Goal: Transaction & Acquisition: Purchase product/service

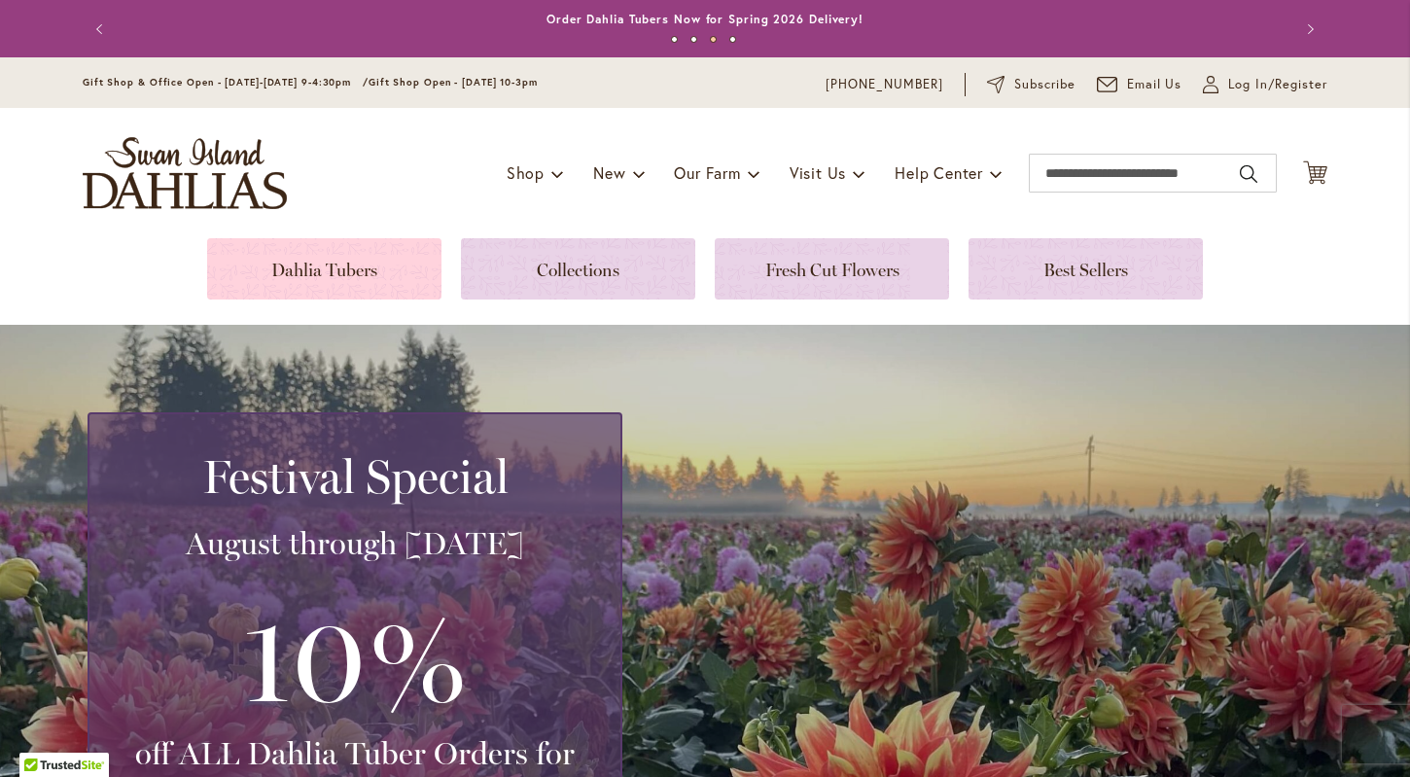
click at [359, 262] on link at bounding box center [324, 268] width 234 height 61
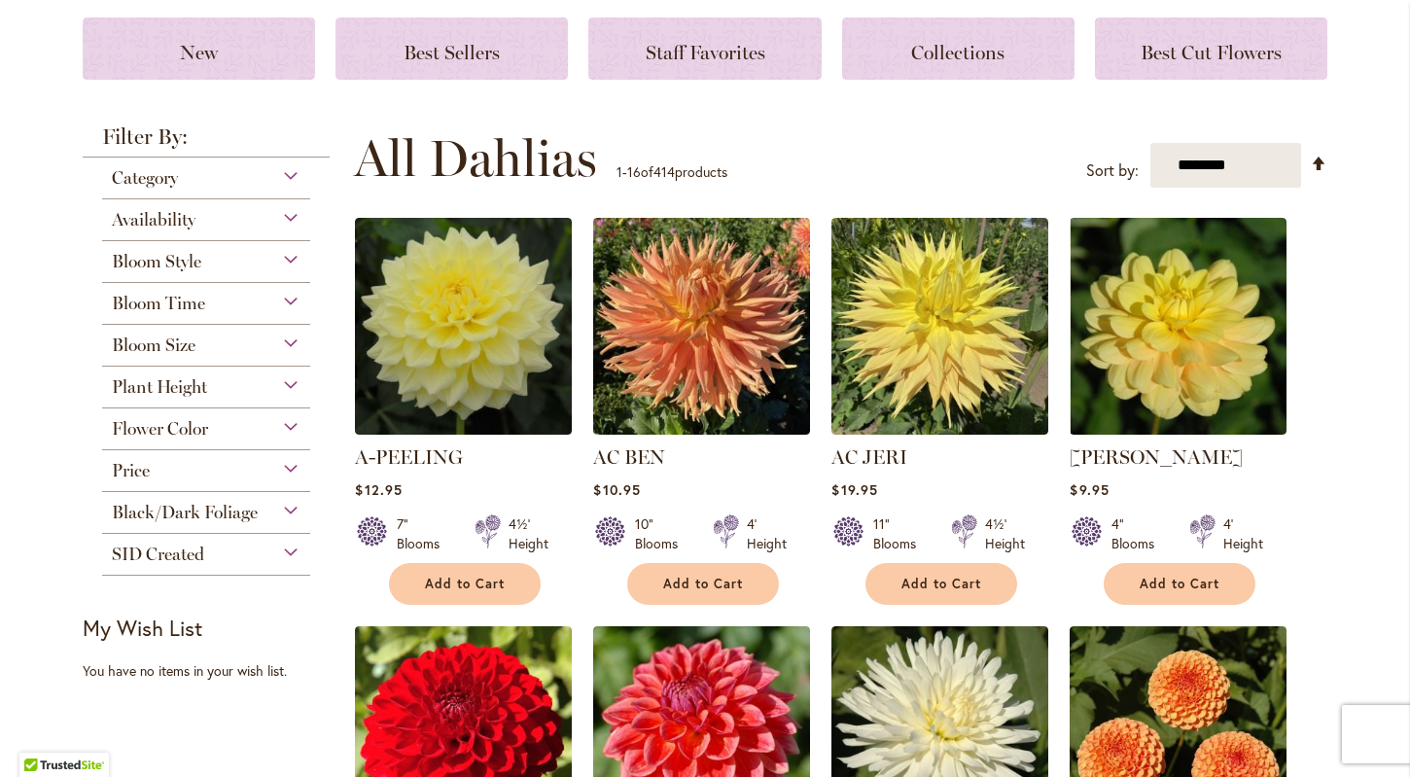
scroll to position [265, 0]
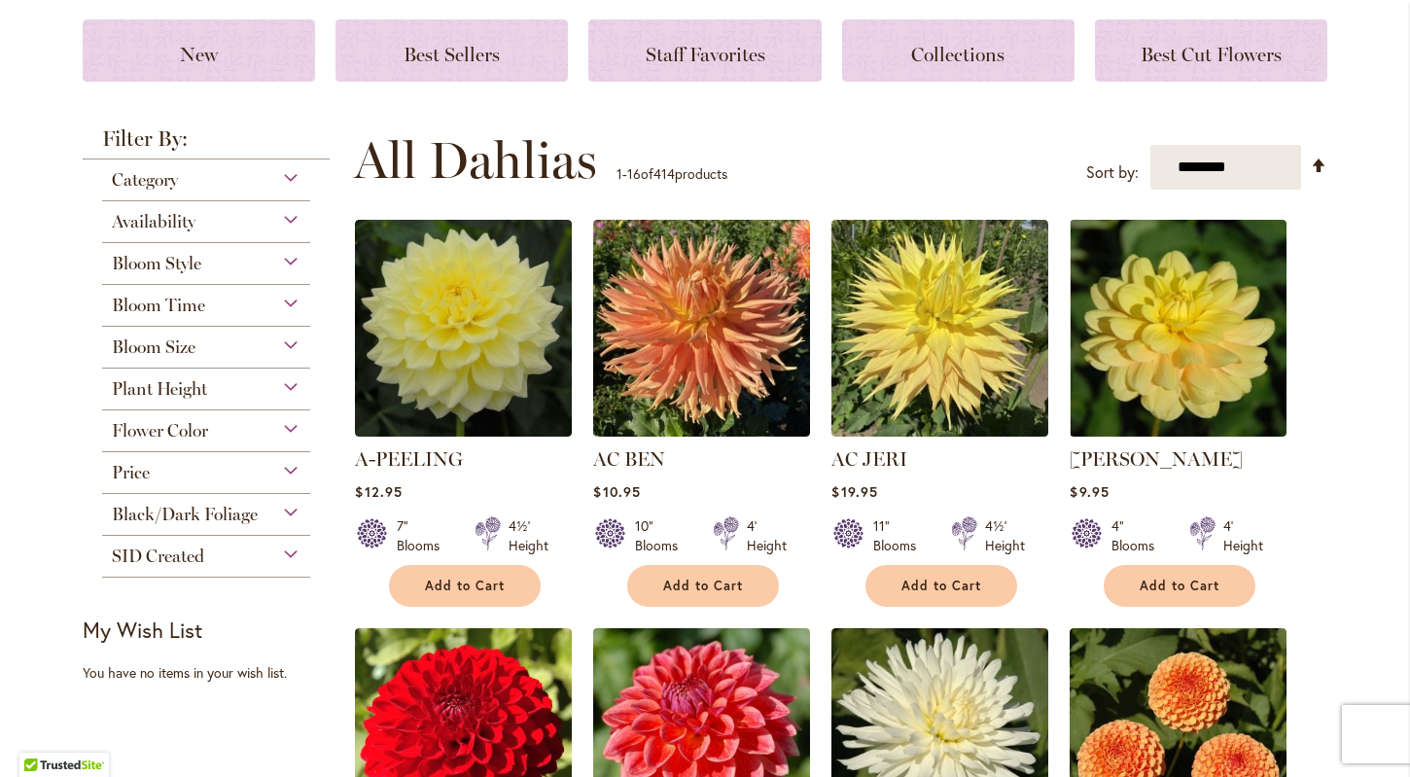
click at [291, 435] on div "Flower Color" at bounding box center [206, 425] width 208 height 31
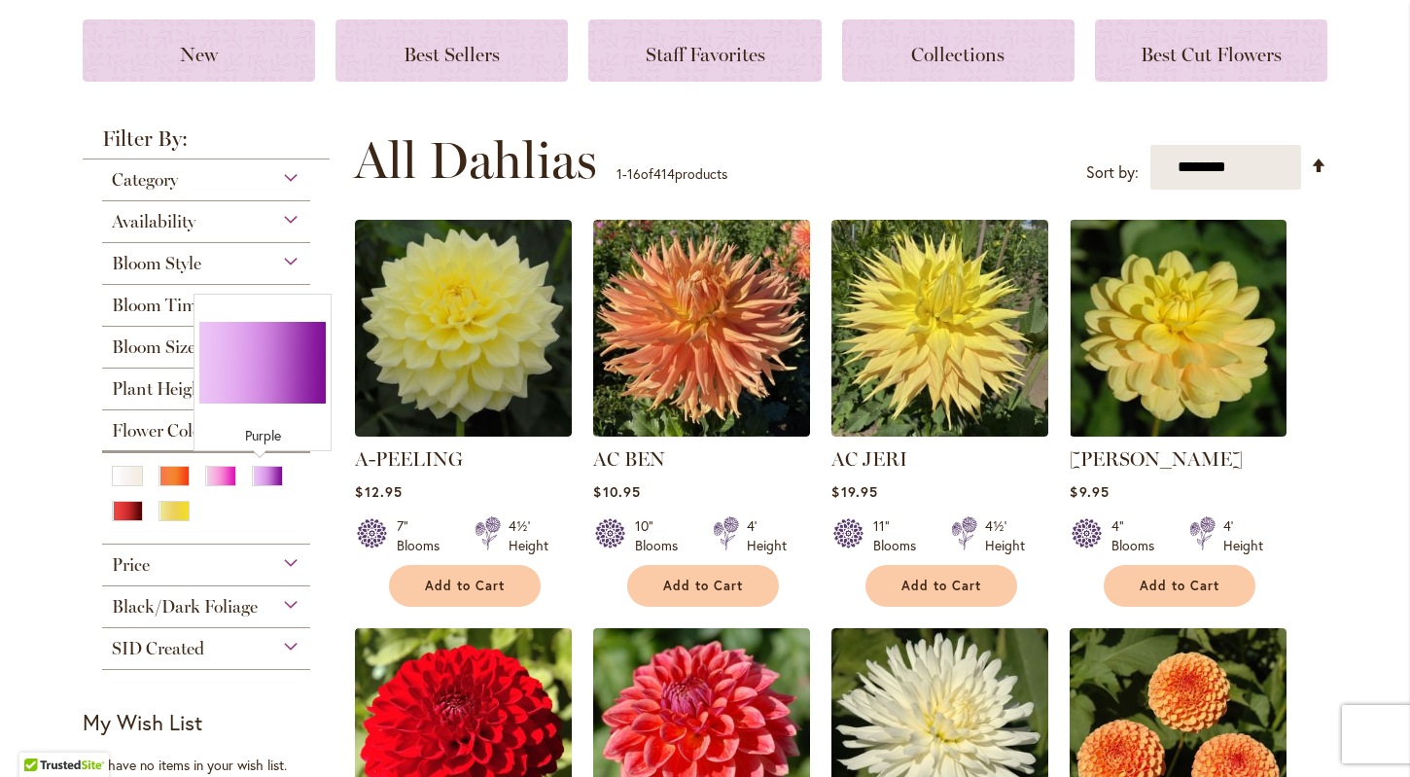
click at [274, 459] on div at bounding box center [206, 492] width 208 height 84
click at [267, 476] on div "Purple" at bounding box center [267, 476] width 31 height 20
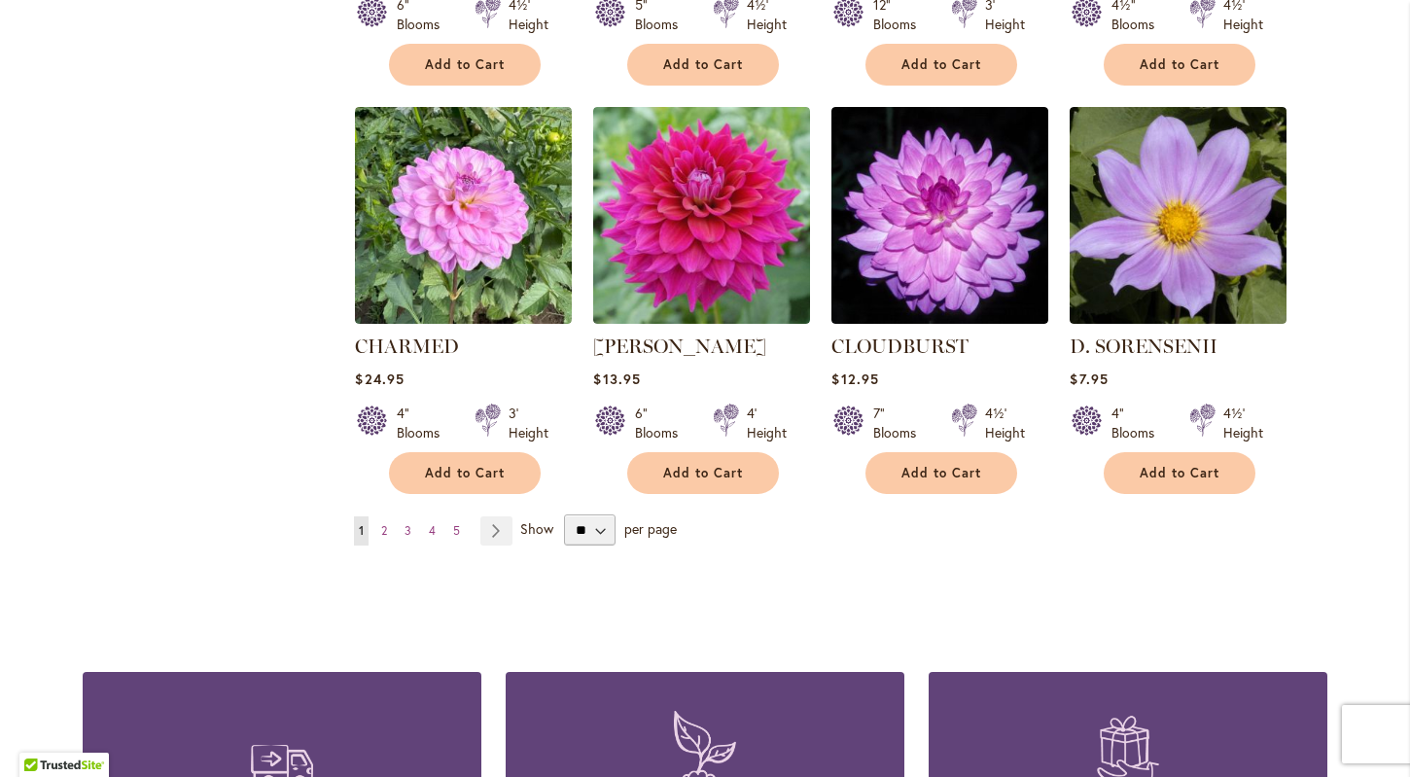
scroll to position [1520, 0]
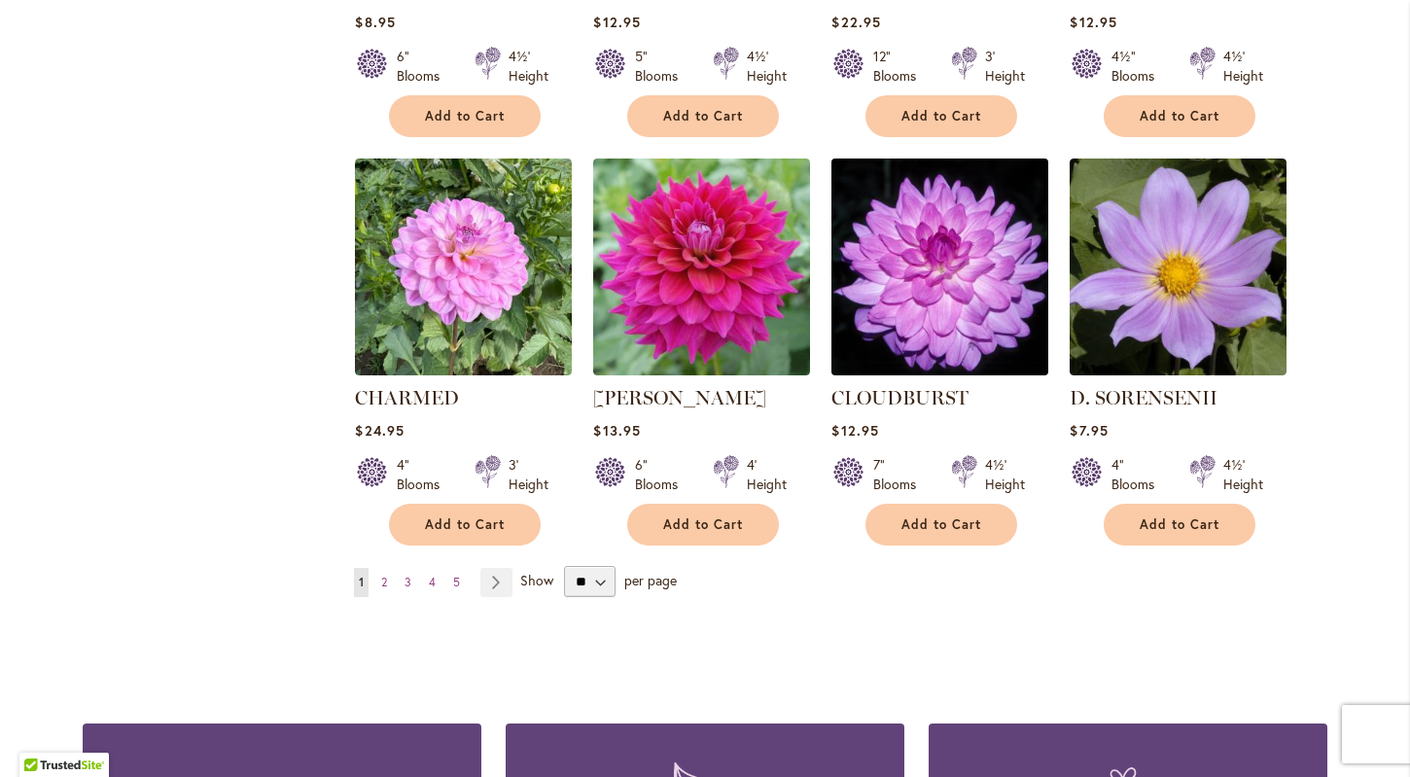
click at [911, 282] on img at bounding box center [941, 267] width 228 height 228
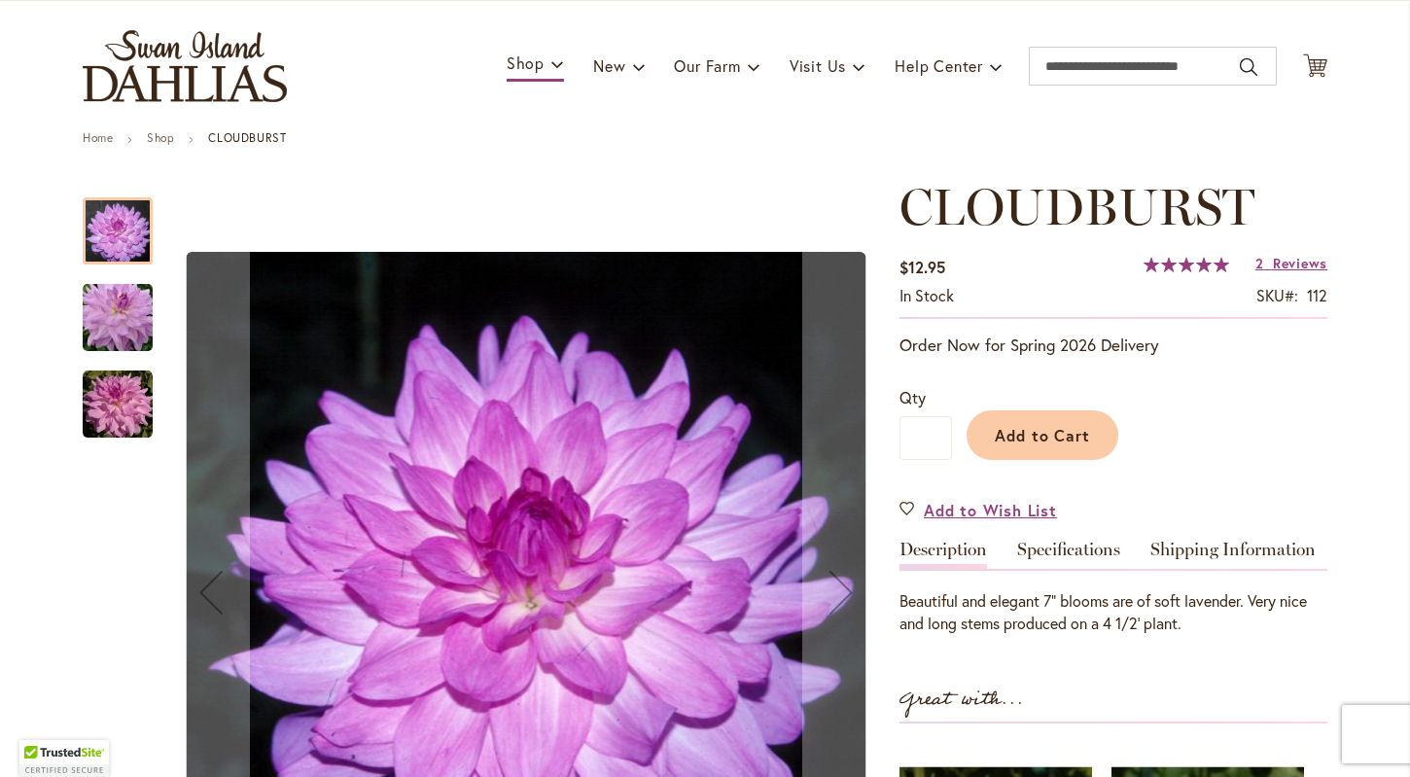
scroll to position [107, 0]
click at [118, 314] on img "Cloudburst" at bounding box center [118, 317] width 140 height 93
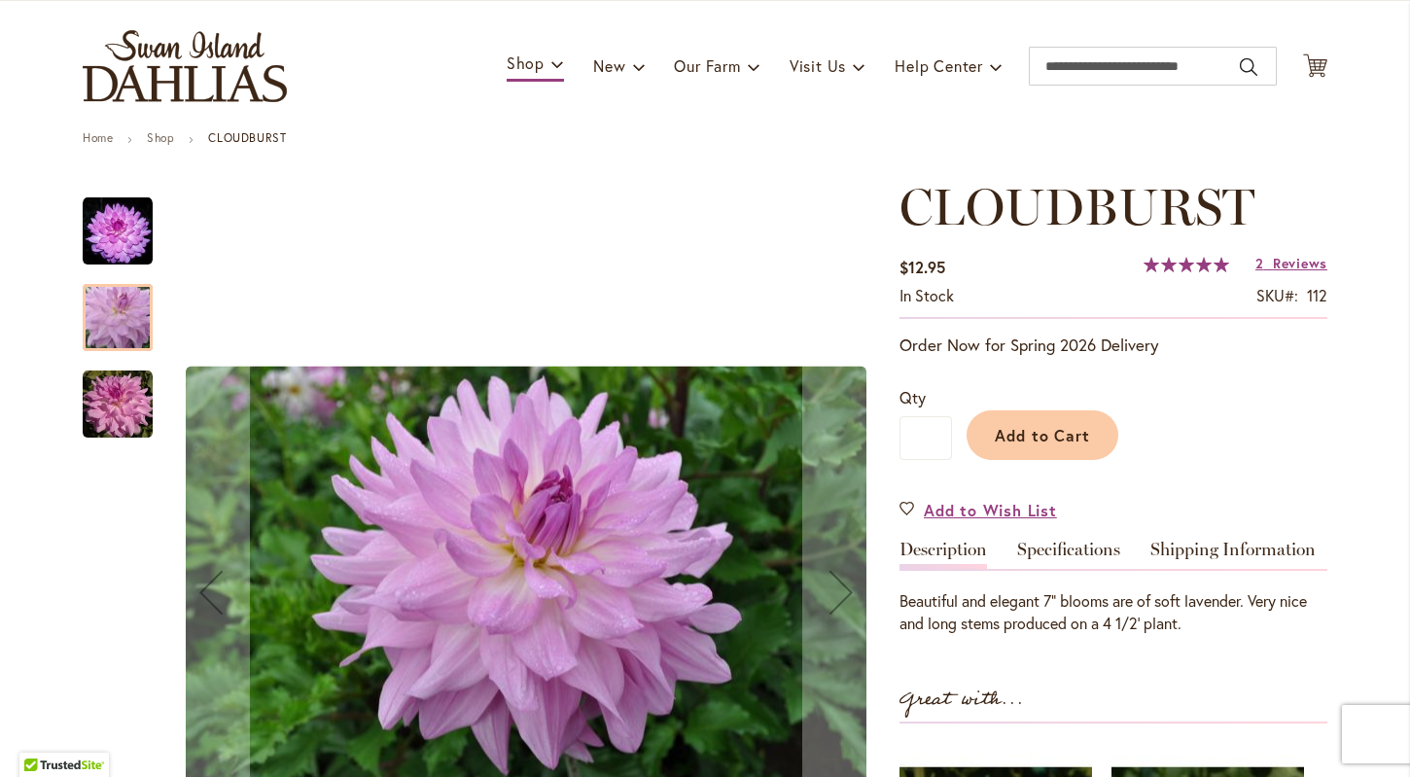
click at [123, 410] on img "Cloudburst" at bounding box center [118, 405] width 70 height 70
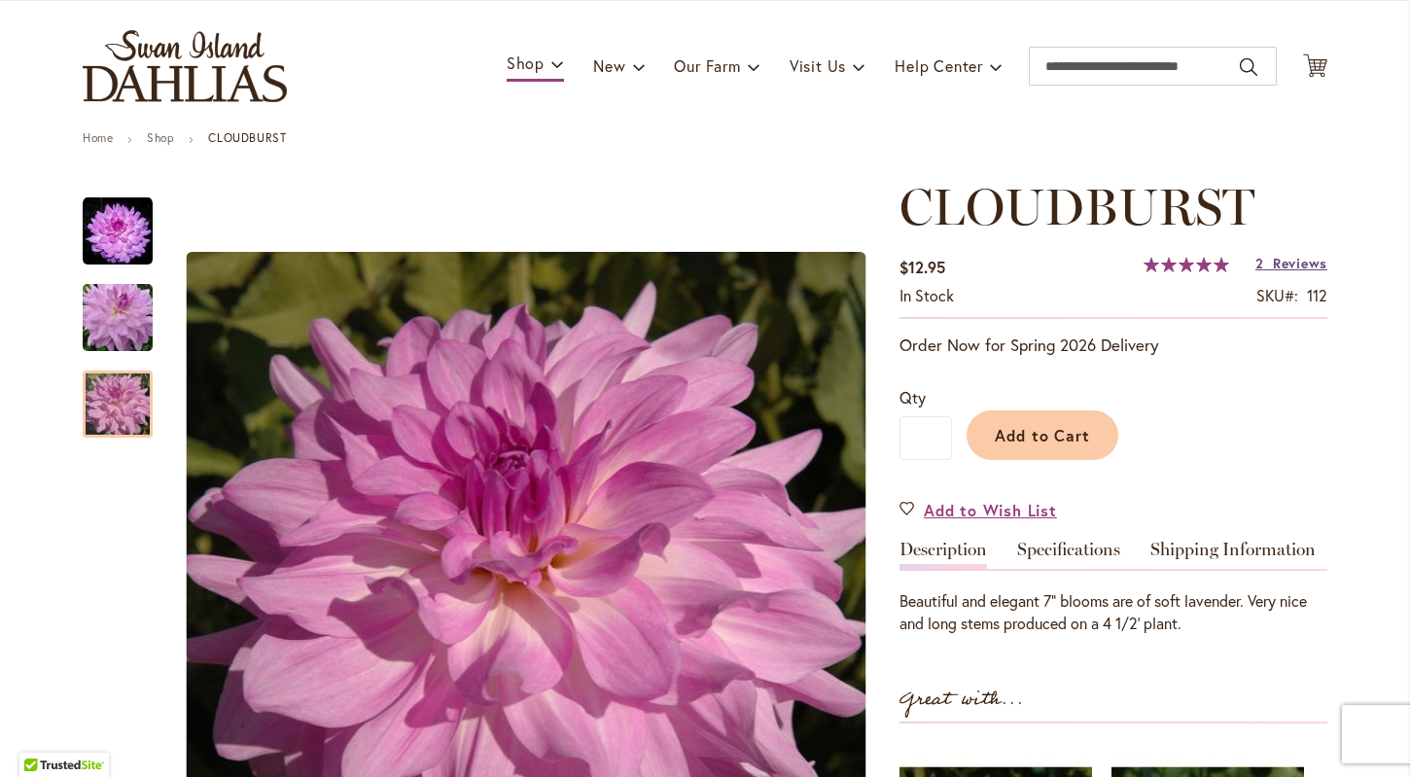
click at [1289, 266] on span "Reviews" at bounding box center [1300, 263] width 54 height 18
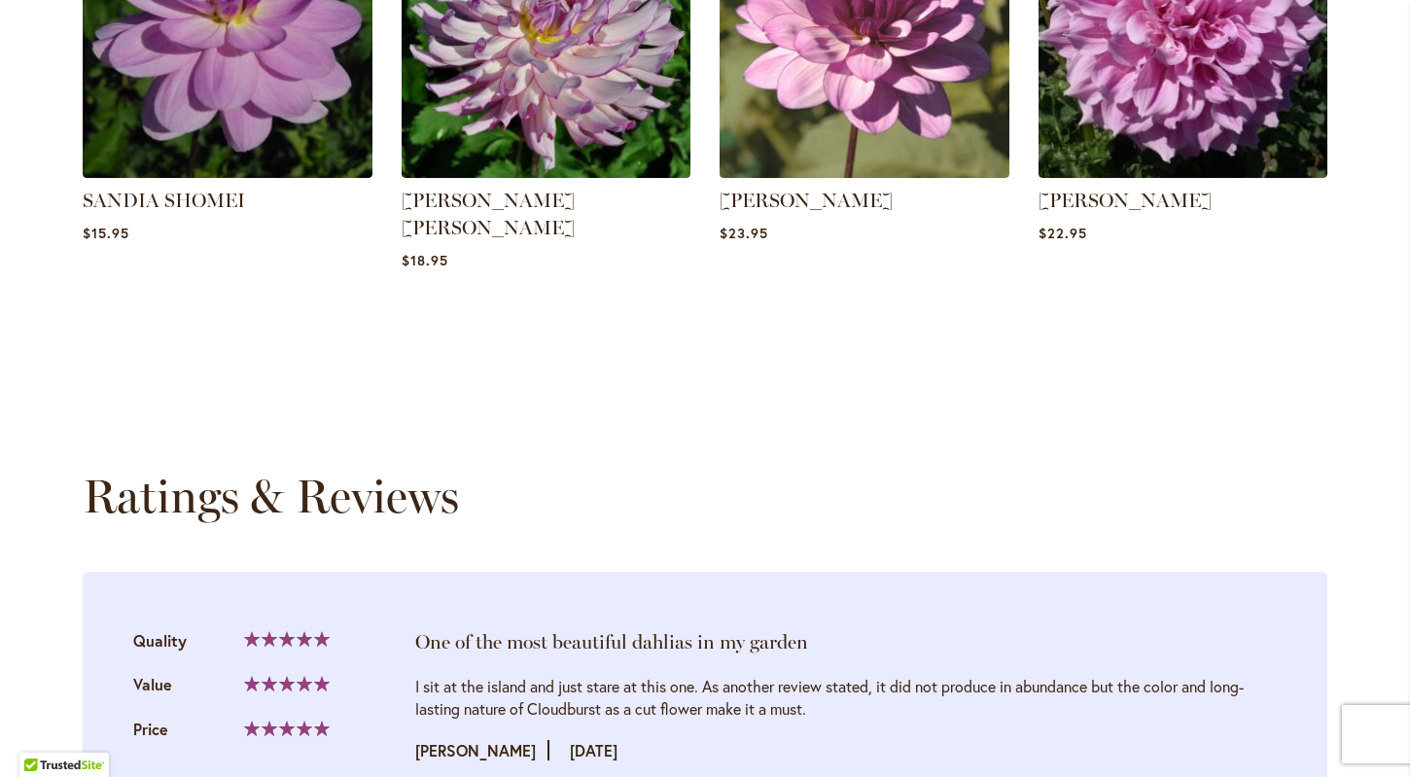
scroll to position [1841, 0]
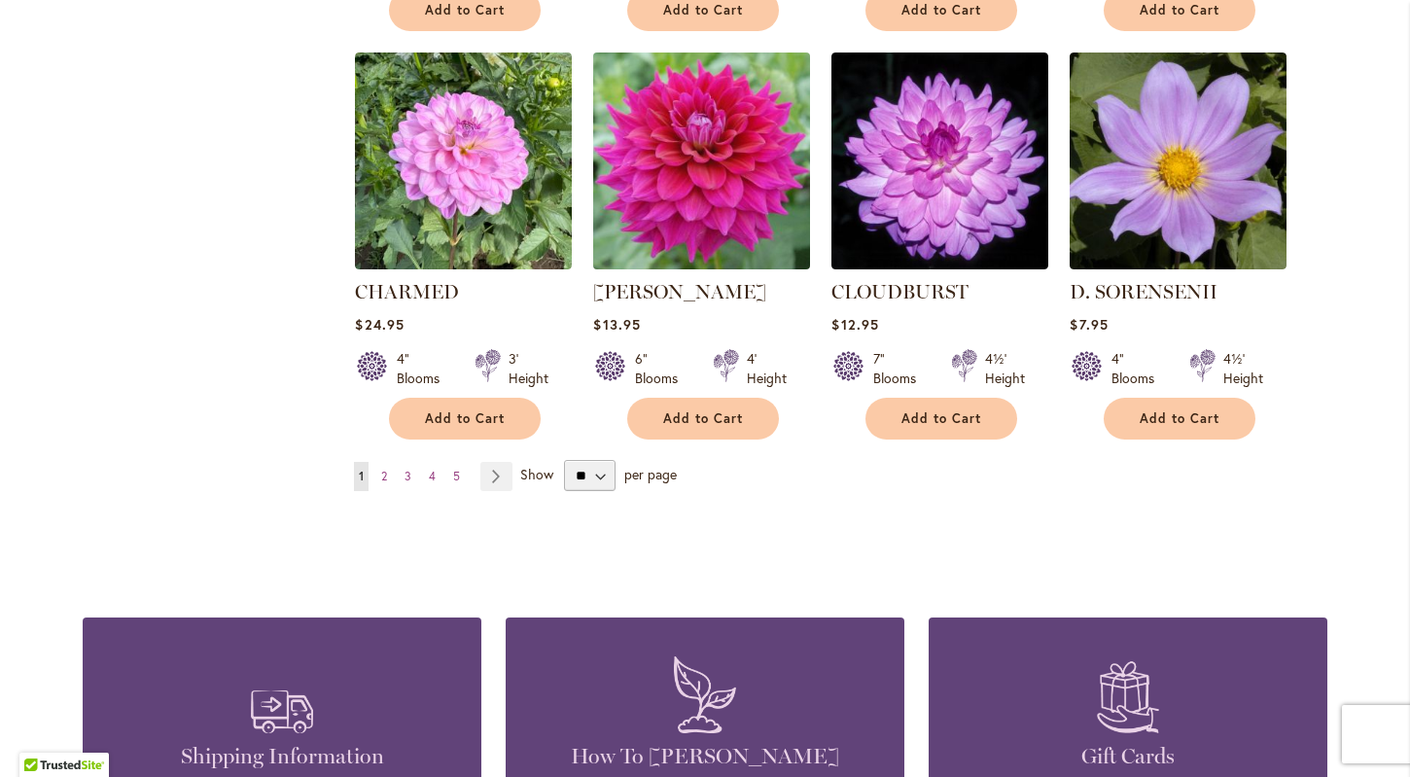
scroll to position [1628, 0]
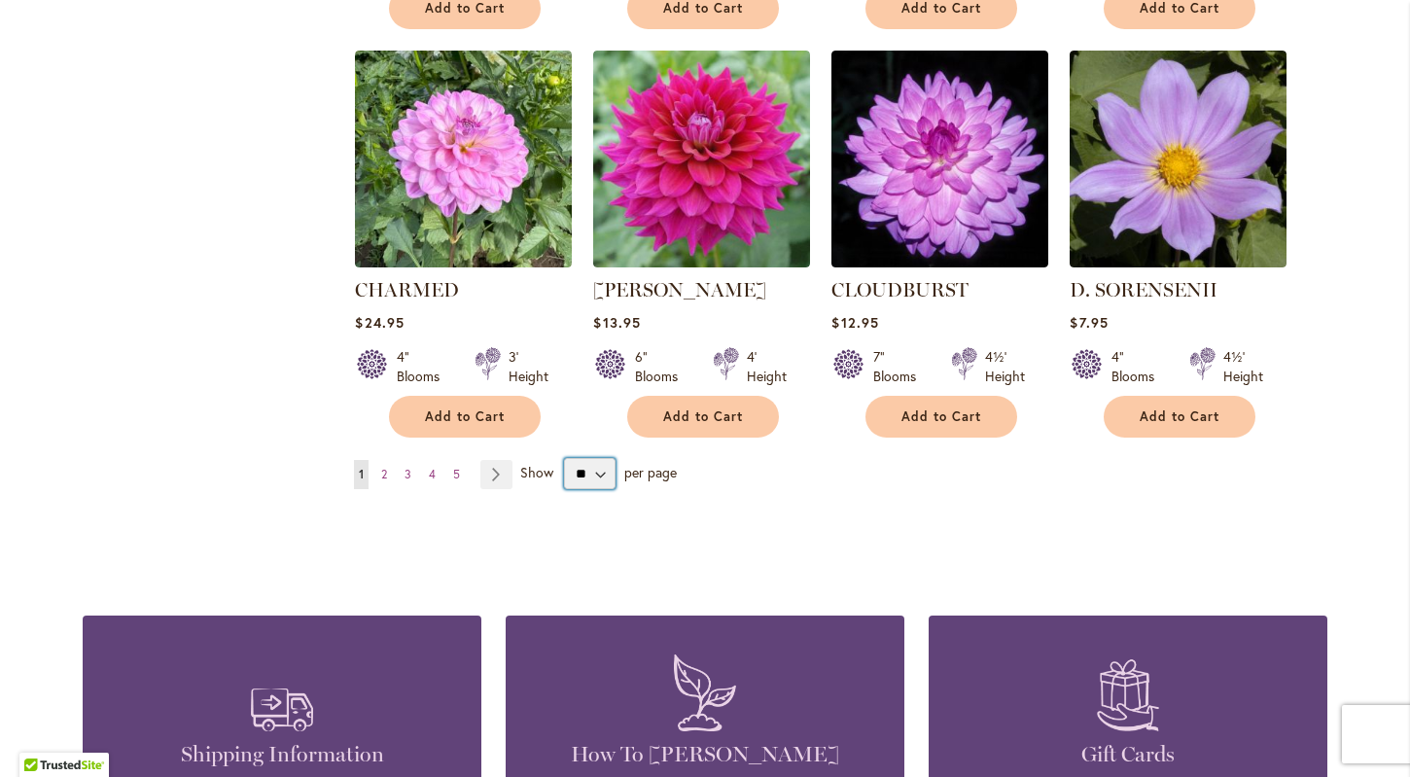
select select "**"
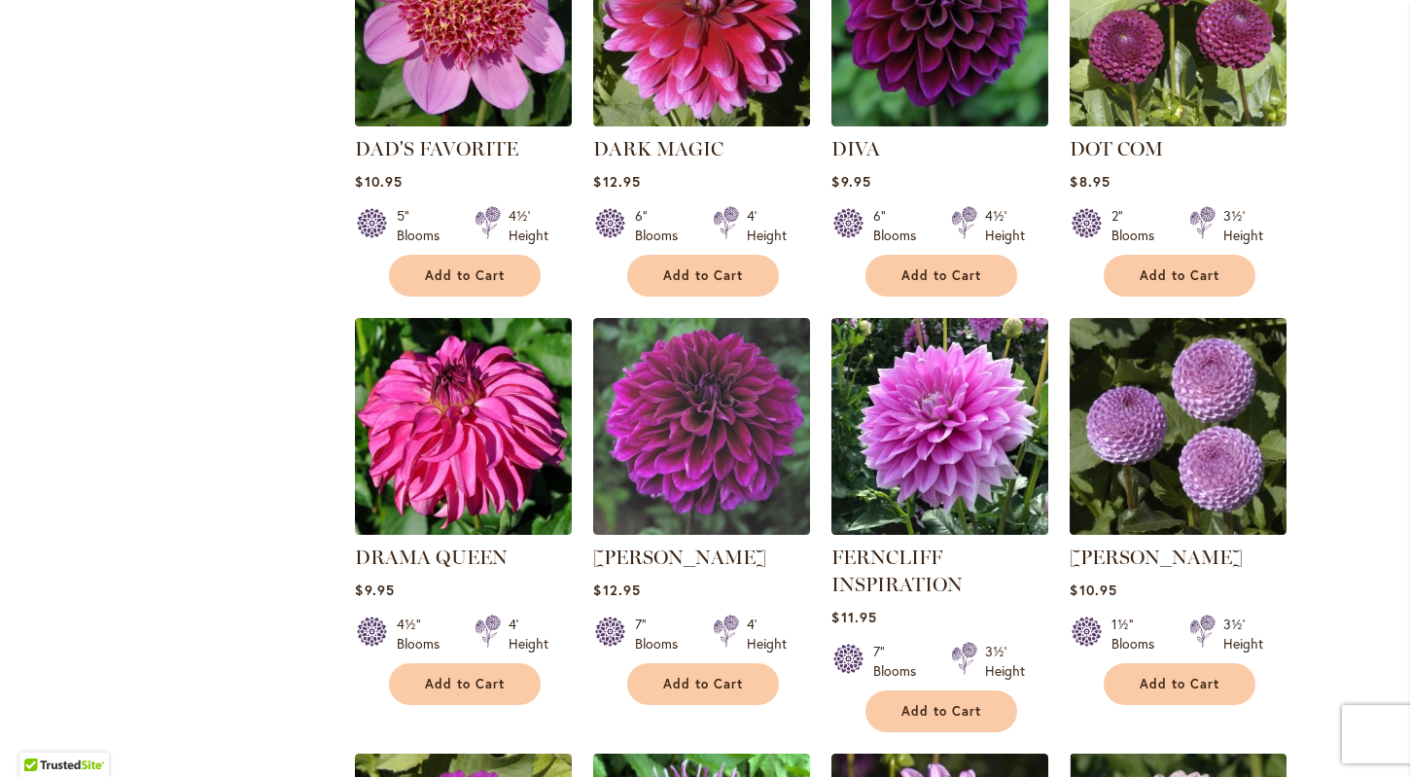
scroll to position [2178, 0]
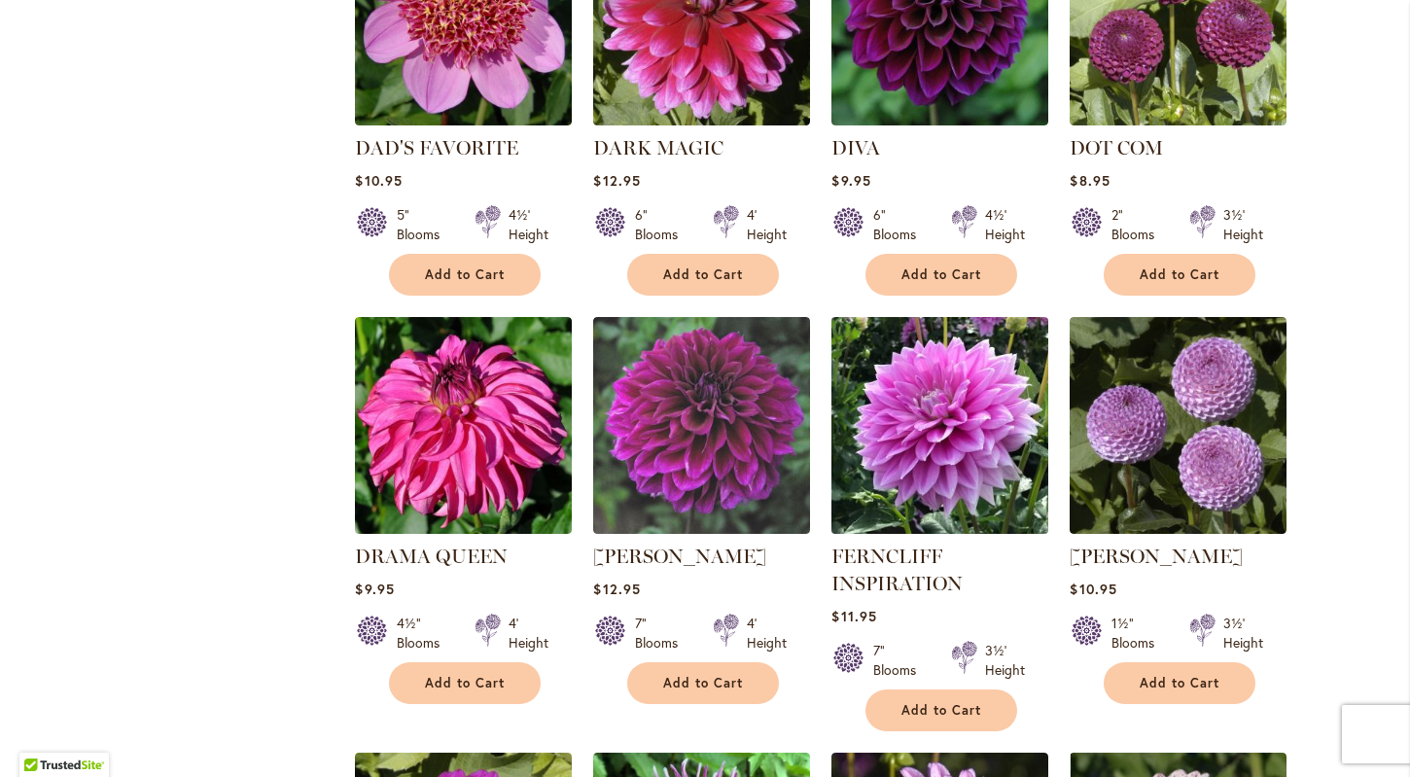
click at [910, 441] on img at bounding box center [941, 425] width 228 height 228
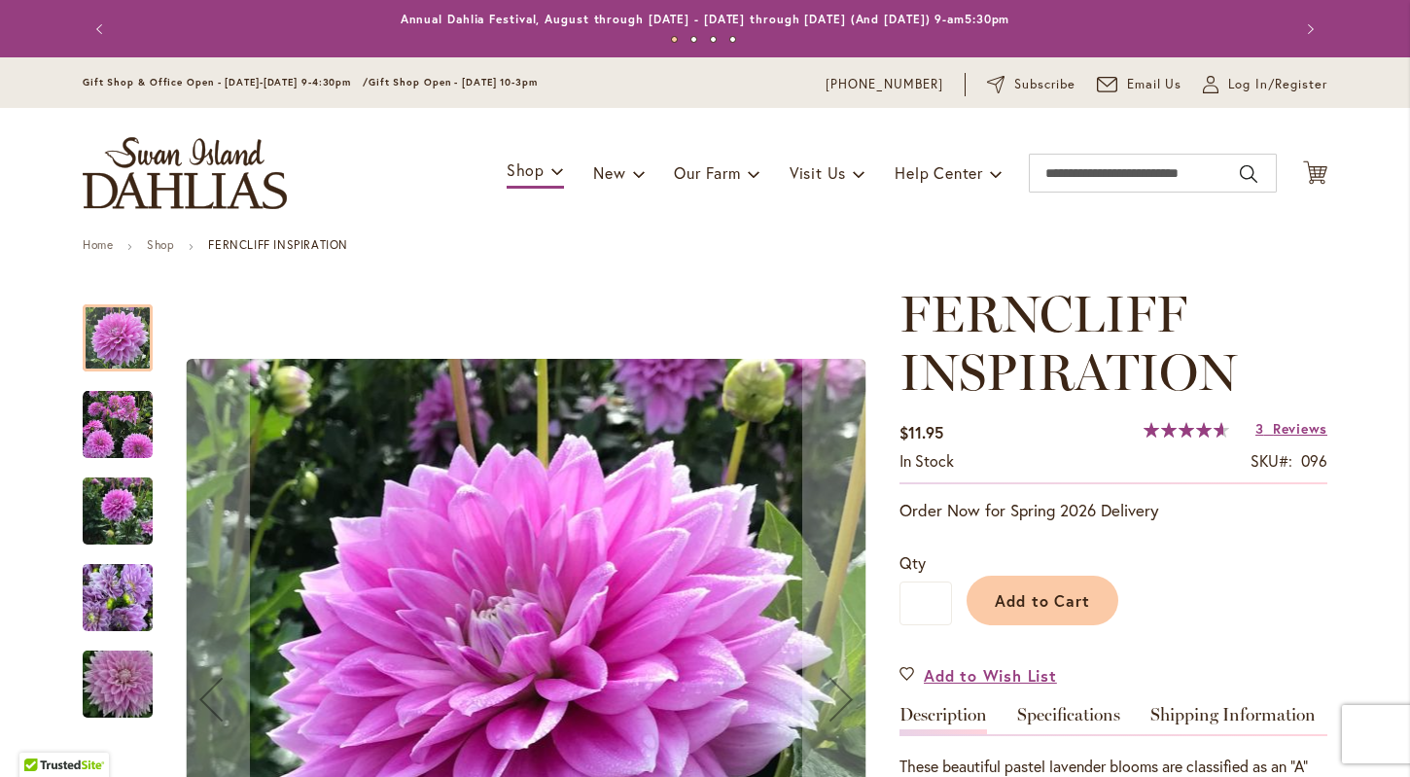
click at [114, 441] on img "Ferncliff Inspiration" at bounding box center [118, 425] width 70 height 70
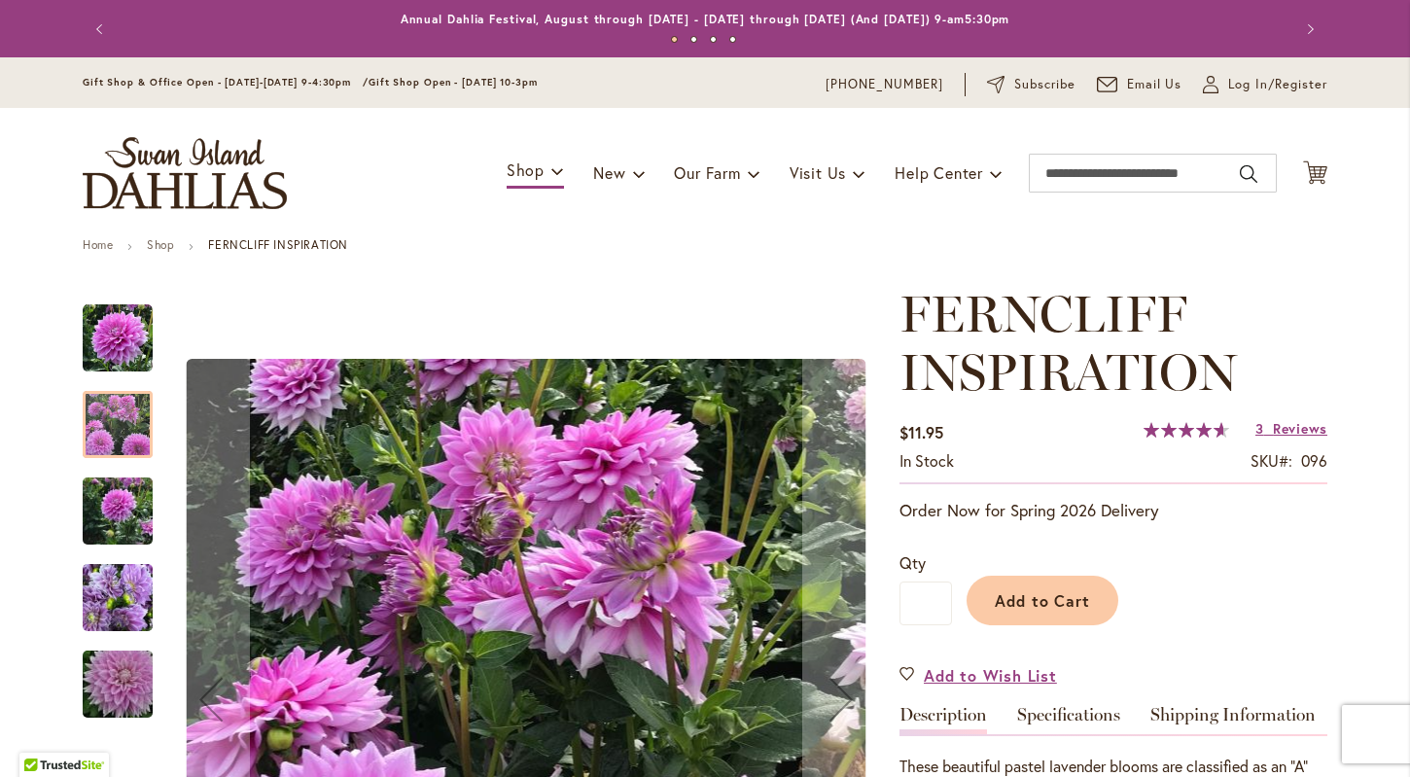
click at [119, 525] on img "Ferncliff Inspiration" at bounding box center [118, 511] width 70 height 93
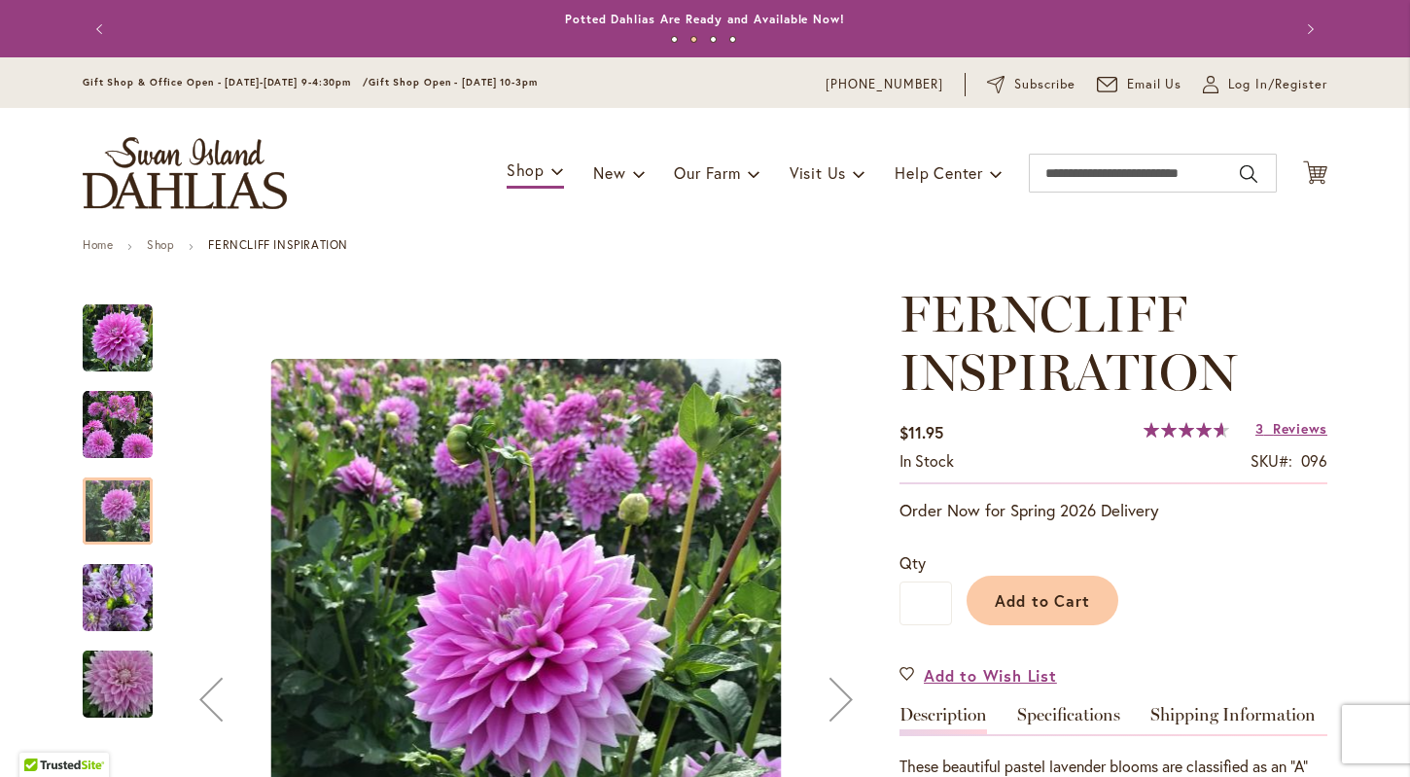
click at [130, 598] on img "Ferncliff Inspiration" at bounding box center [118, 597] width 70 height 93
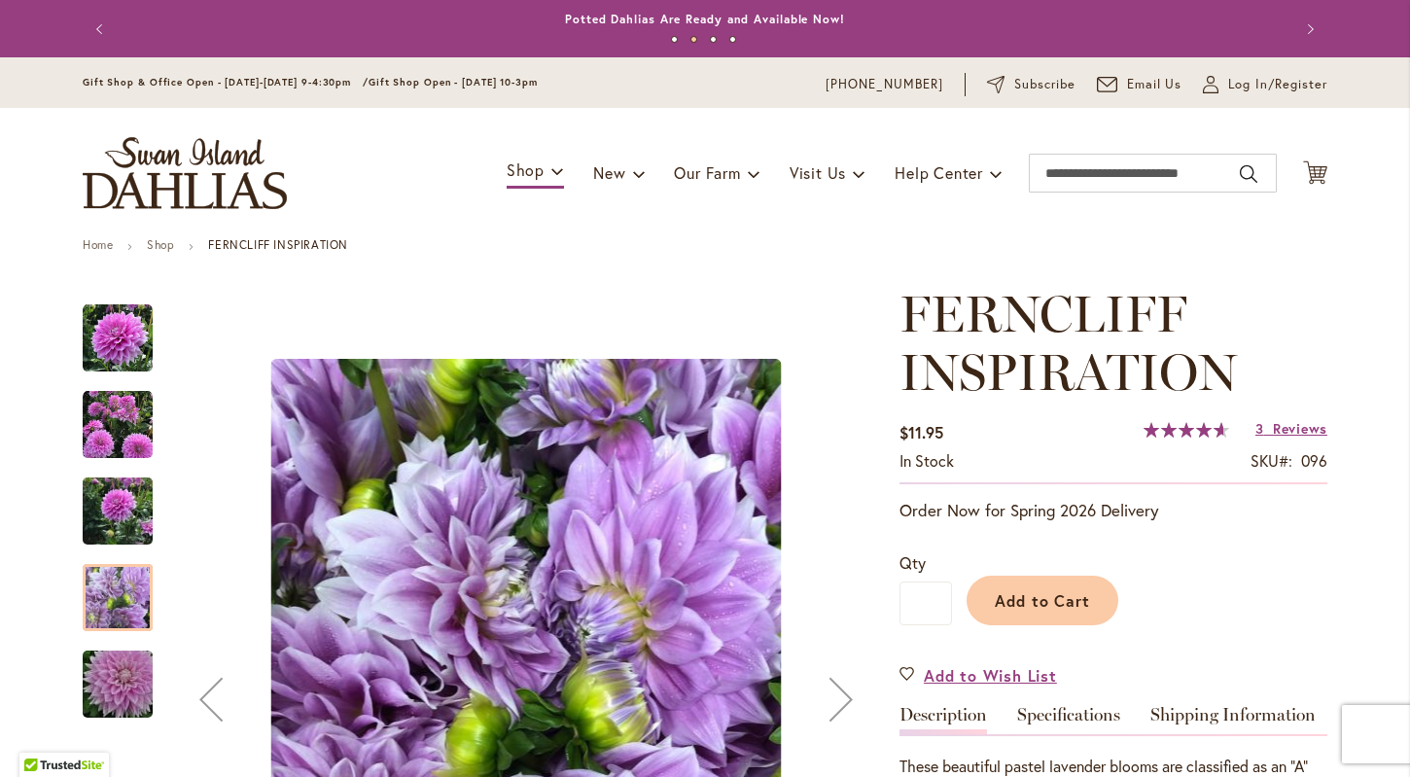
click at [107, 682] on img "Ferncliff Inspiration" at bounding box center [118, 684] width 140 height 93
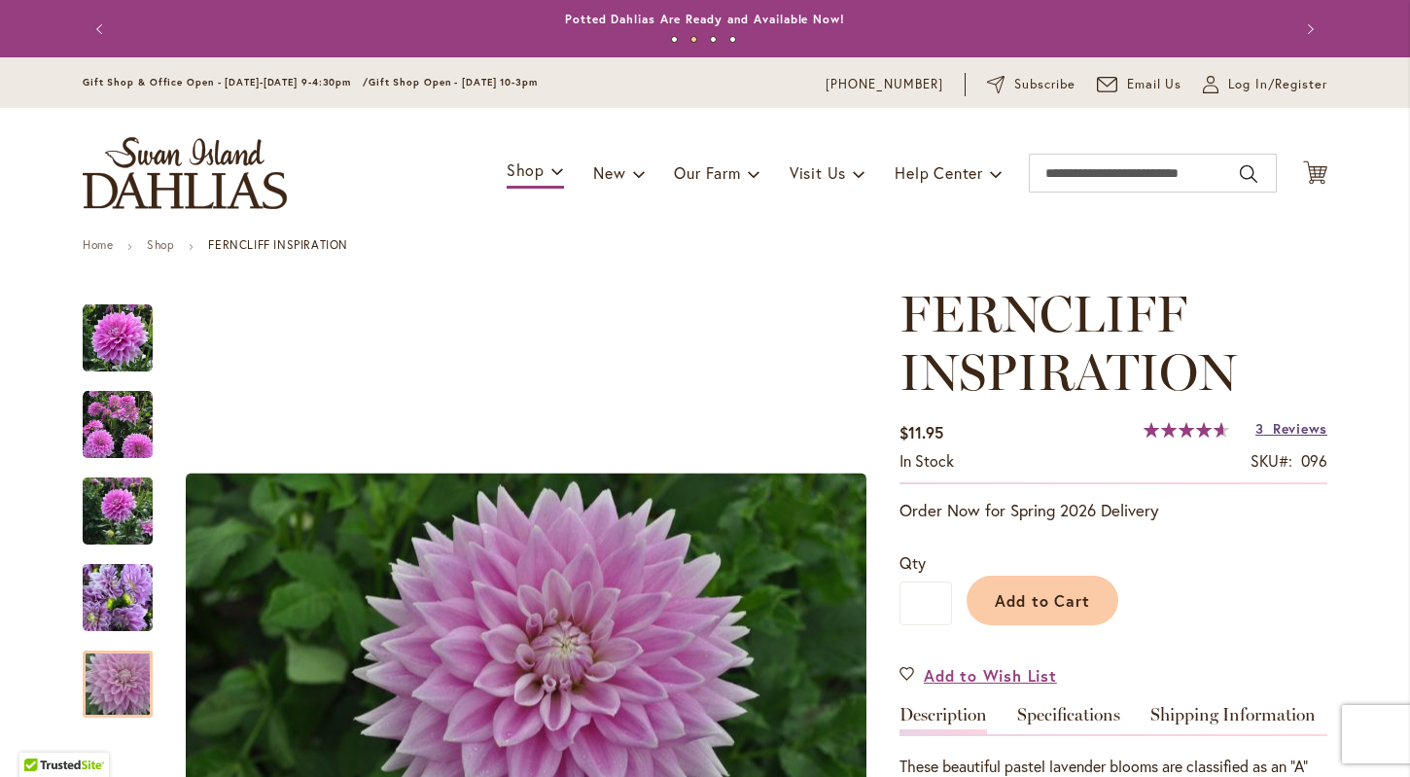
click at [1295, 425] on span "Reviews" at bounding box center [1300, 428] width 54 height 18
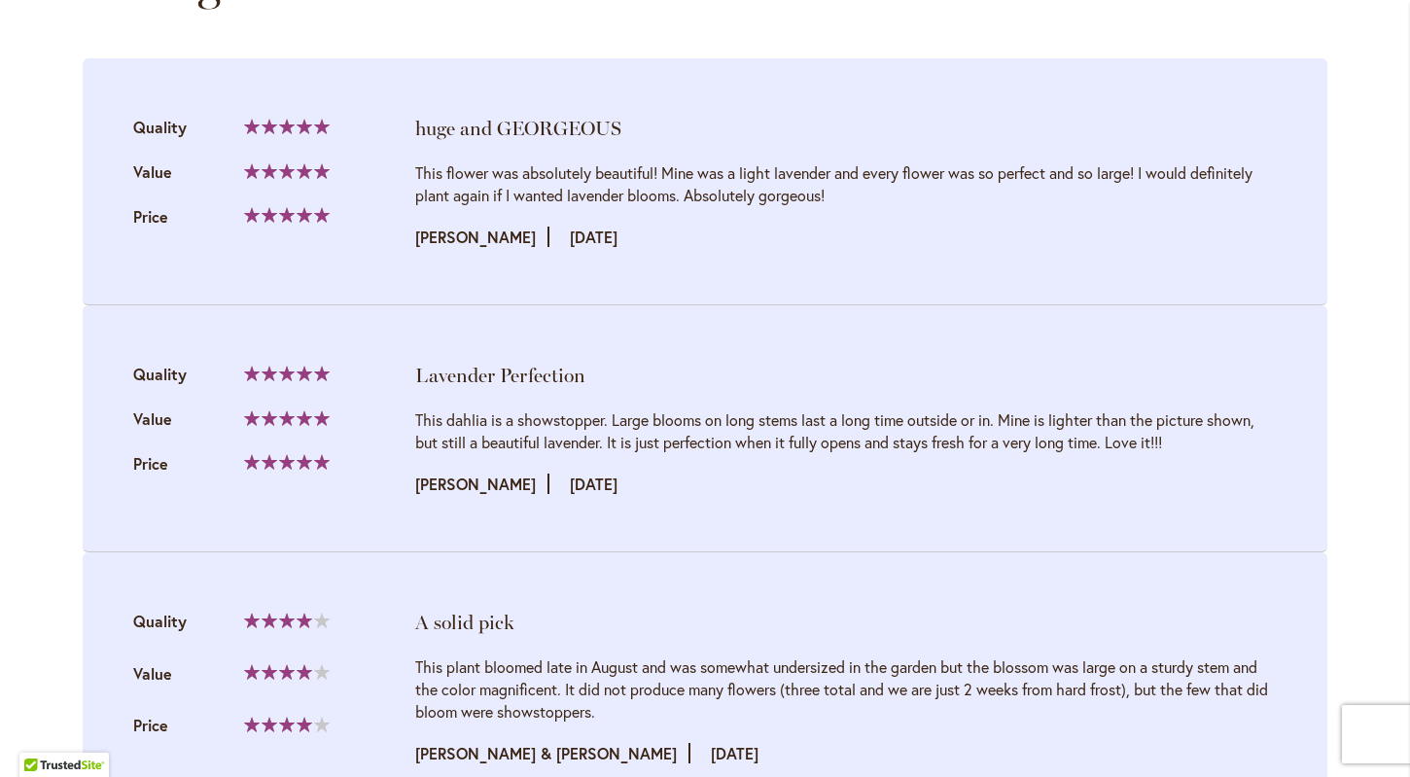
scroll to position [2140, 0]
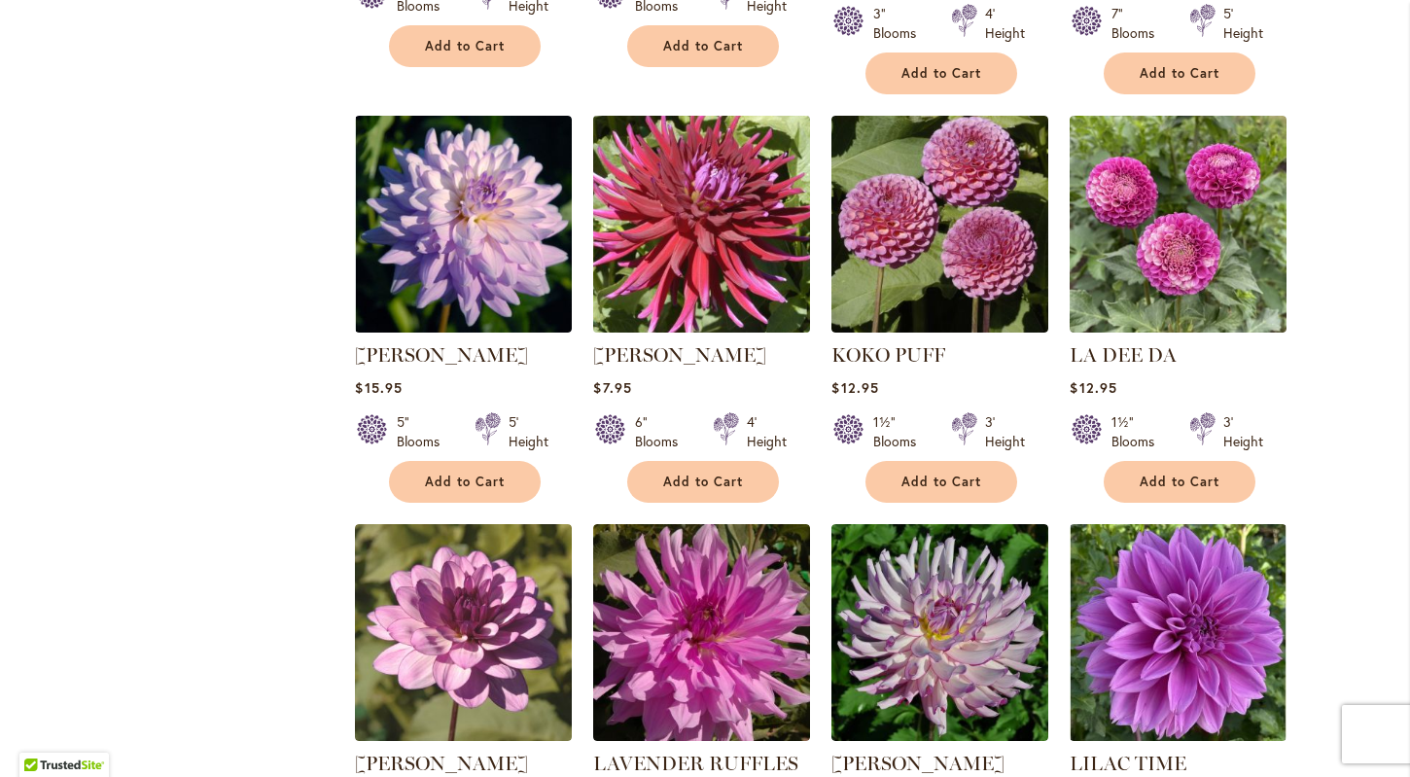
scroll to position [3722, 0]
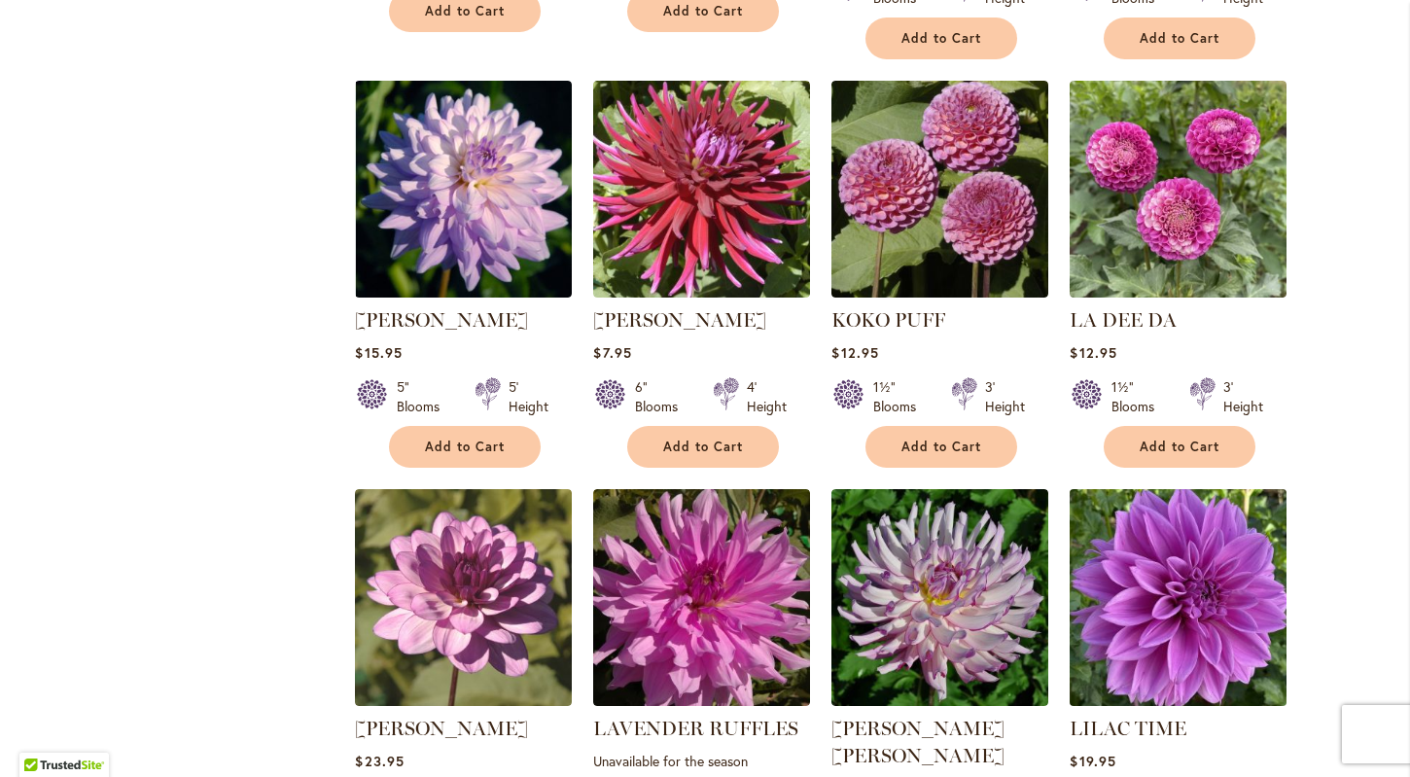
click at [1193, 548] on img at bounding box center [1179, 597] width 228 height 228
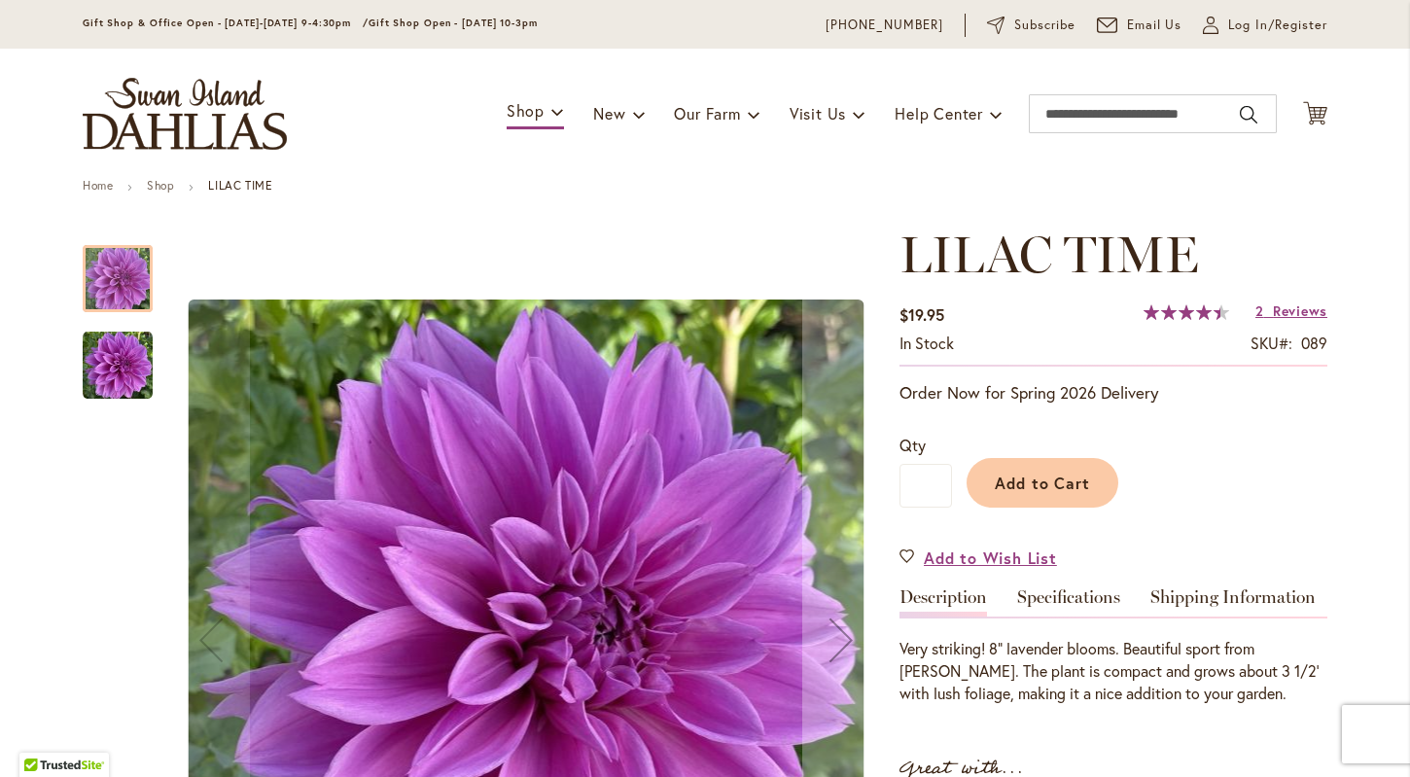
scroll to position [78, 0]
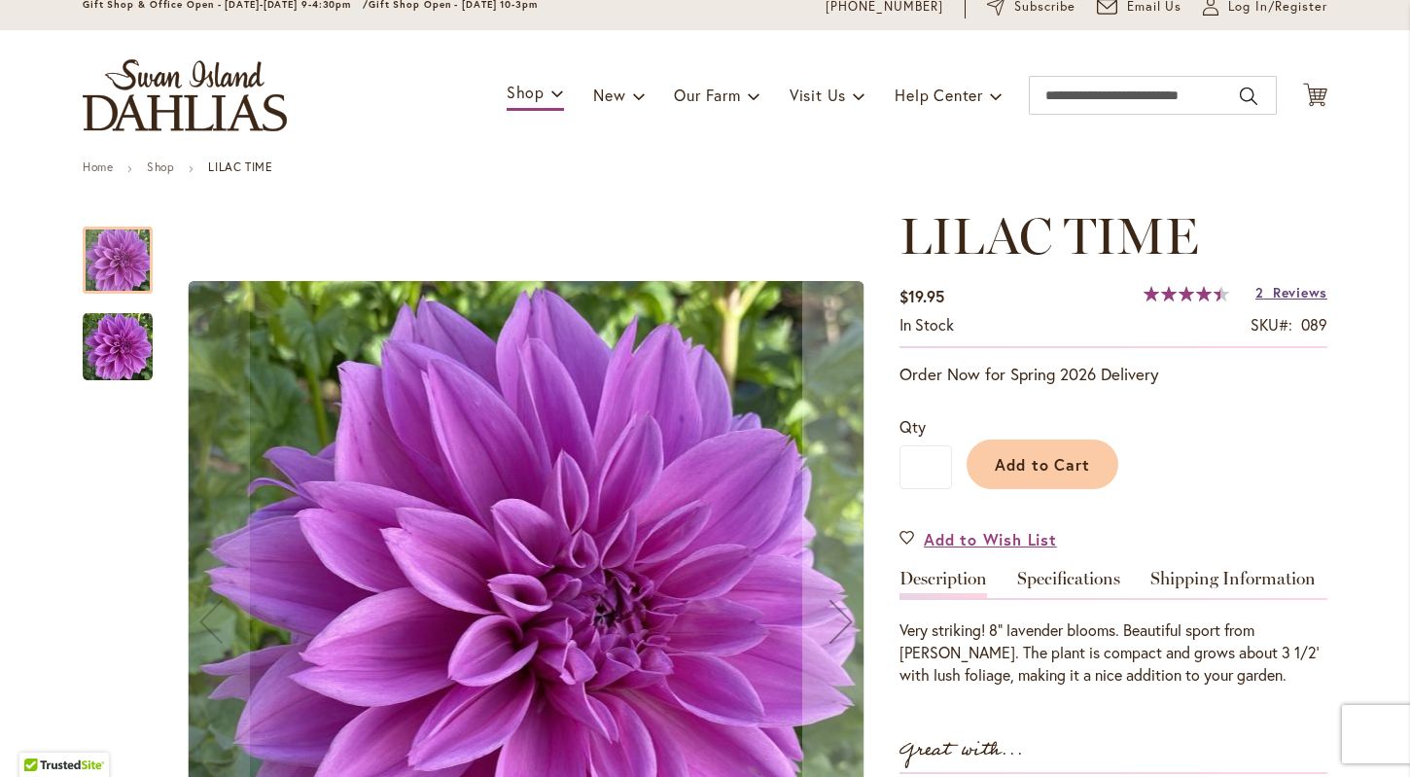
click at [1287, 294] on span "Reviews" at bounding box center [1300, 292] width 54 height 18
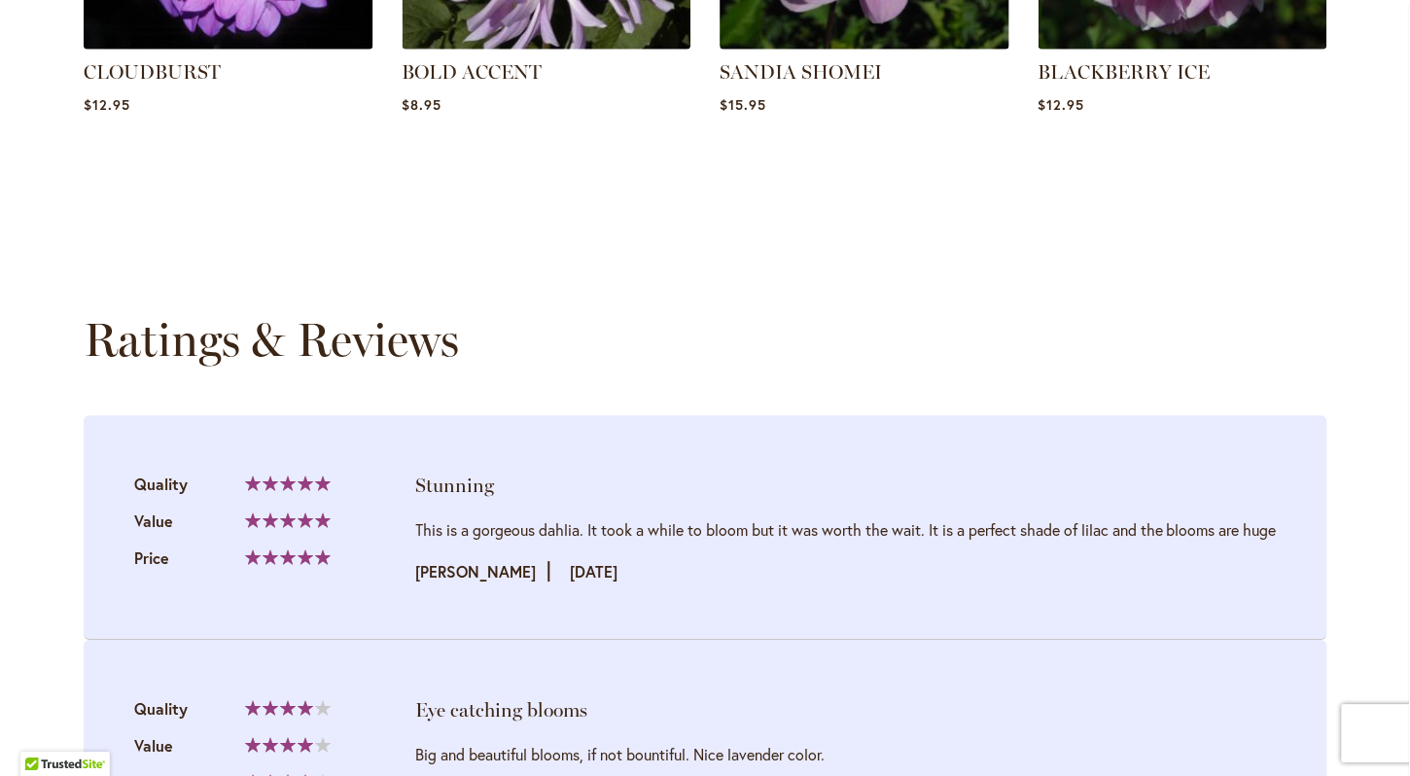
scroll to position [1864, 0]
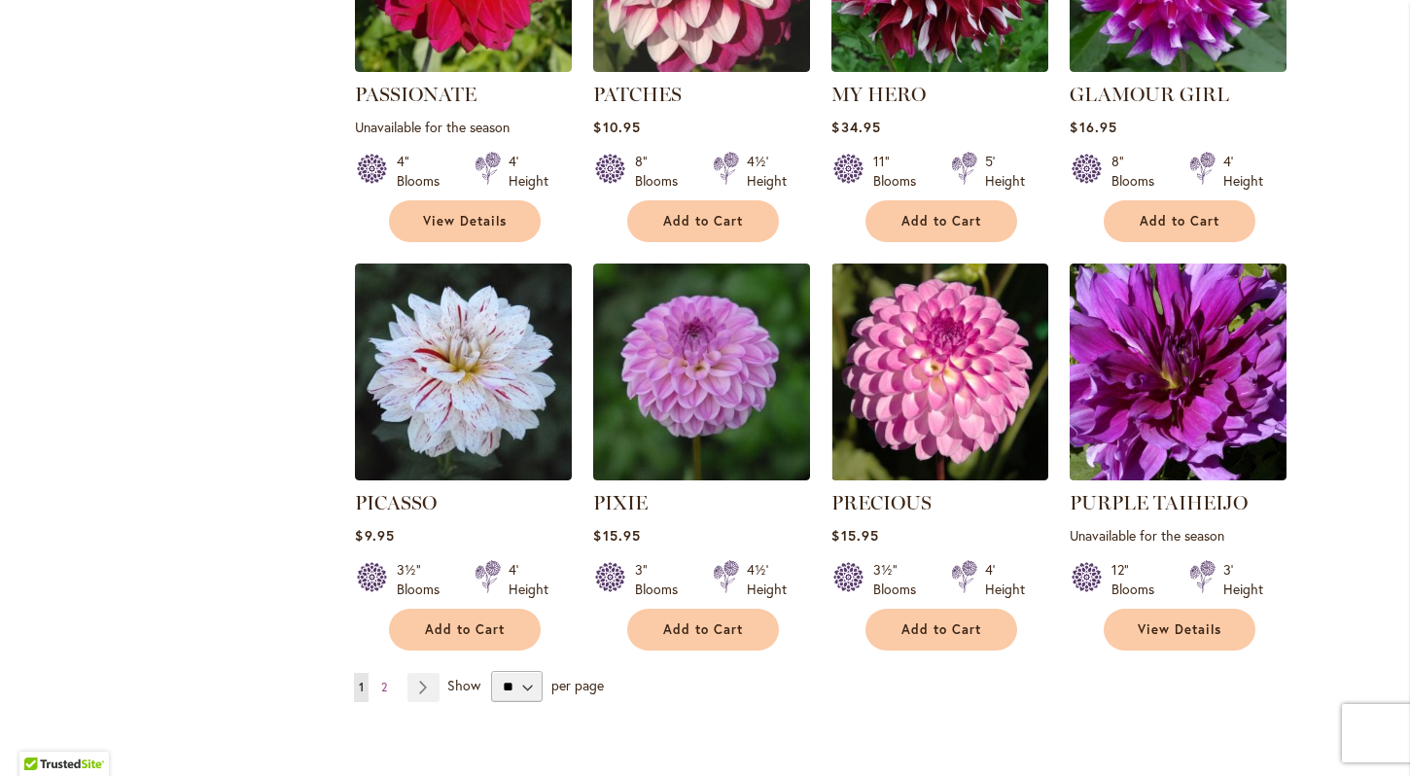
scroll to position [6508, 0]
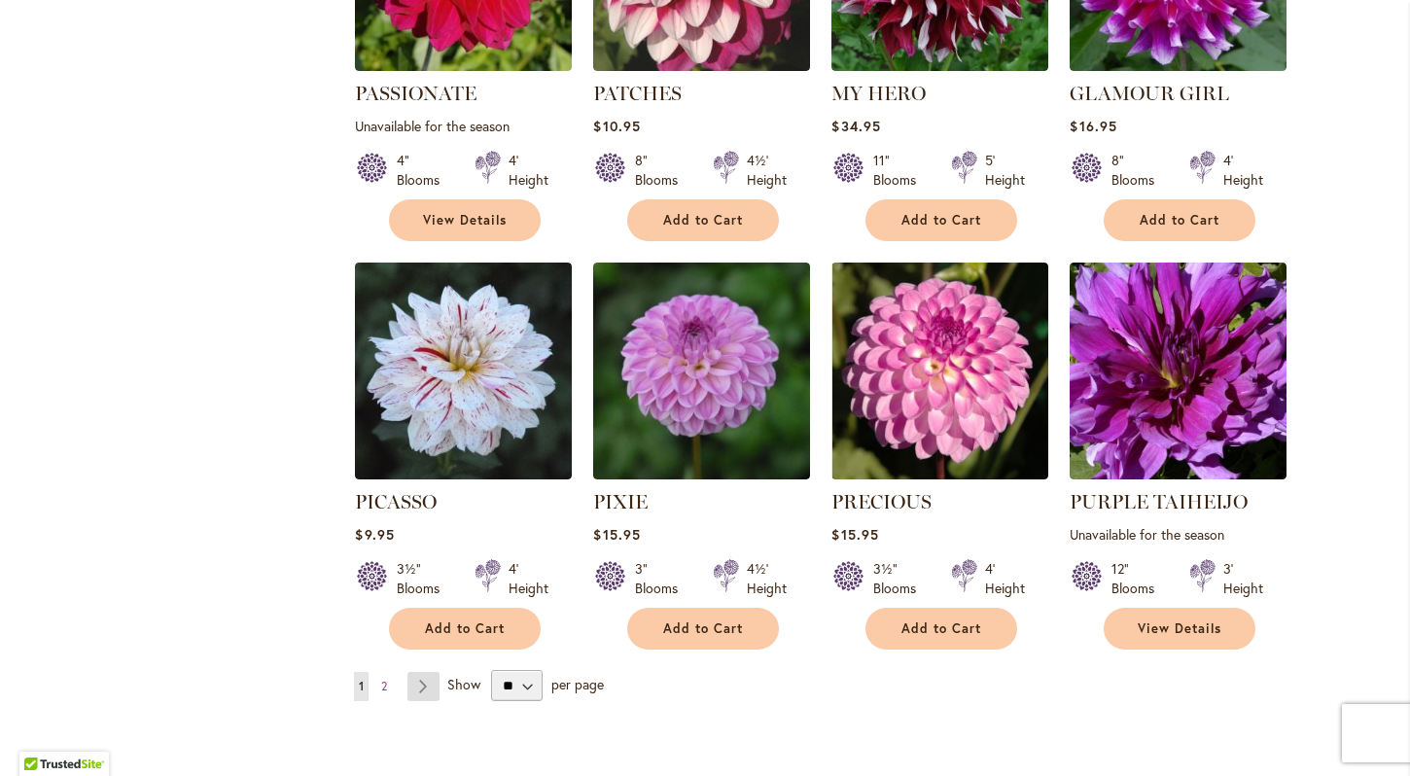
click at [409, 672] on link "Page Next" at bounding box center [423, 686] width 32 height 29
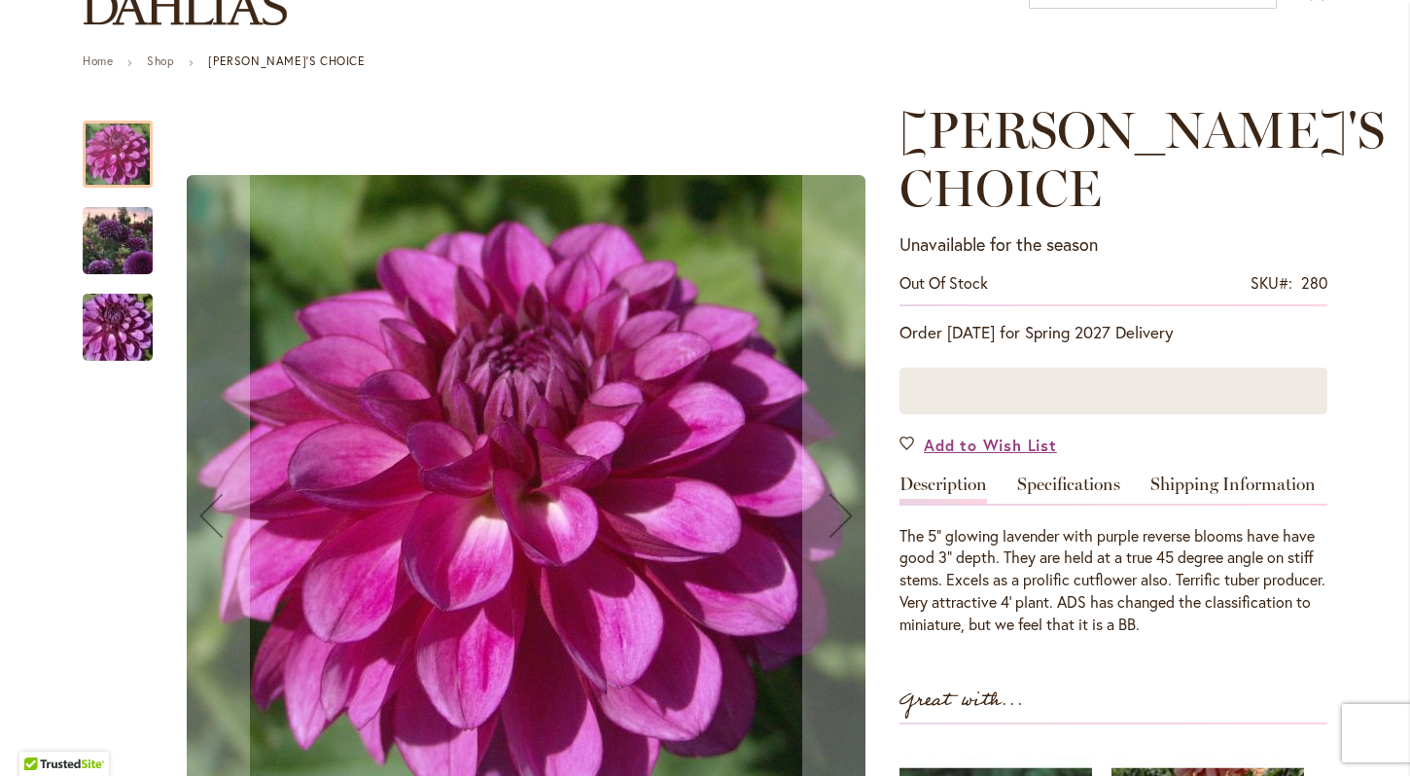
scroll to position [185, 0]
click at [119, 263] on img "TED'S CHOICE" at bounding box center [118, 240] width 140 height 105
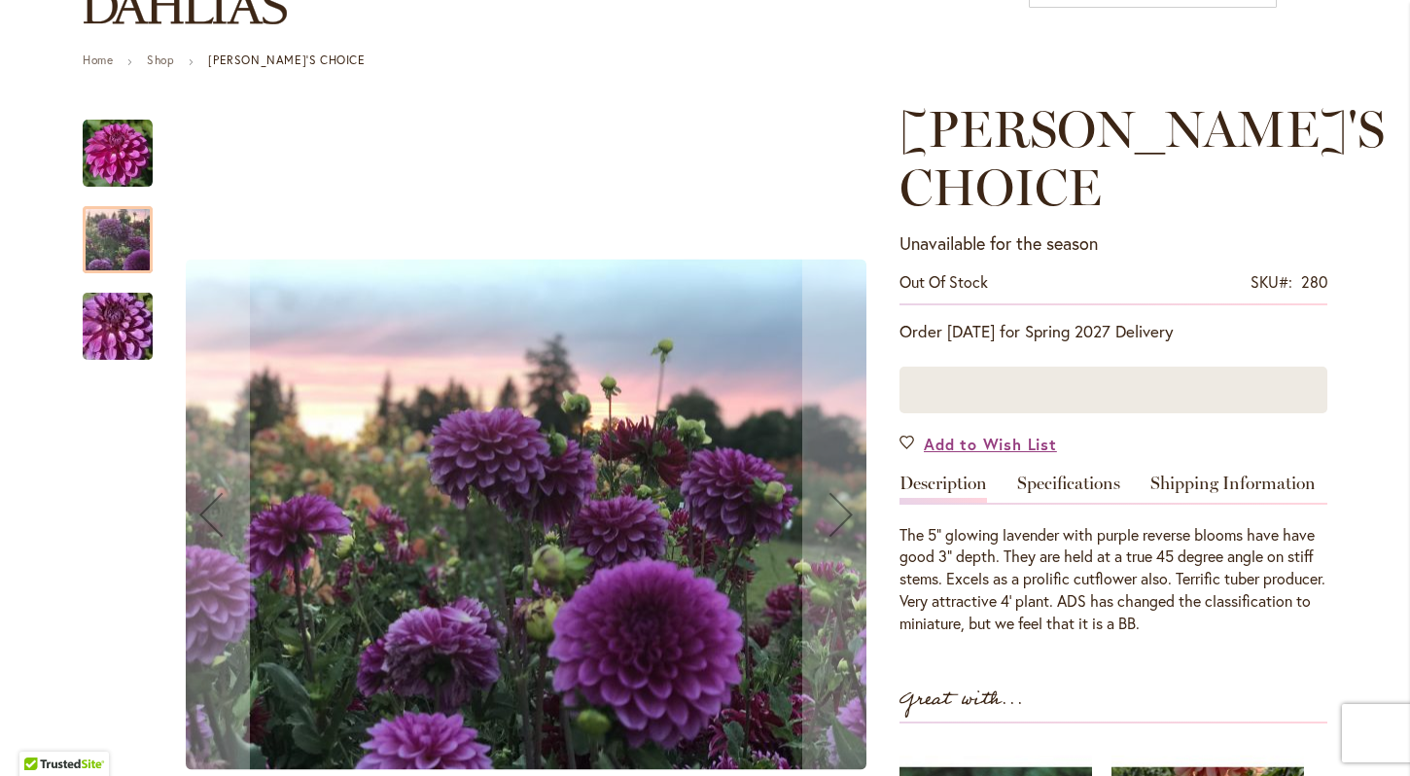
click at [106, 338] on img "TED'S CHOICE" at bounding box center [118, 326] width 140 height 93
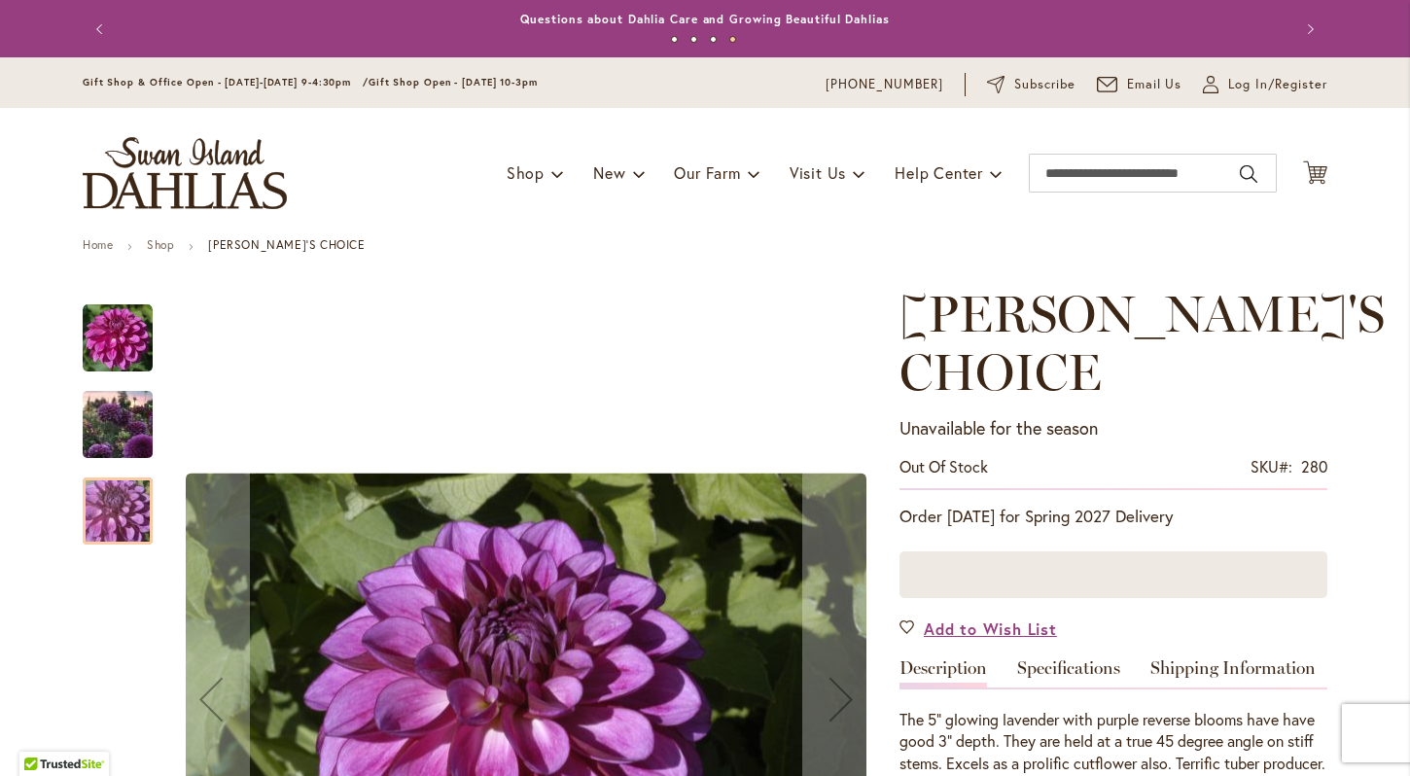
scroll to position [0, 0]
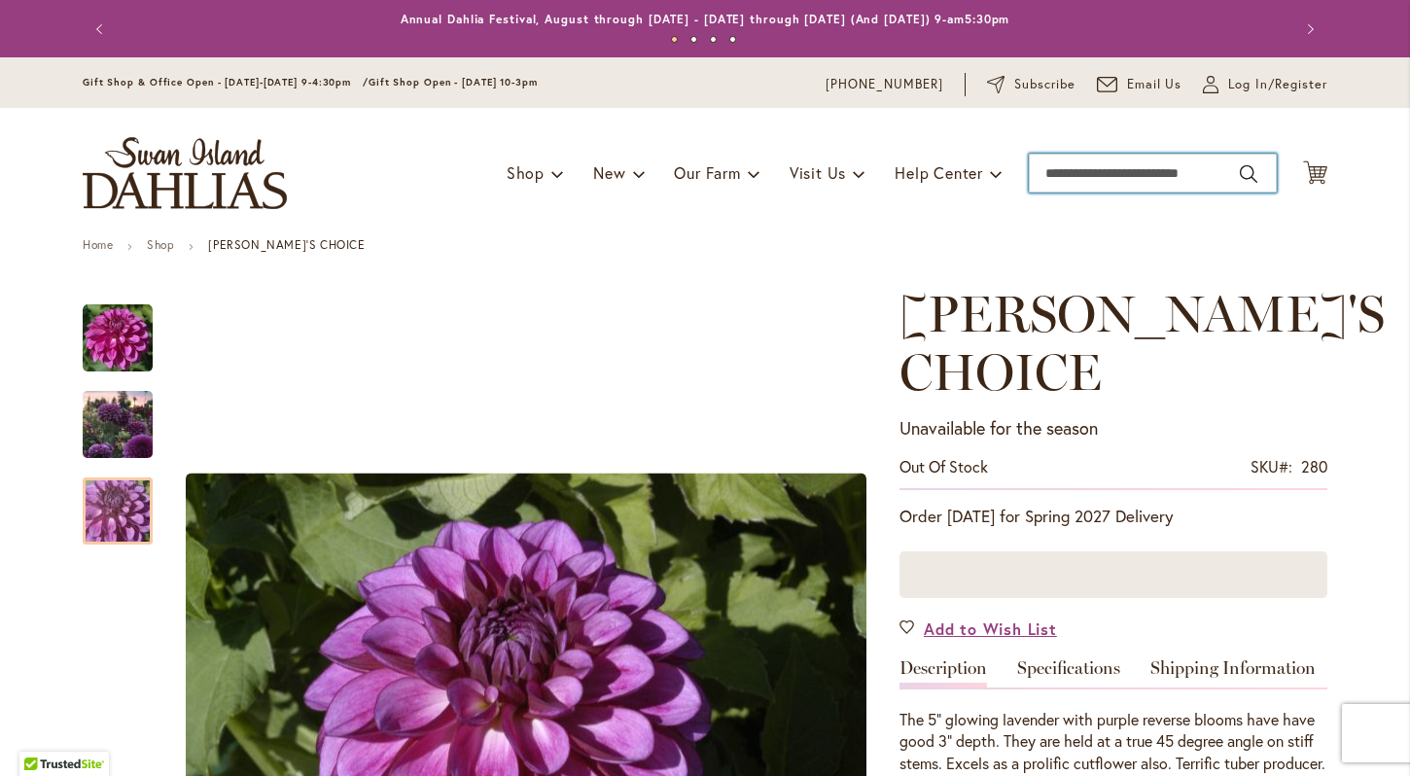
click at [1112, 170] on input "Search" at bounding box center [1153, 173] width 248 height 39
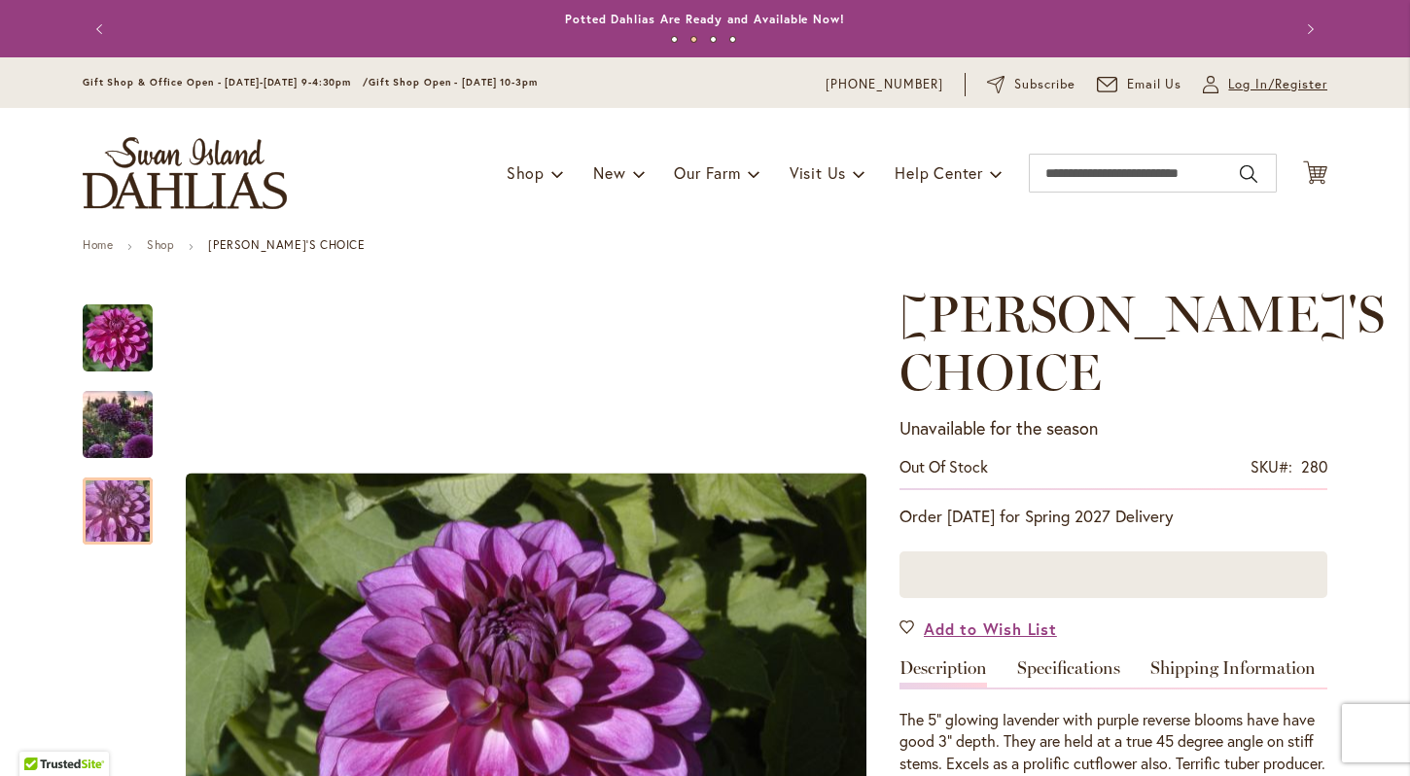
click at [1257, 77] on span "Log In/Register" at bounding box center [1277, 84] width 99 height 19
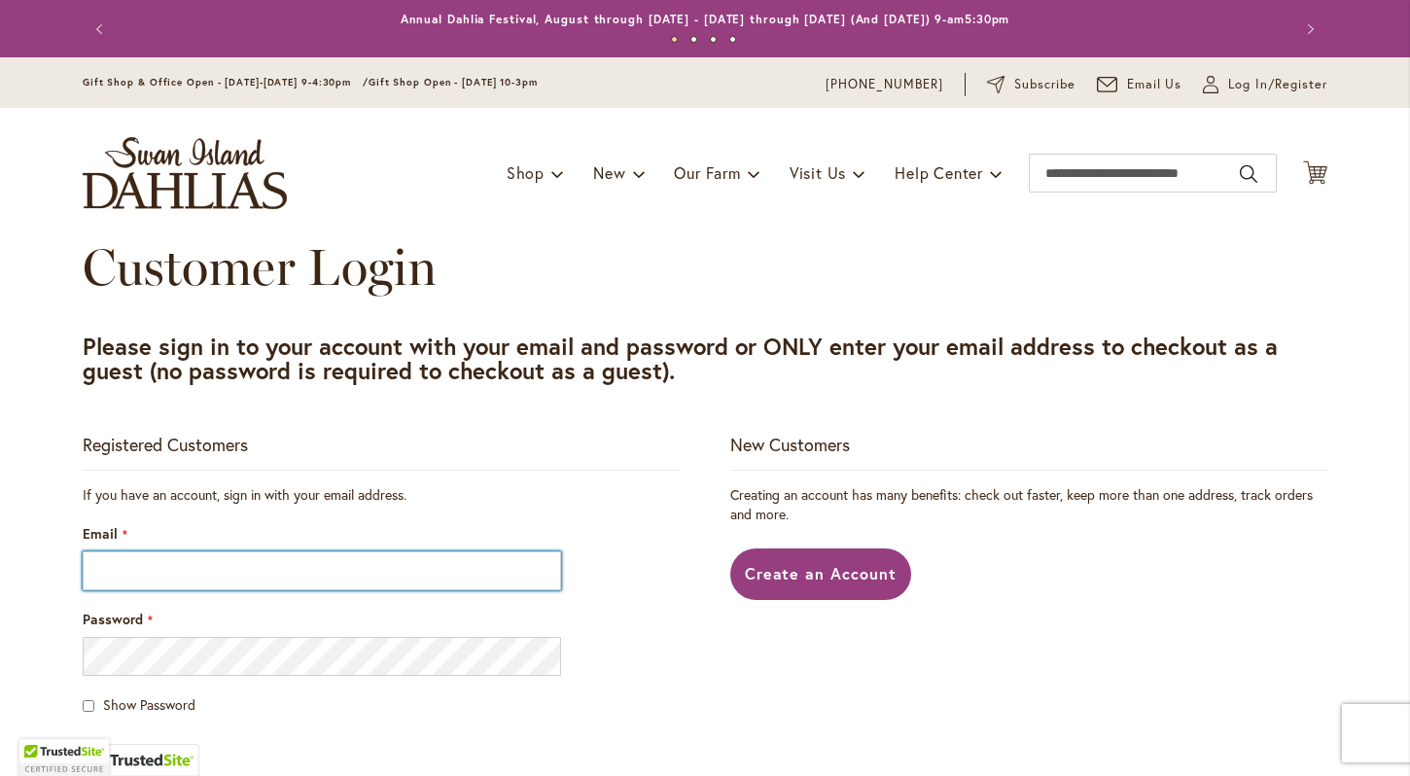
type input "**********"
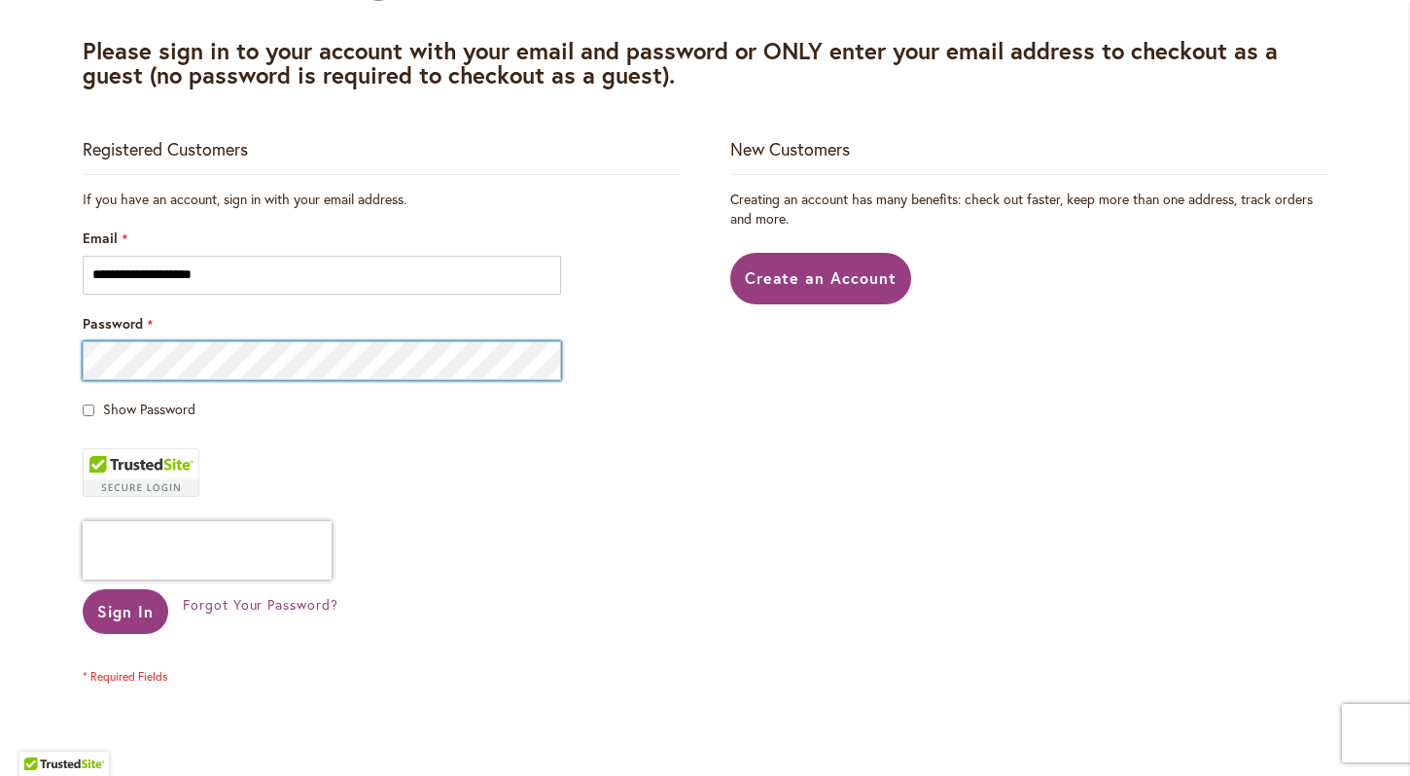
scroll to position [305, 0]
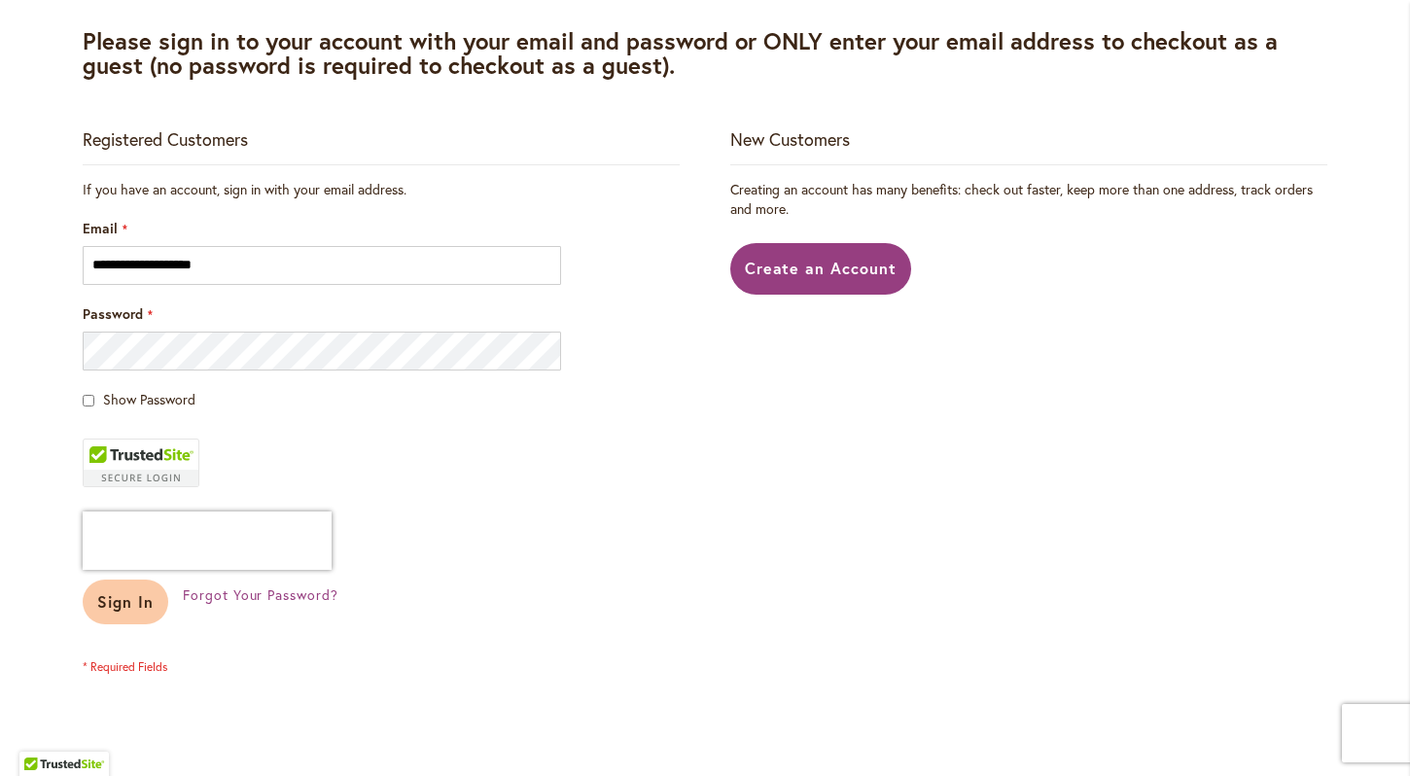
click at [143, 604] on span "Sign In" at bounding box center [125, 601] width 56 height 20
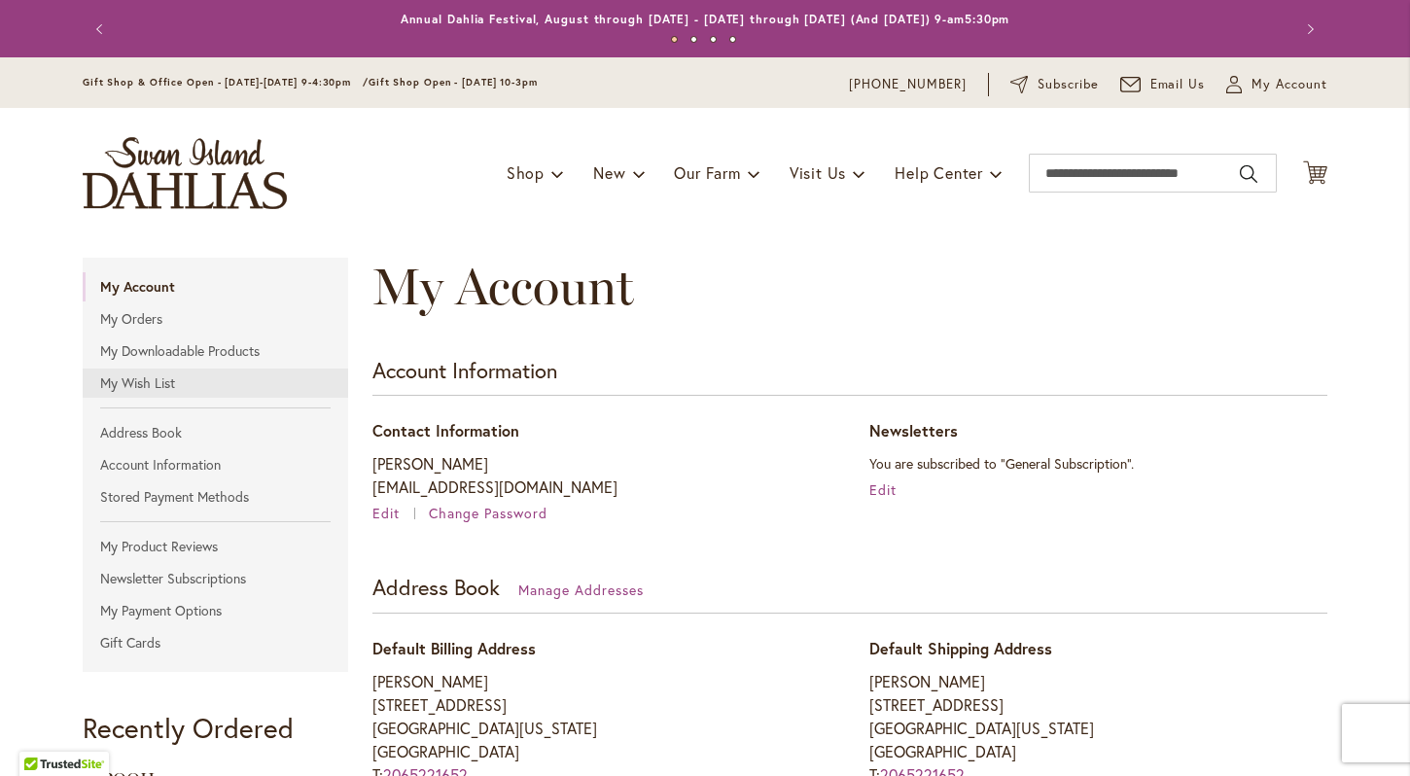
click at [135, 378] on link "My Wish List" at bounding box center [215, 383] width 265 height 29
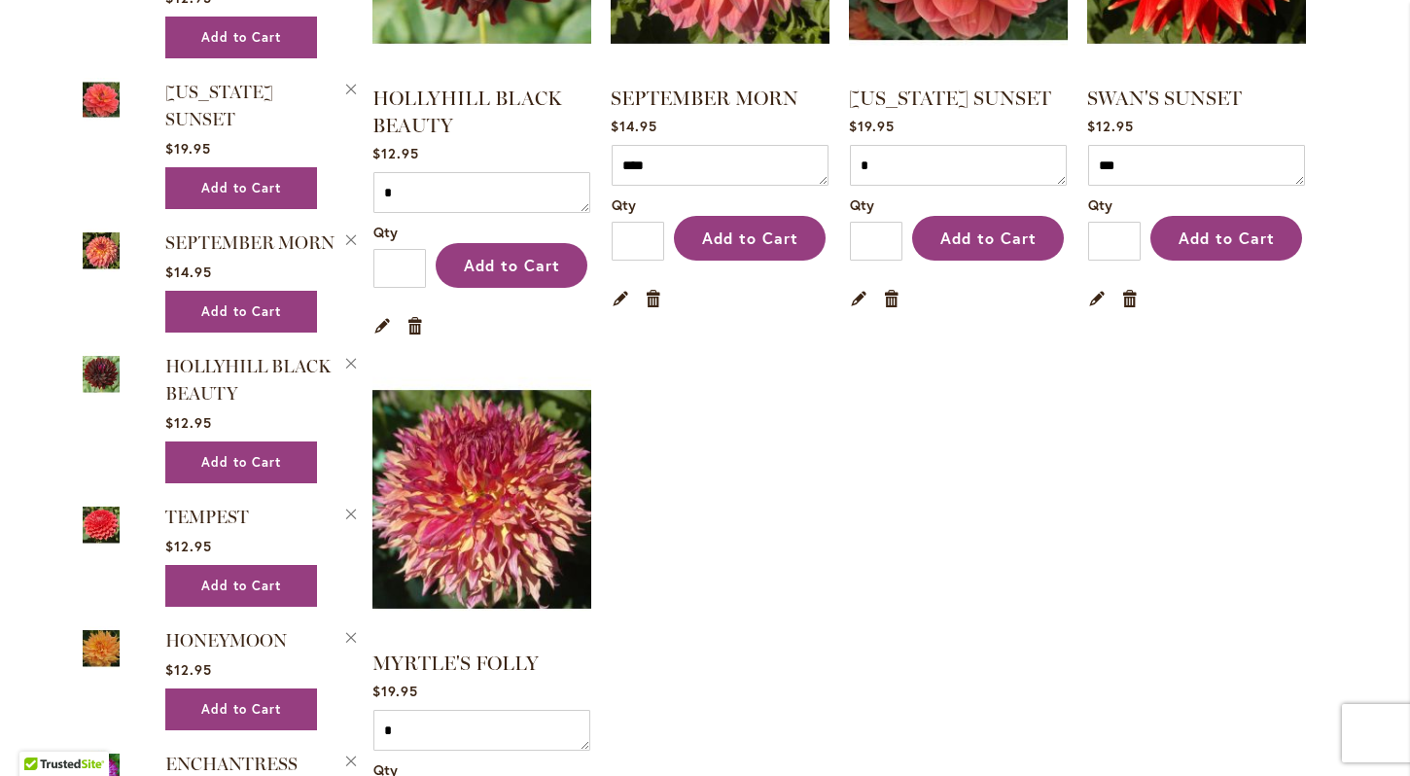
scroll to position [1152, 0]
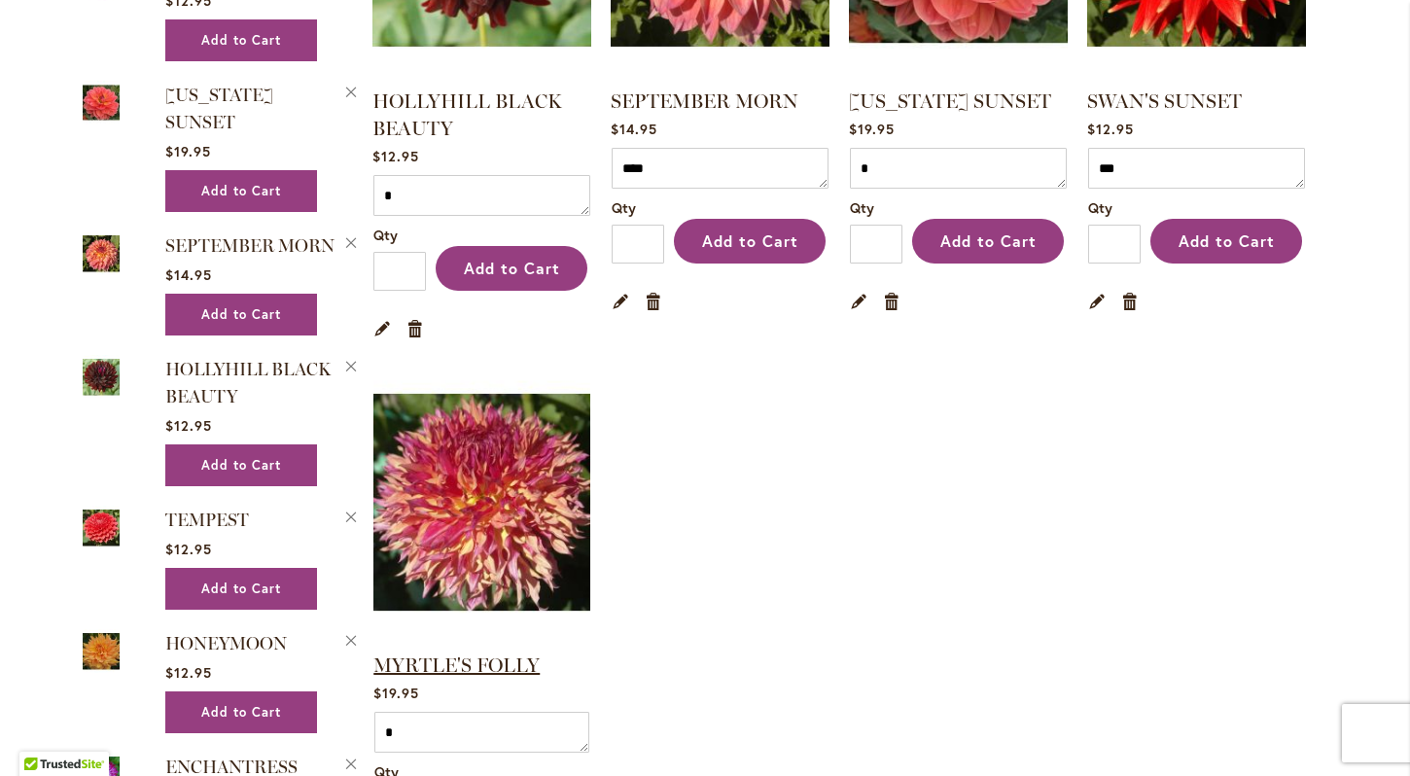
click at [464, 654] on link "MYRTLE'S FOLLY" at bounding box center [456, 664] width 166 height 23
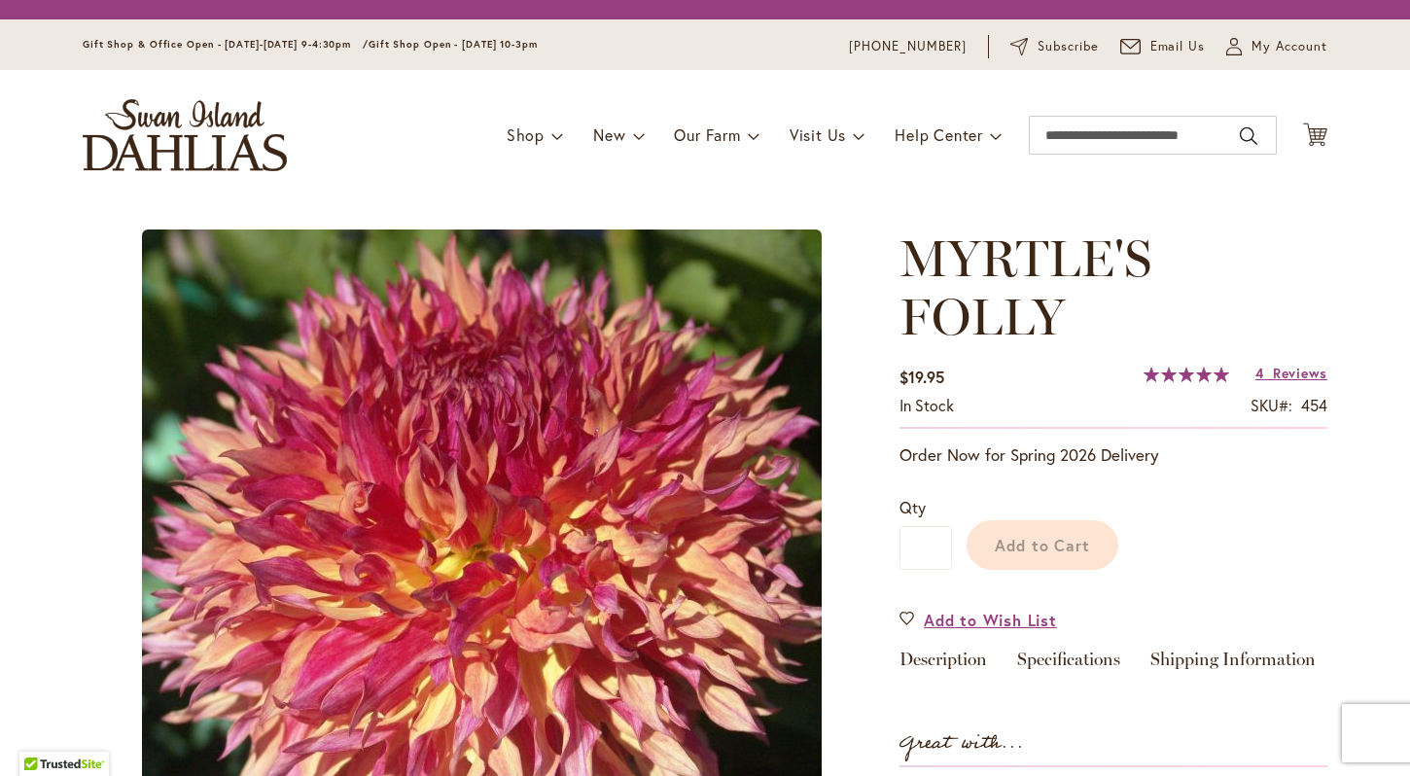
type input "****"
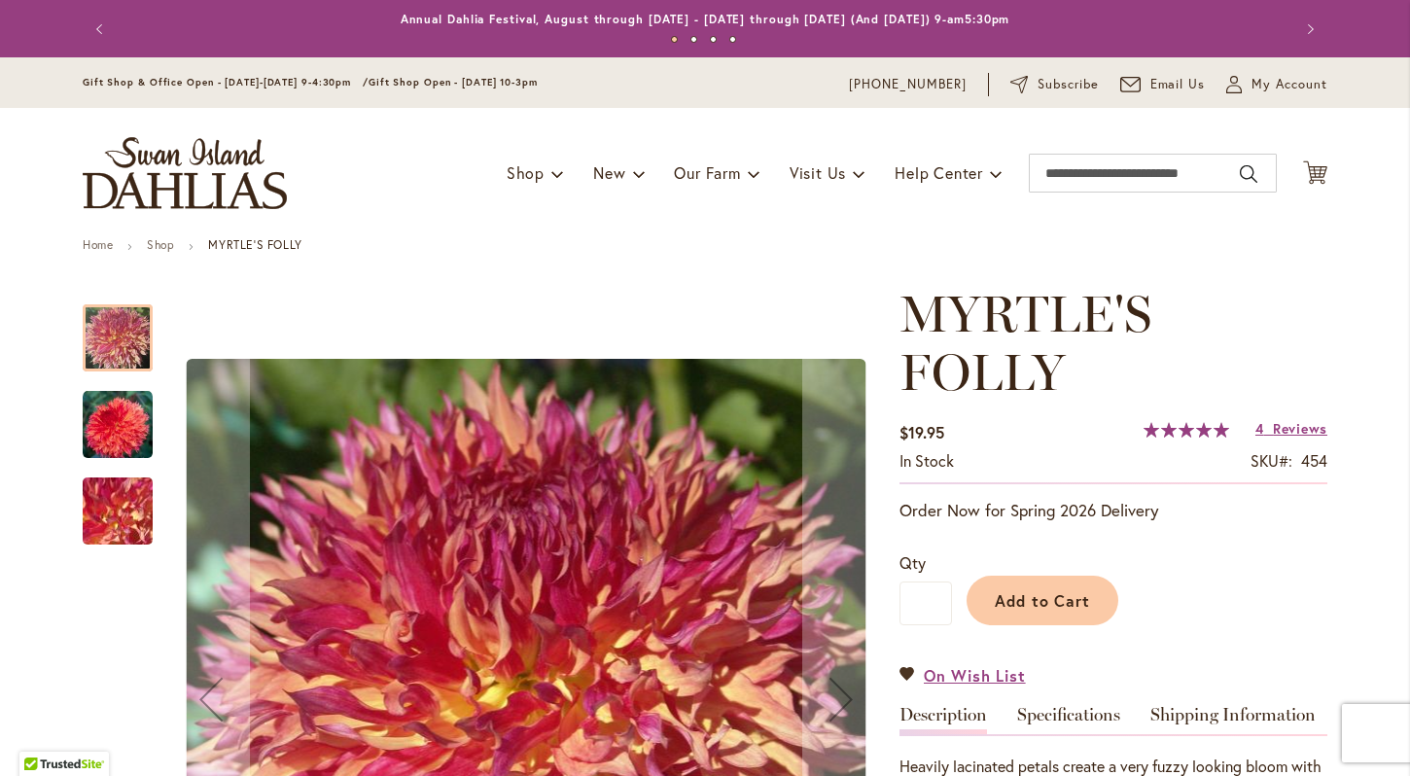
click at [103, 445] on img "MYRTLE'S FOLLY" at bounding box center [118, 425] width 70 height 70
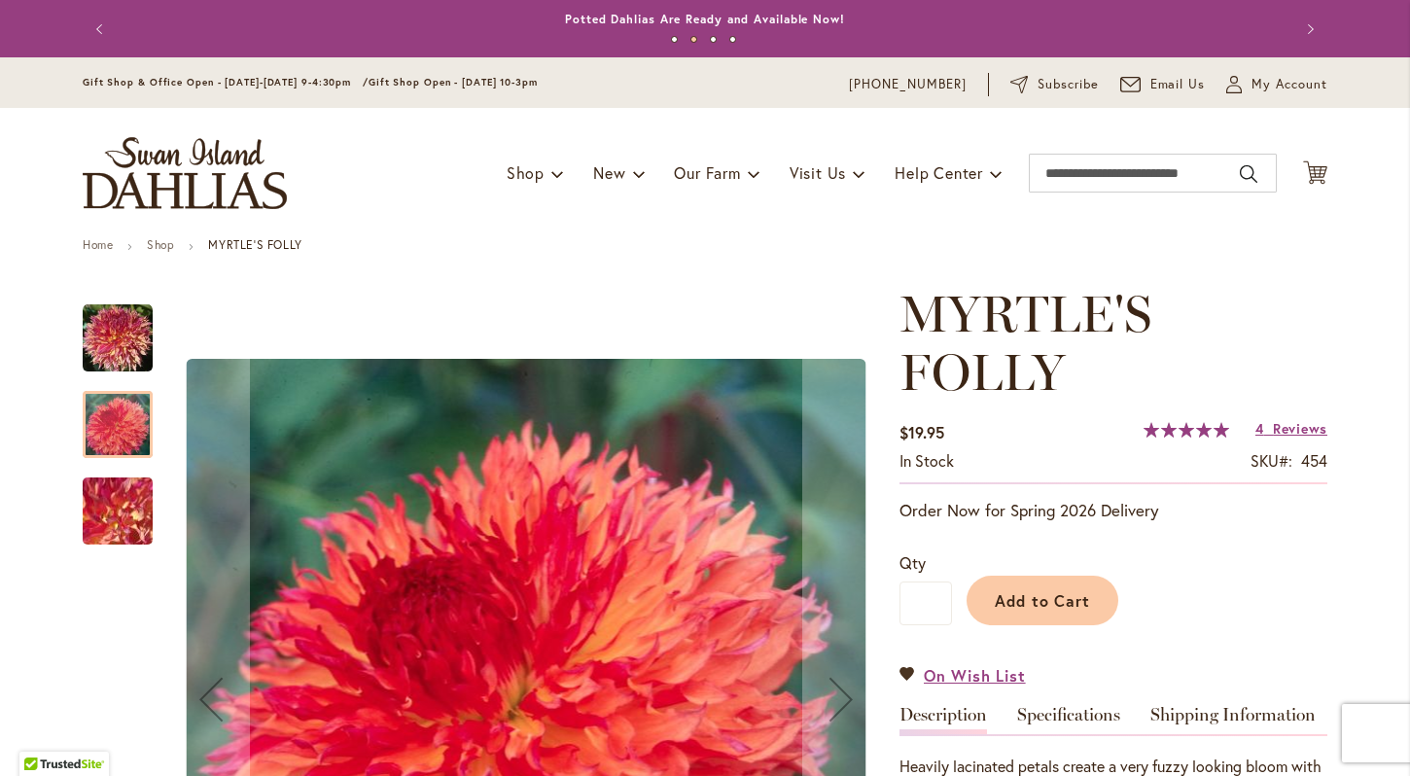
click at [111, 510] on img "MYRTLE'S FOLLY" at bounding box center [118, 511] width 140 height 105
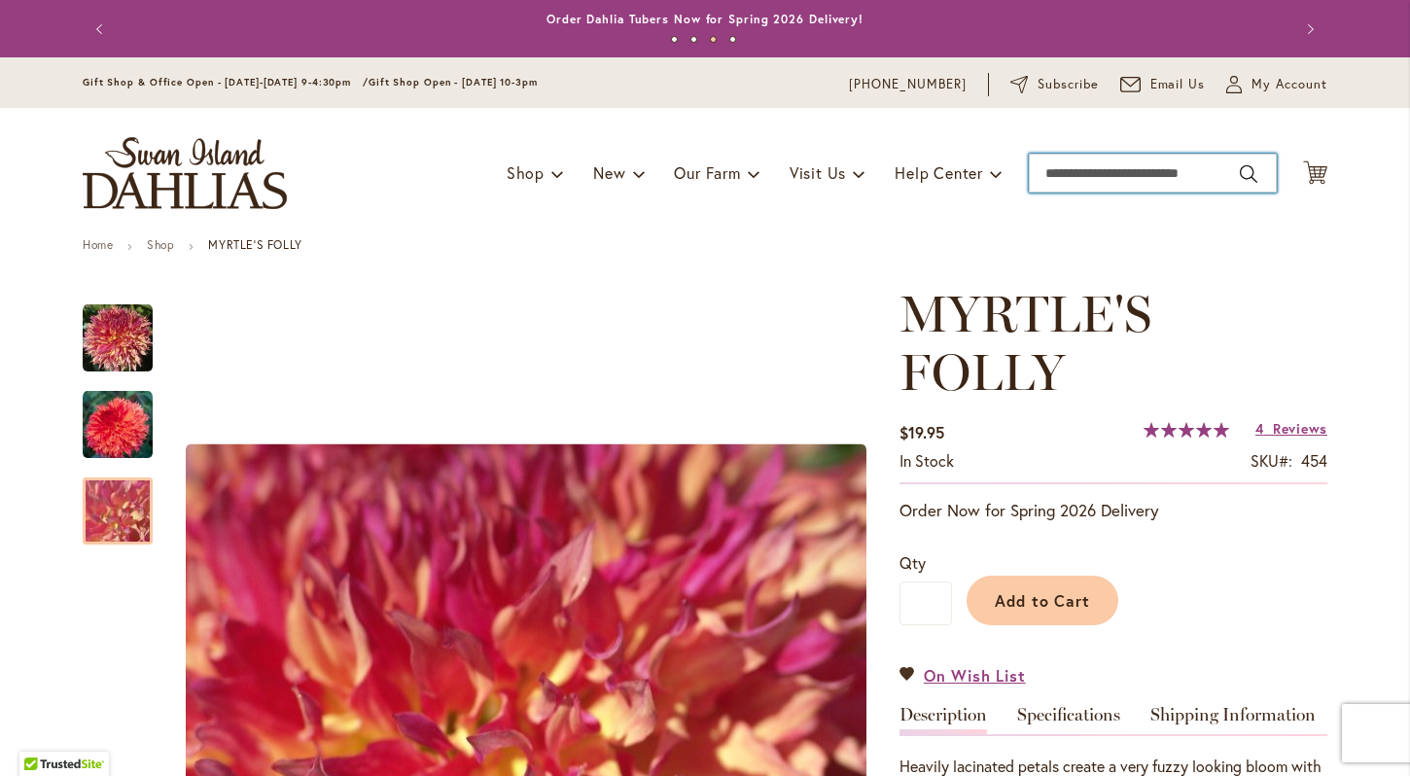
click at [1115, 161] on input "Search" at bounding box center [1153, 173] width 248 height 39
type input "**********"
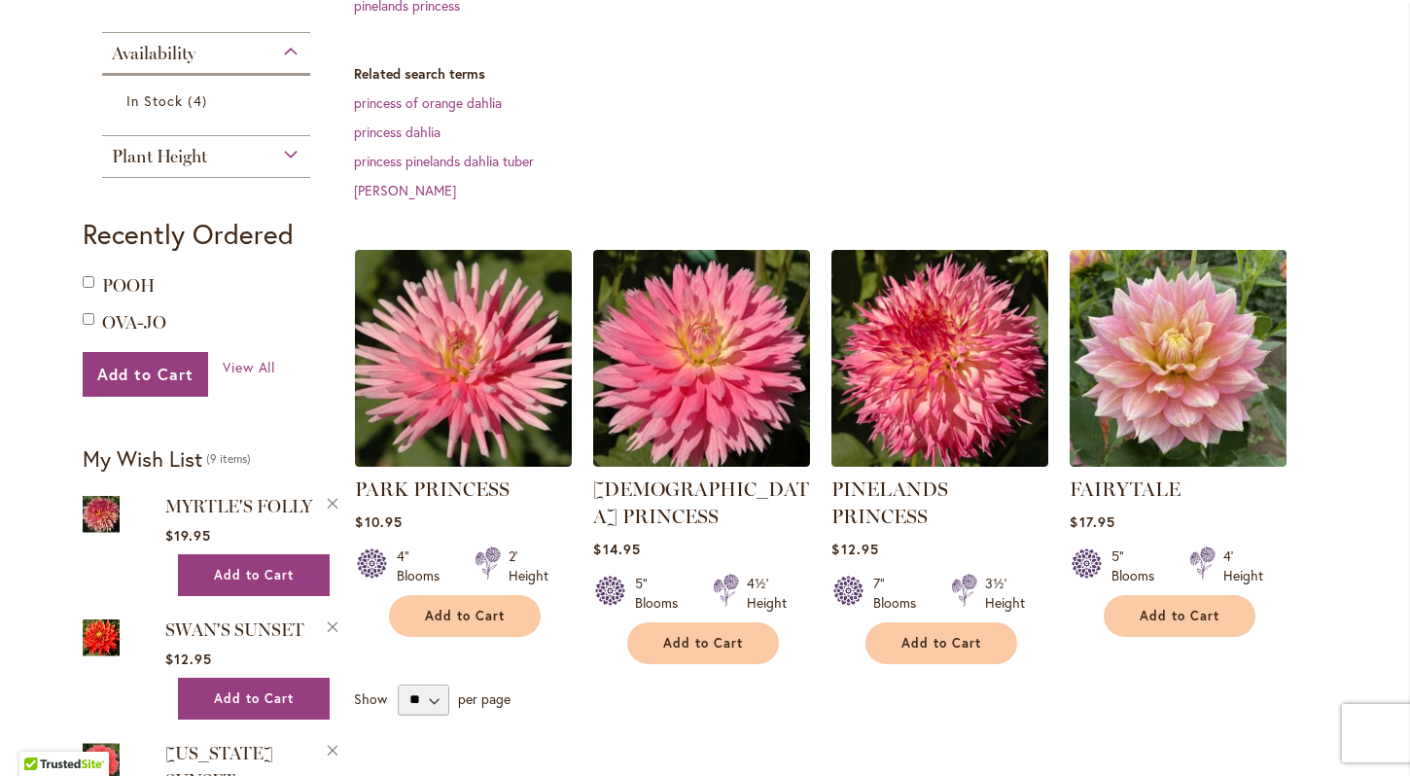
scroll to position [546, 0]
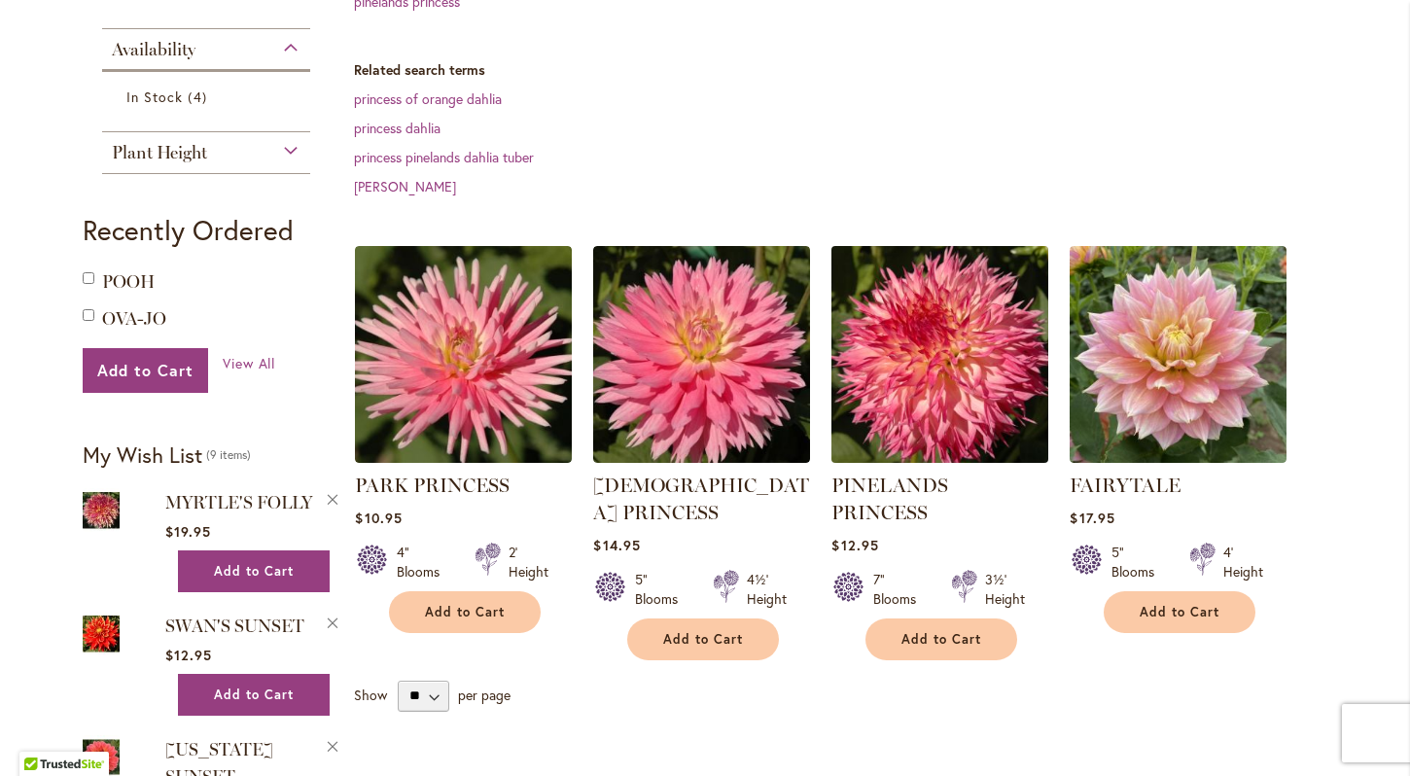
click at [957, 339] on img at bounding box center [941, 354] width 228 height 228
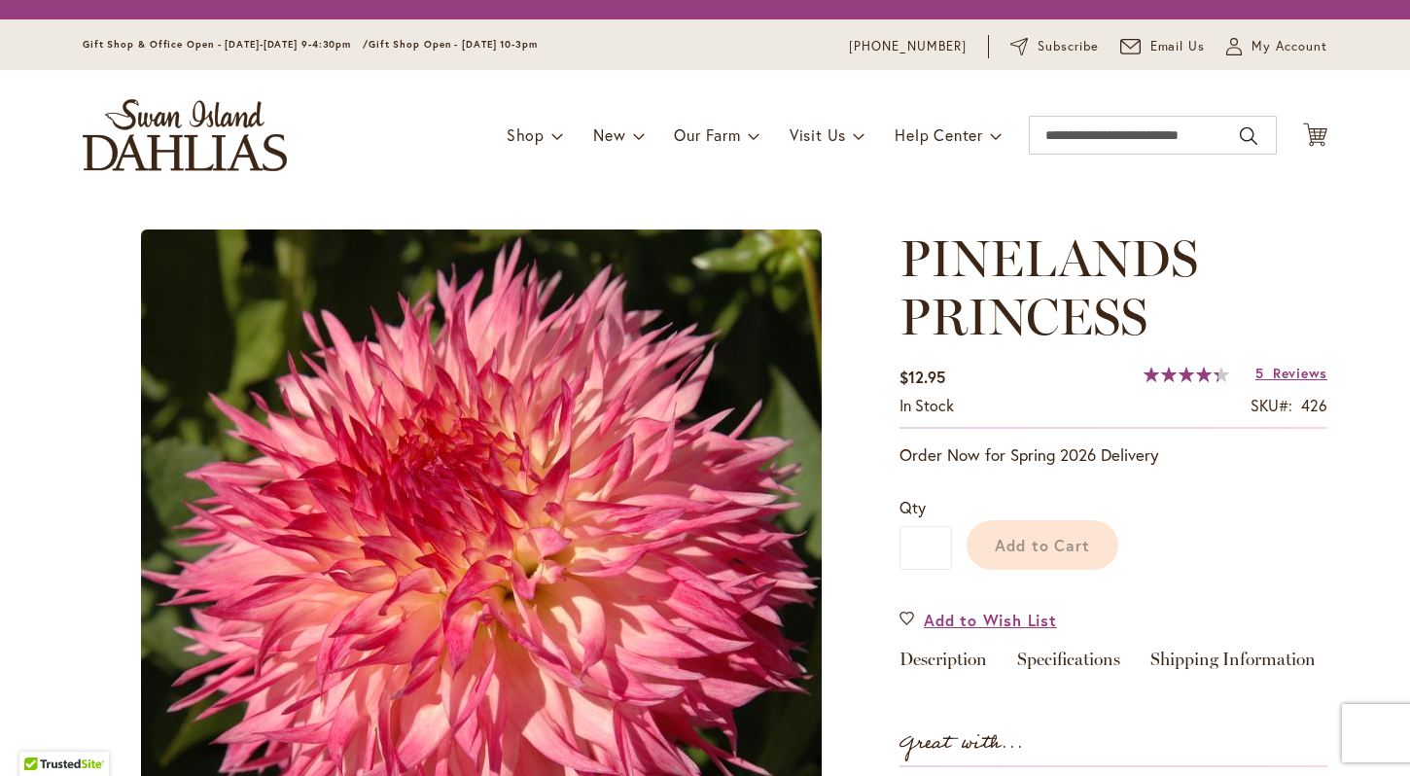
type input "****"
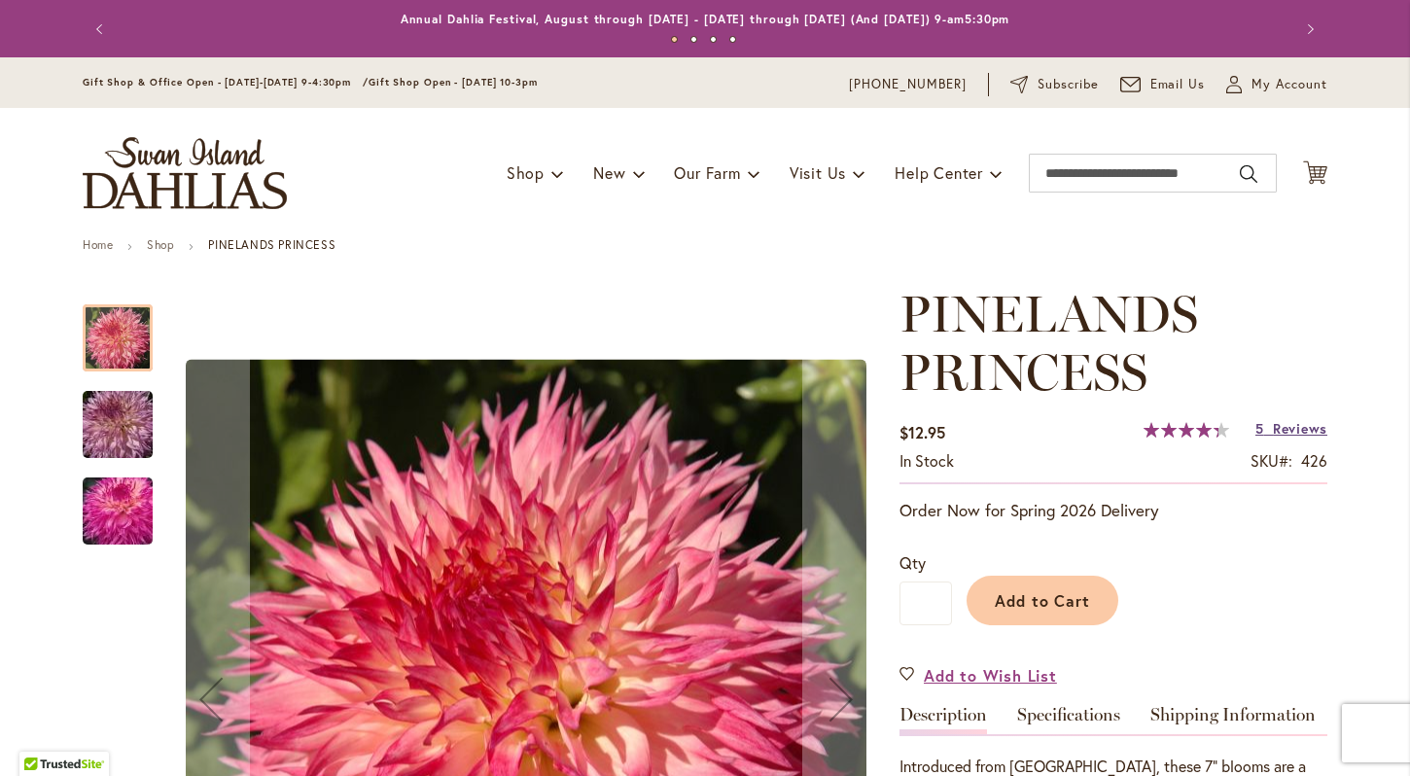
click at [1259, 428] on link "5 Reviews" at bounding box center [1291, 428] width 72 height 18
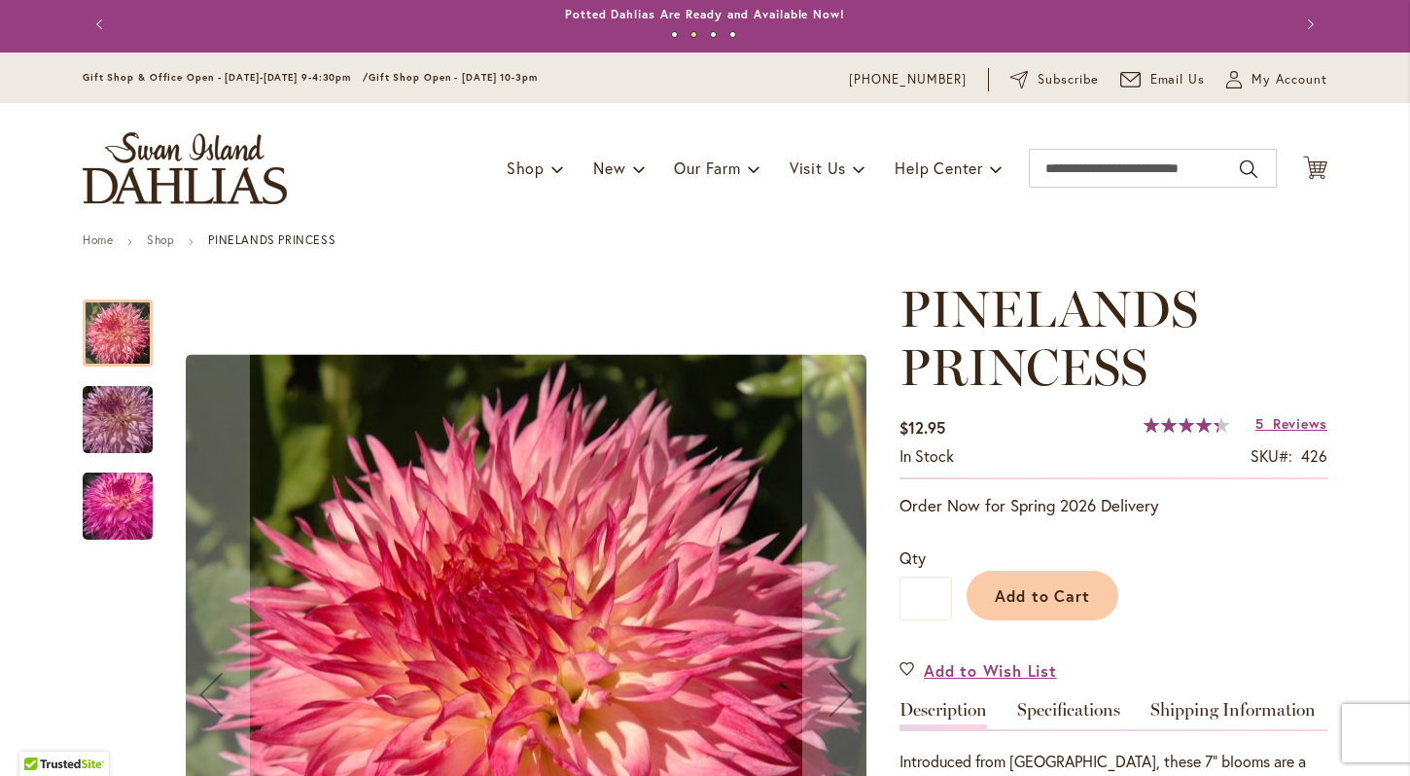
click at [114, 432] on img "PINELANDS PRINCESS" at bounding box center [118, 419] width 140 height 93
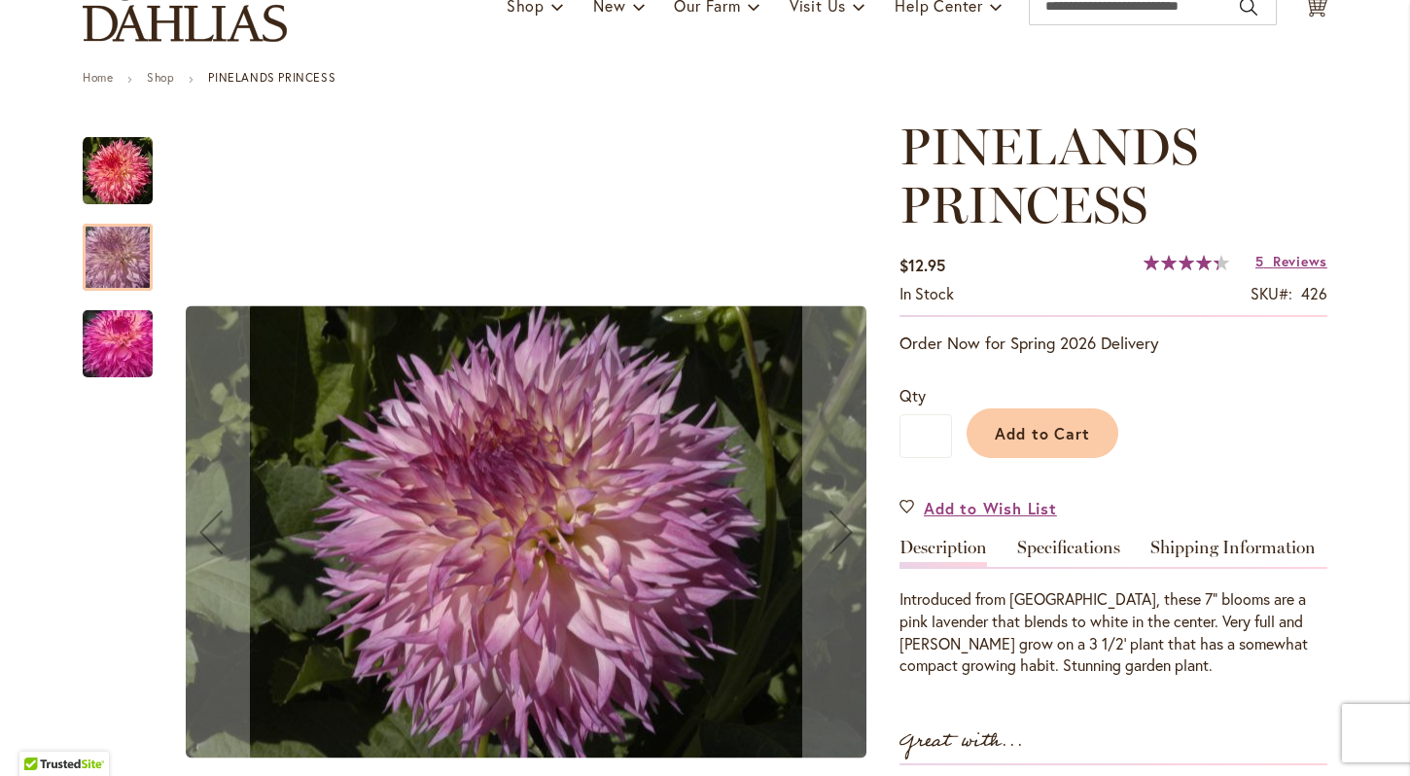
scroll to position [169, 0]
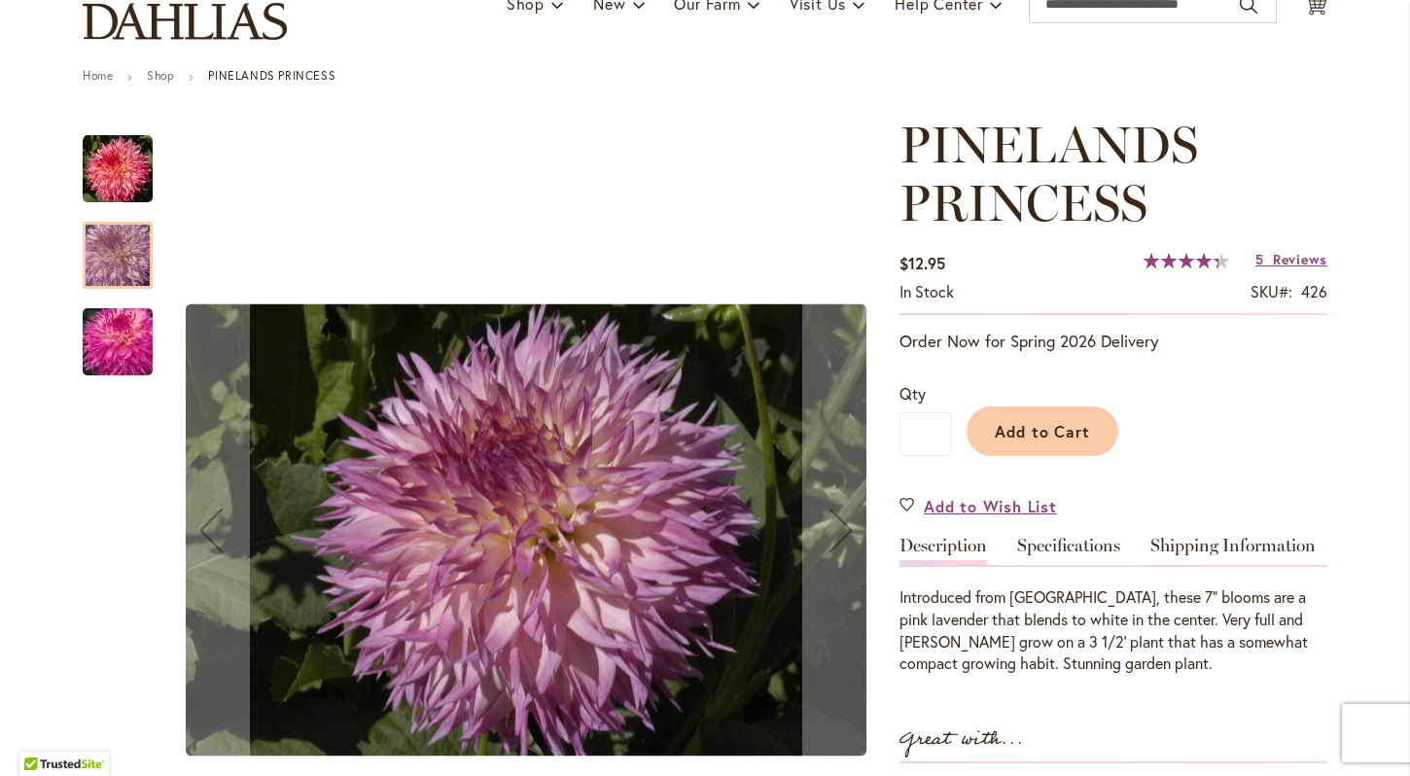
click at [112, 369] on img "PINELANDS PRINCESS" at bounding box center [118, 342] width 140 height 93
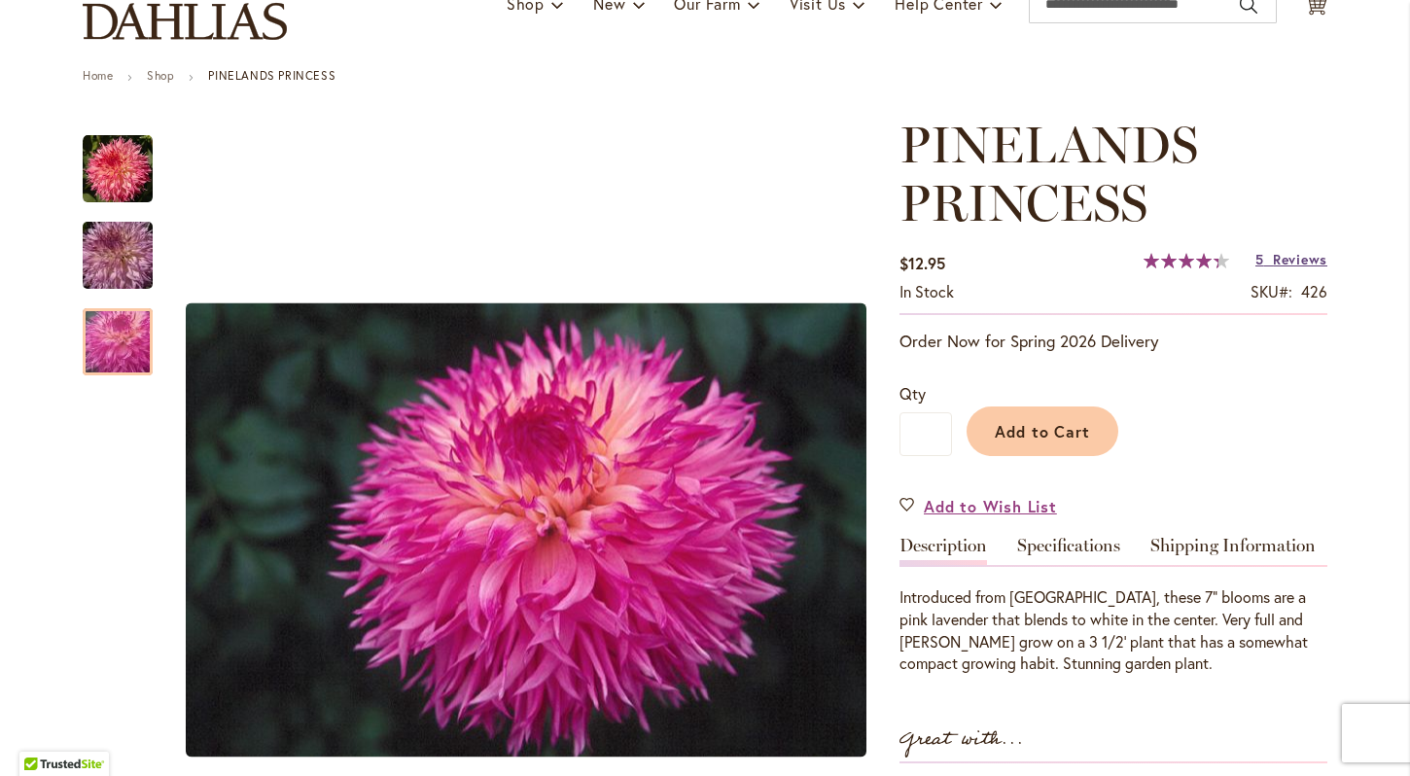
click at [1273, 253] on span "Reviews" at bounding box center [1300, 259] width 54 height 18
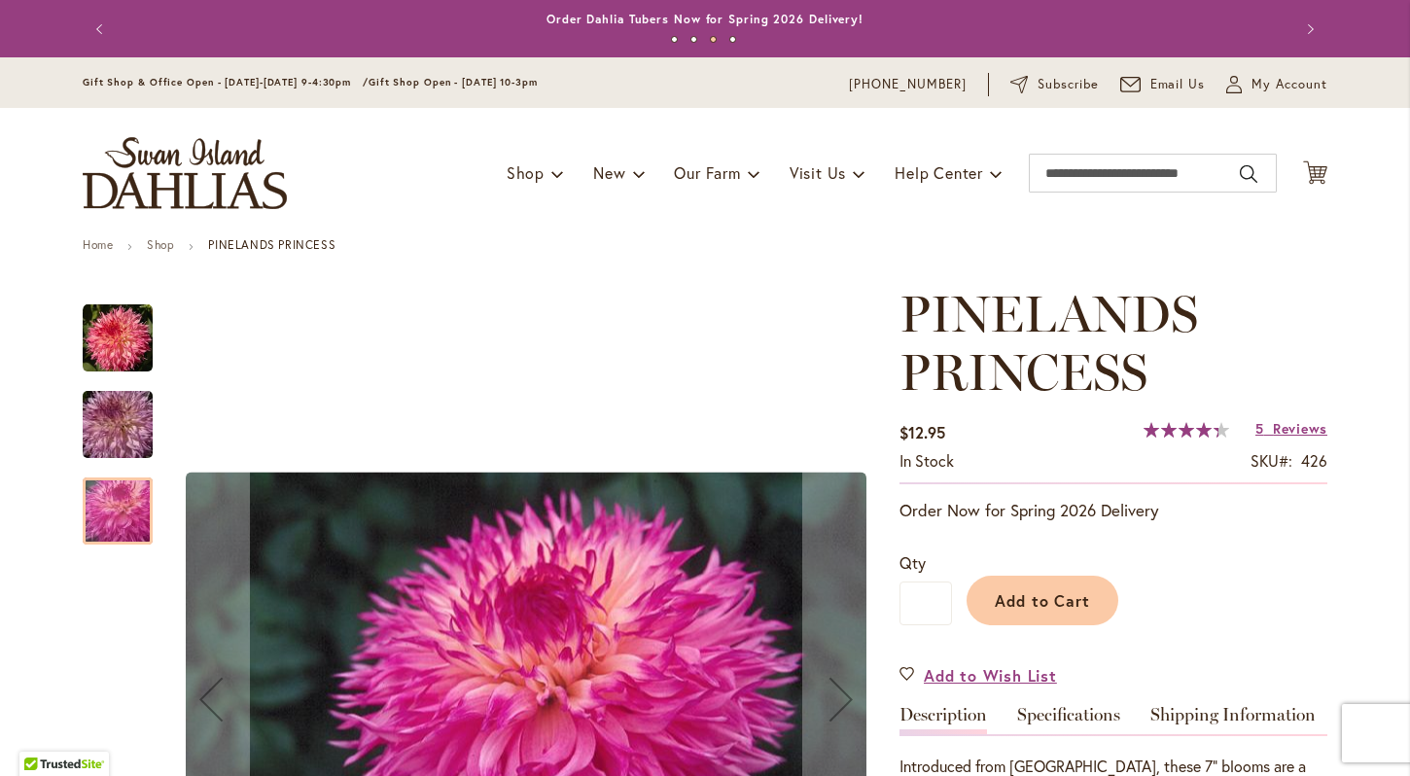
scroll to position [0, 0]
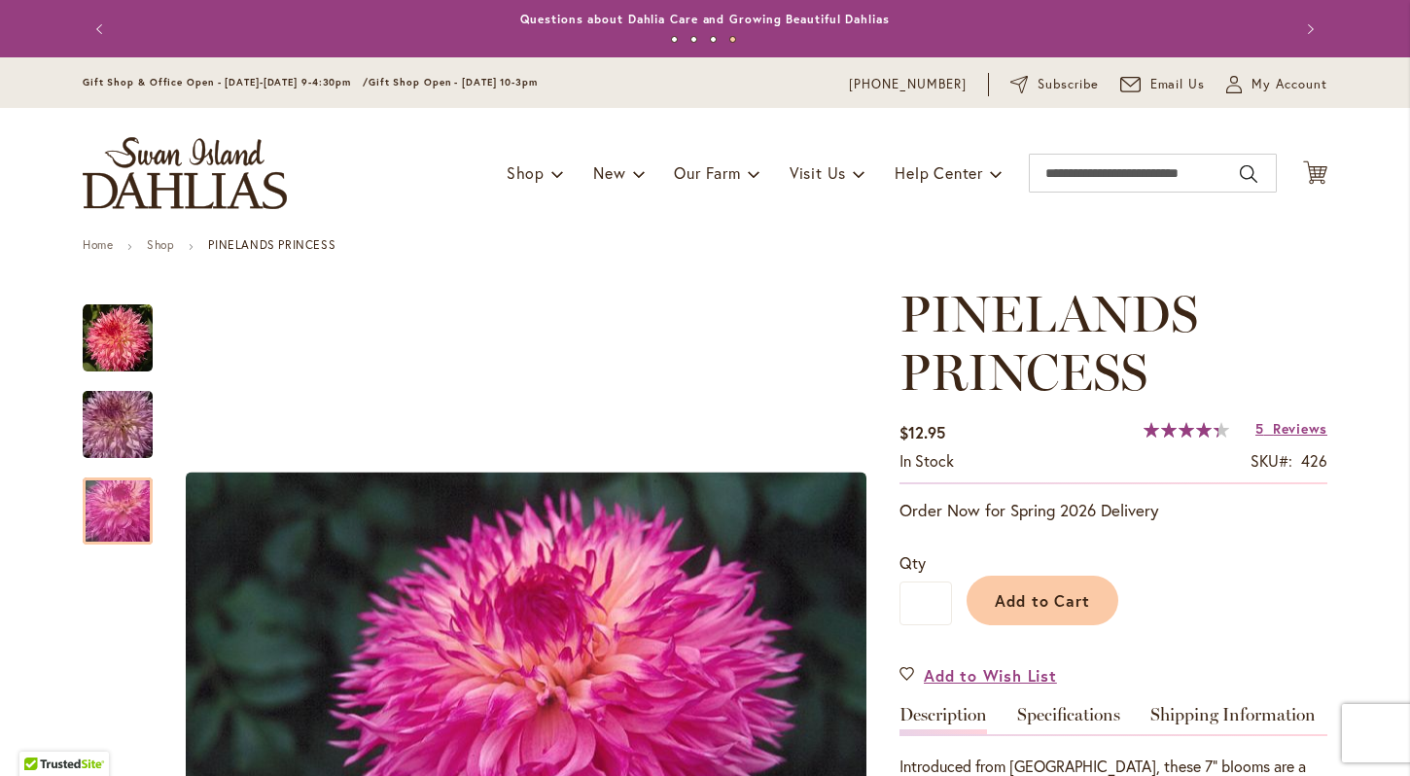
click at [93, 22] on button "Previous" at bounding box center [102, 29] width 39 height 39
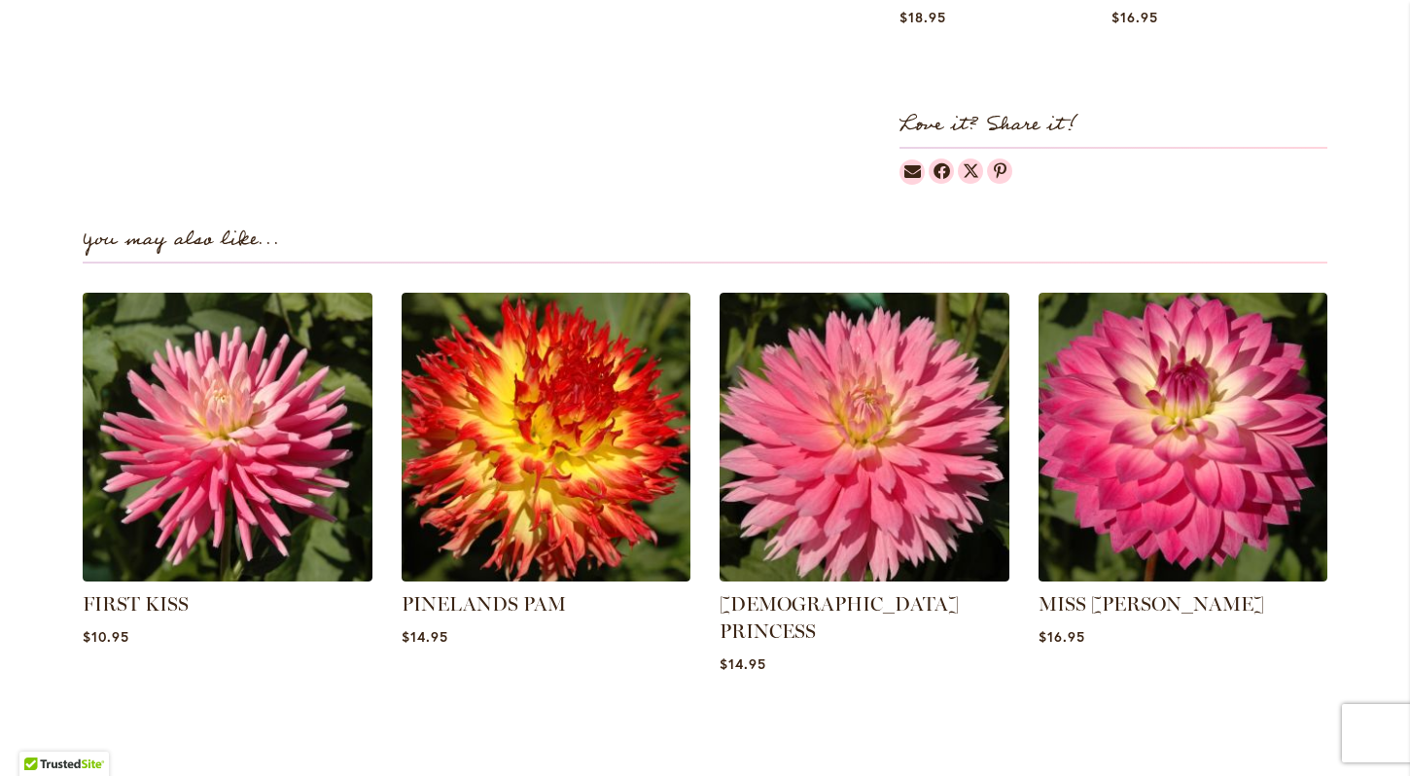
scroll to position [1323, 0]
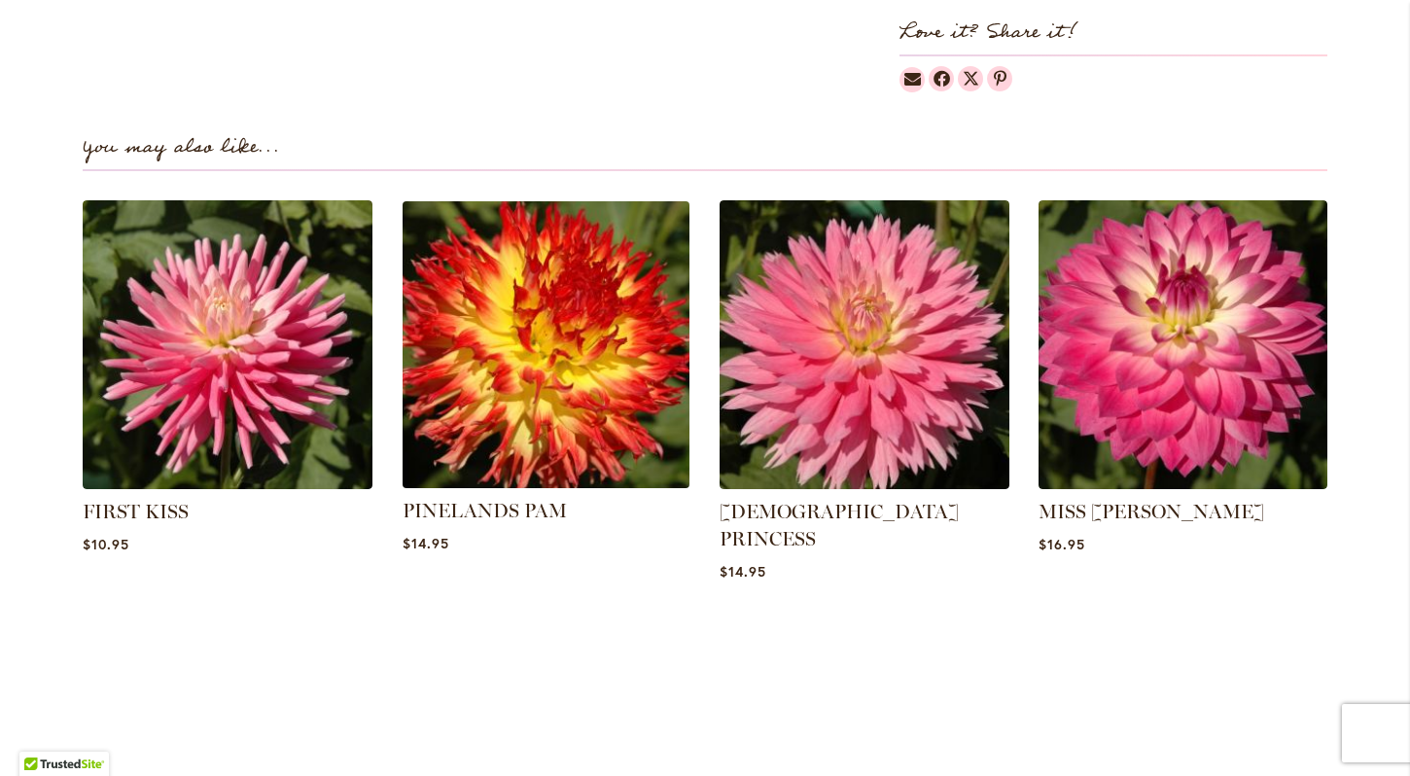
click at [582, 403] on img at bounding box center [545, 344] width 301 height 301
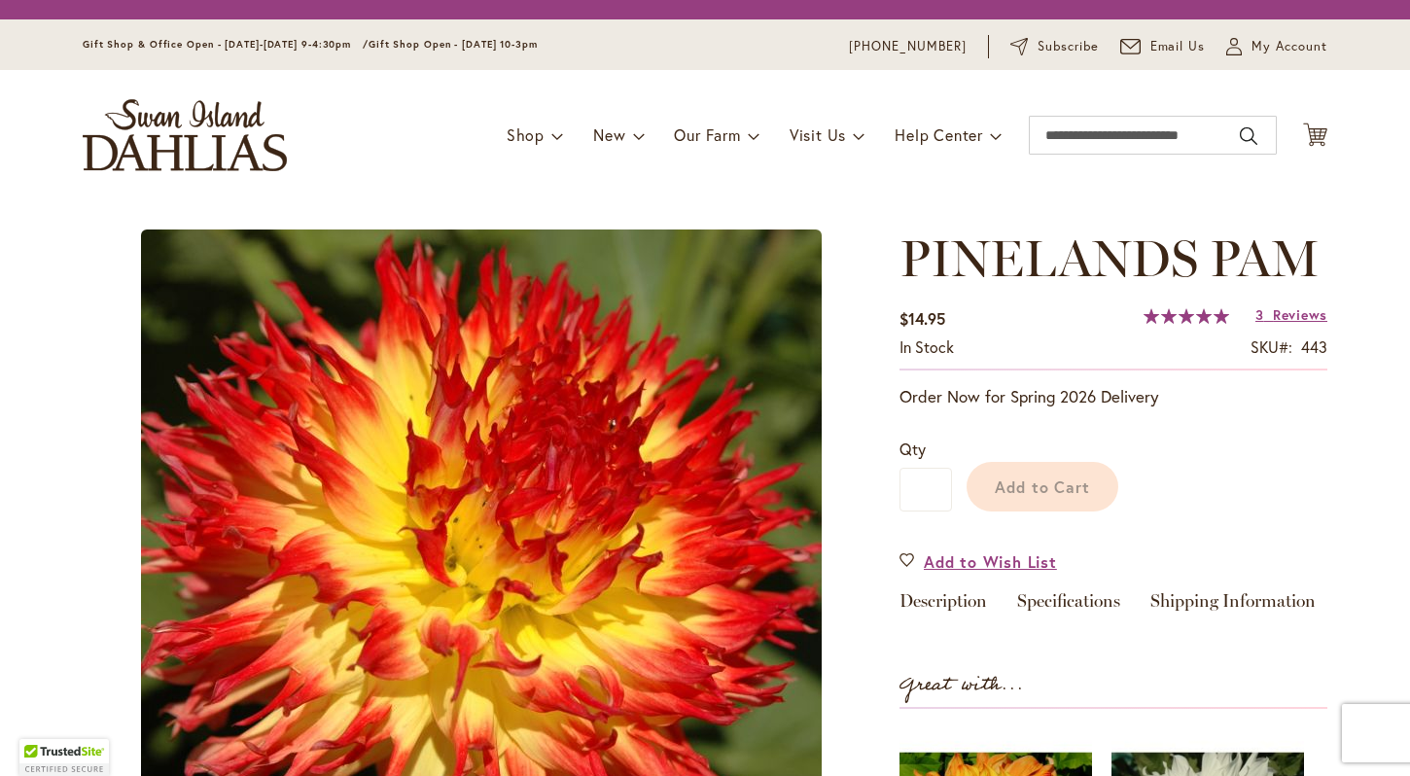
scroll to position [79, 0]
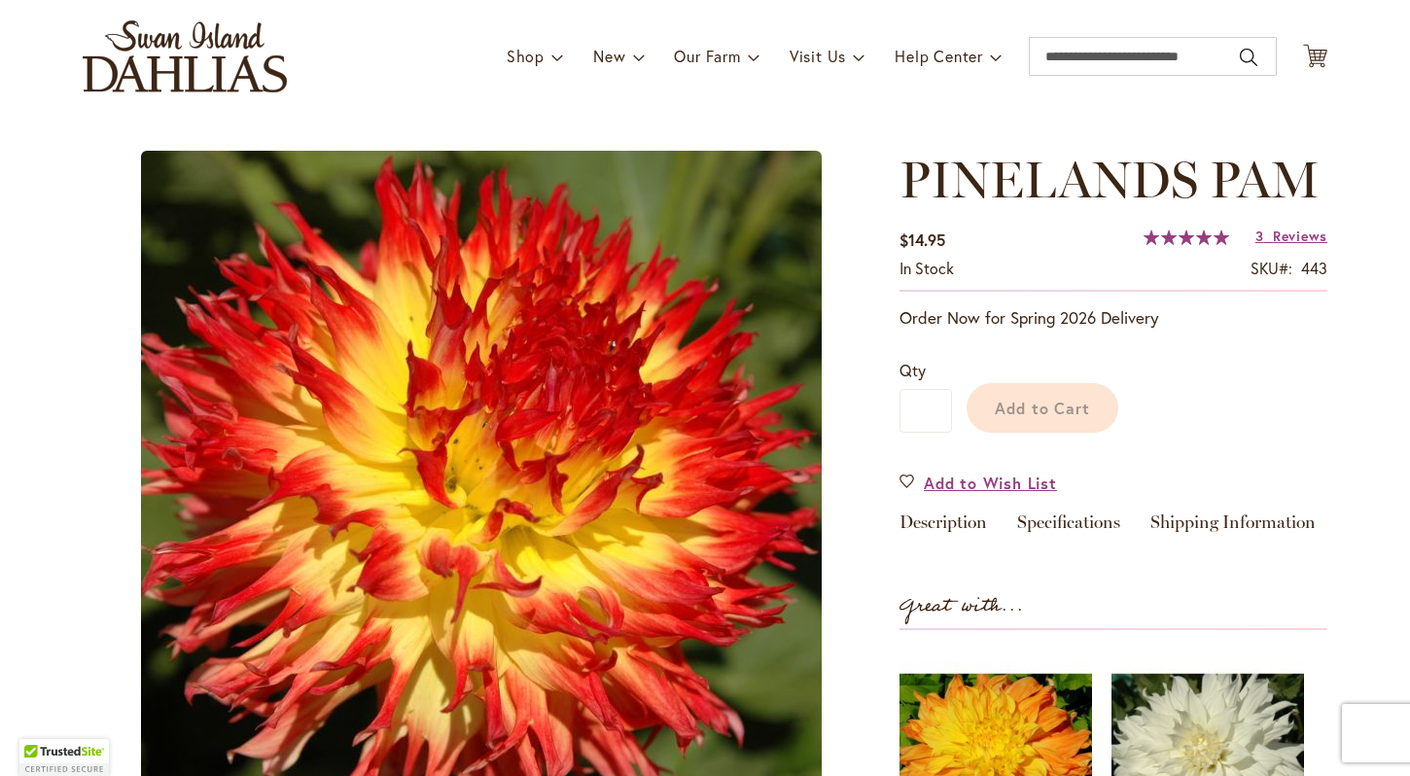
type input "****"
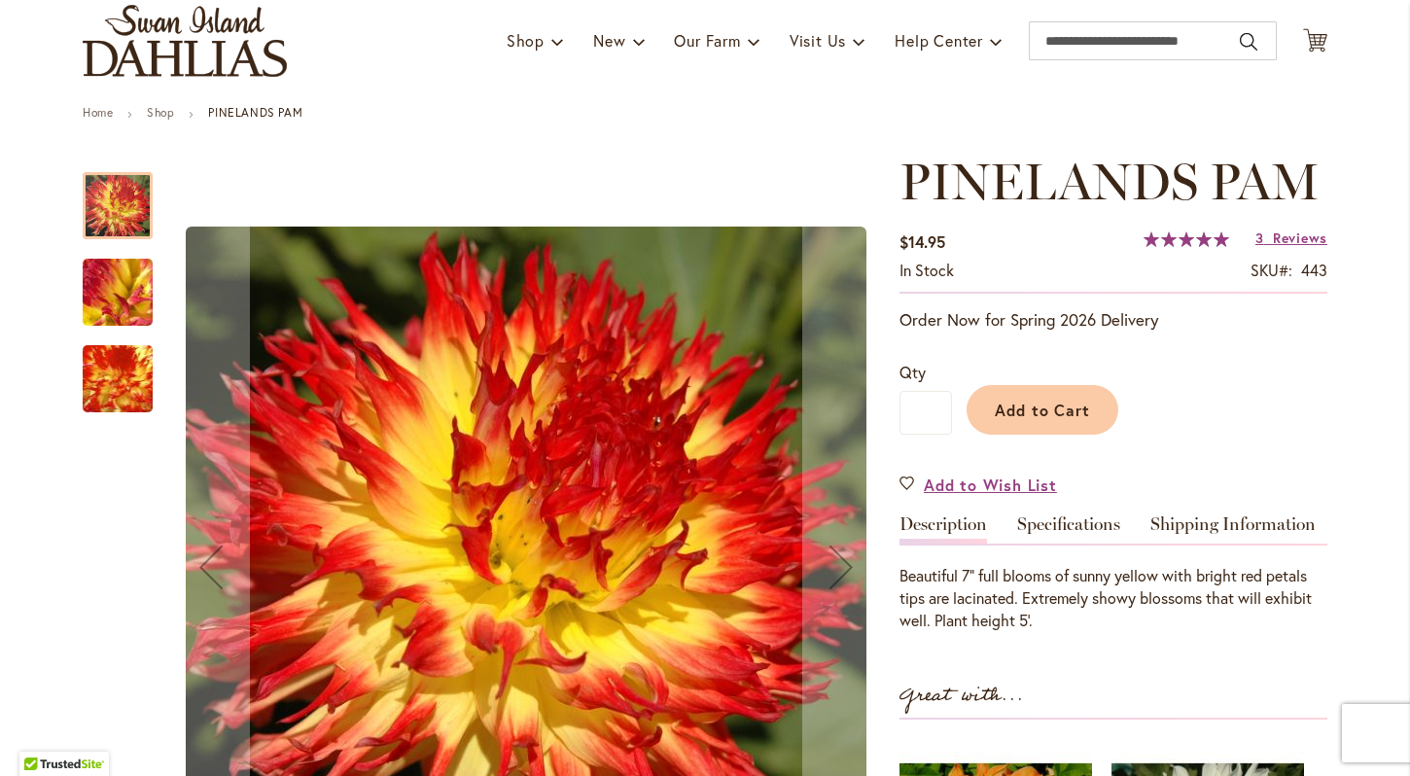
scroll to position [143, 0]
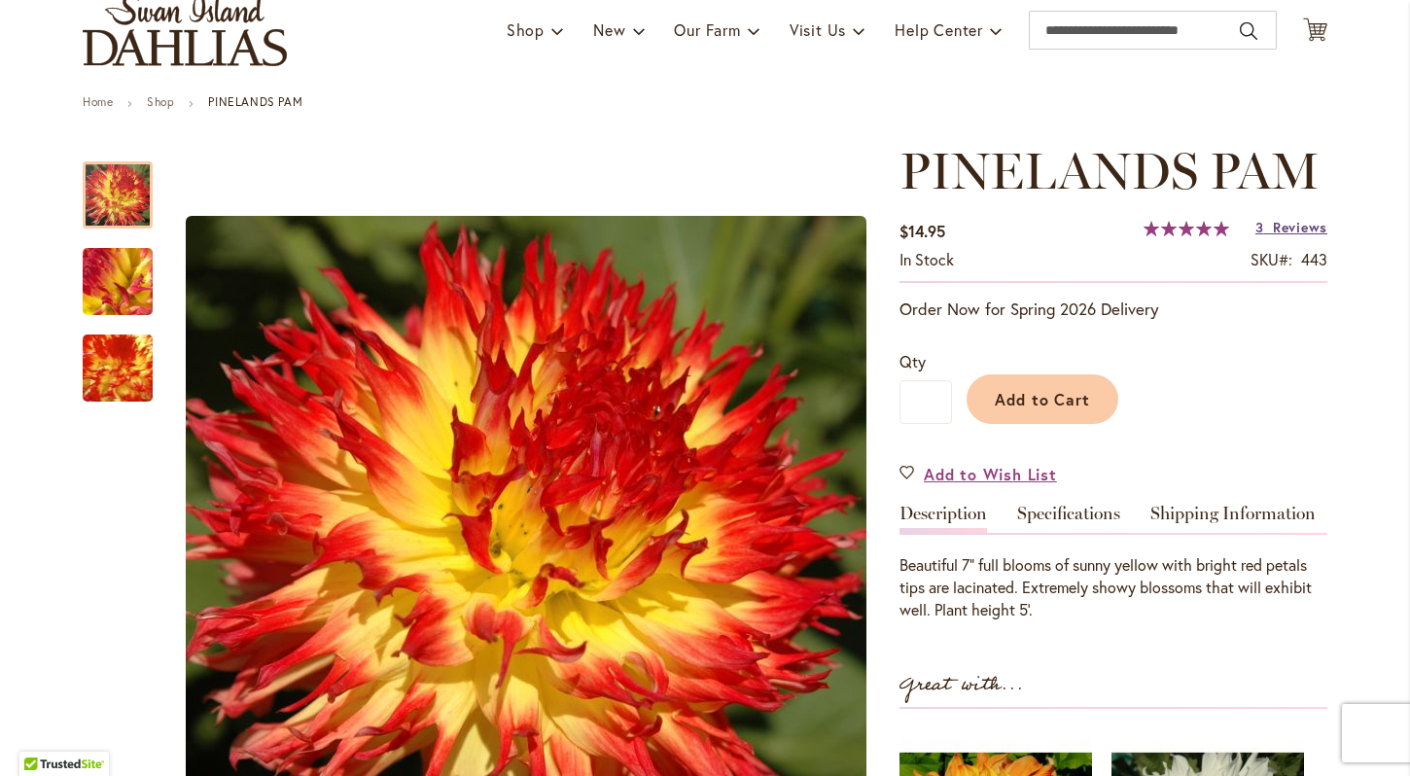
click at [1284, 230] on span "Reviews" at bounding box center [1300, 227] width 54 height 18
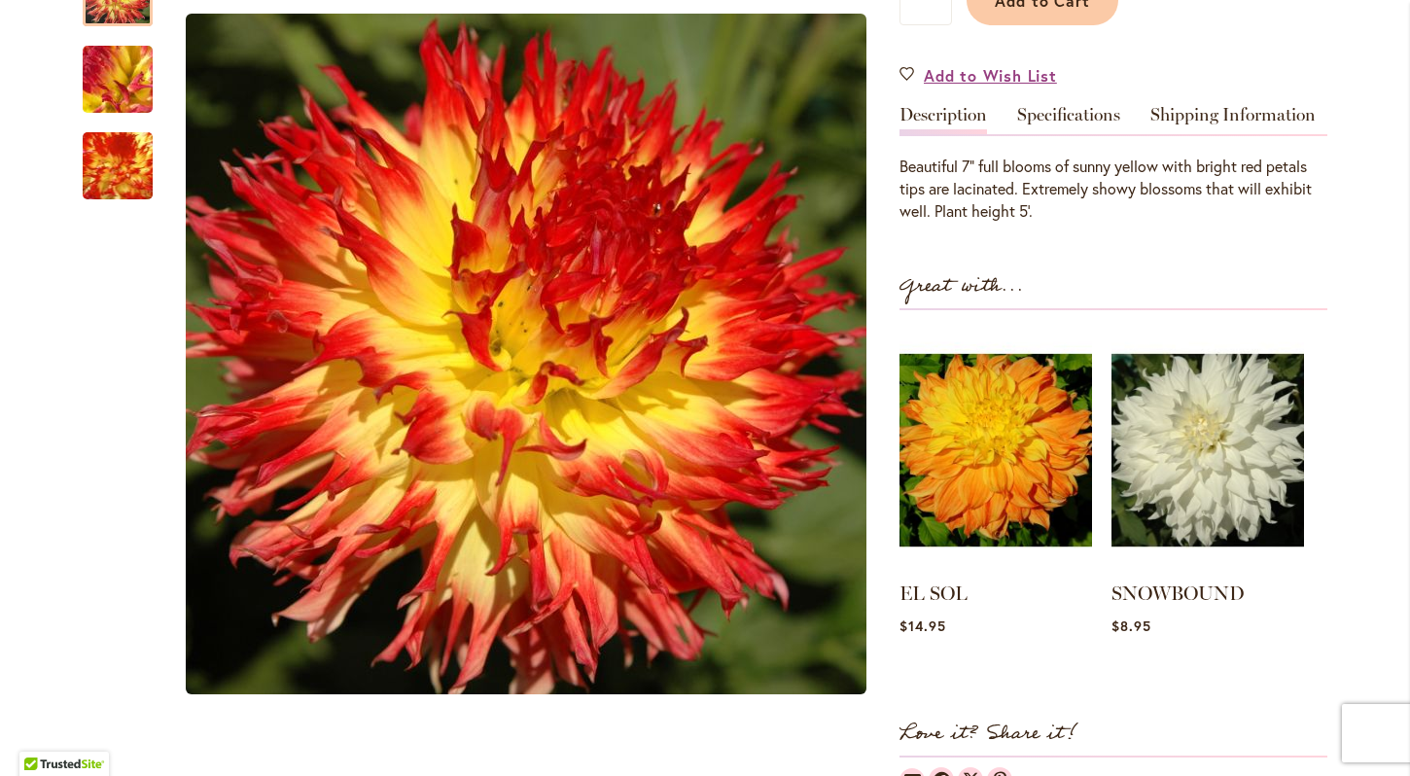
scroll to position [536, 0]
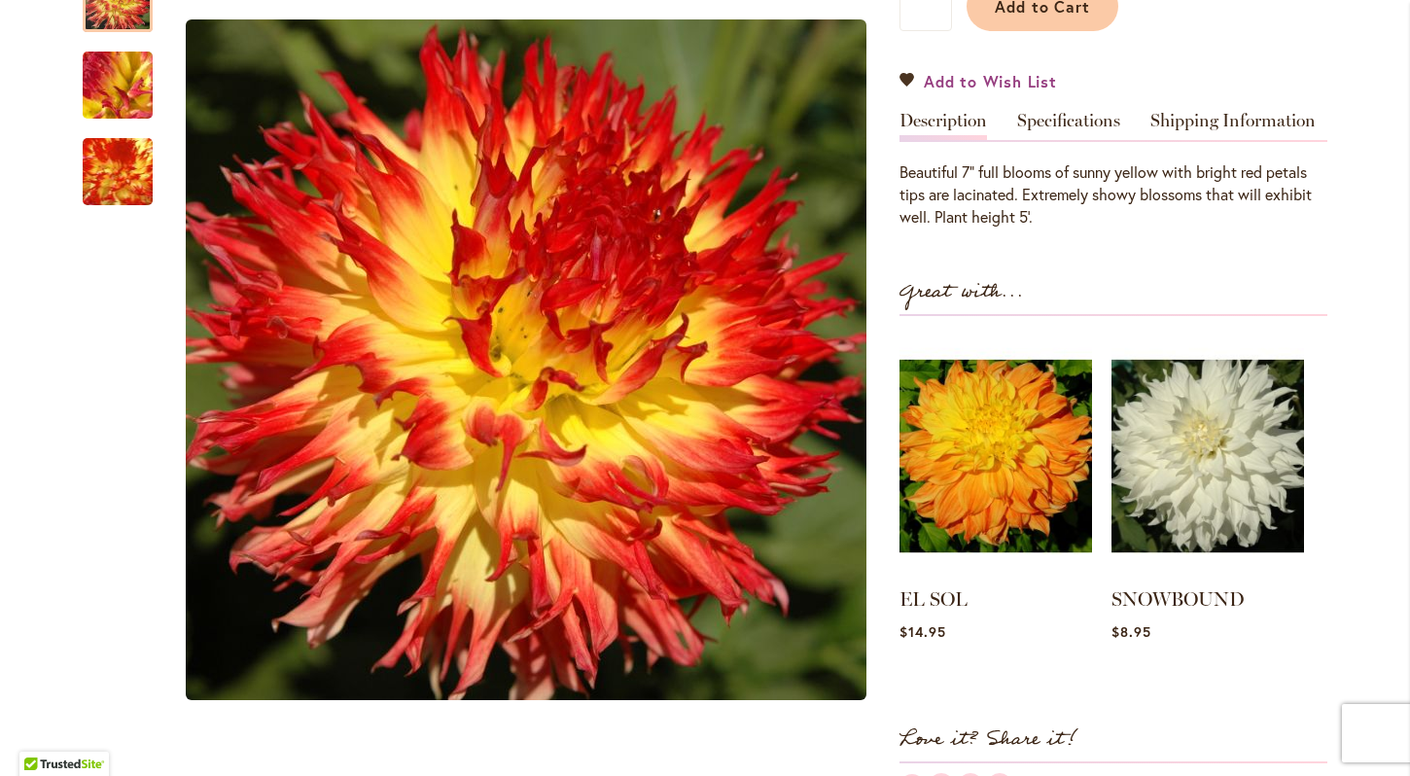
click at [1031, 89] on span "Add to Wish List" at bounding box center [990, 81] width 133 height 22
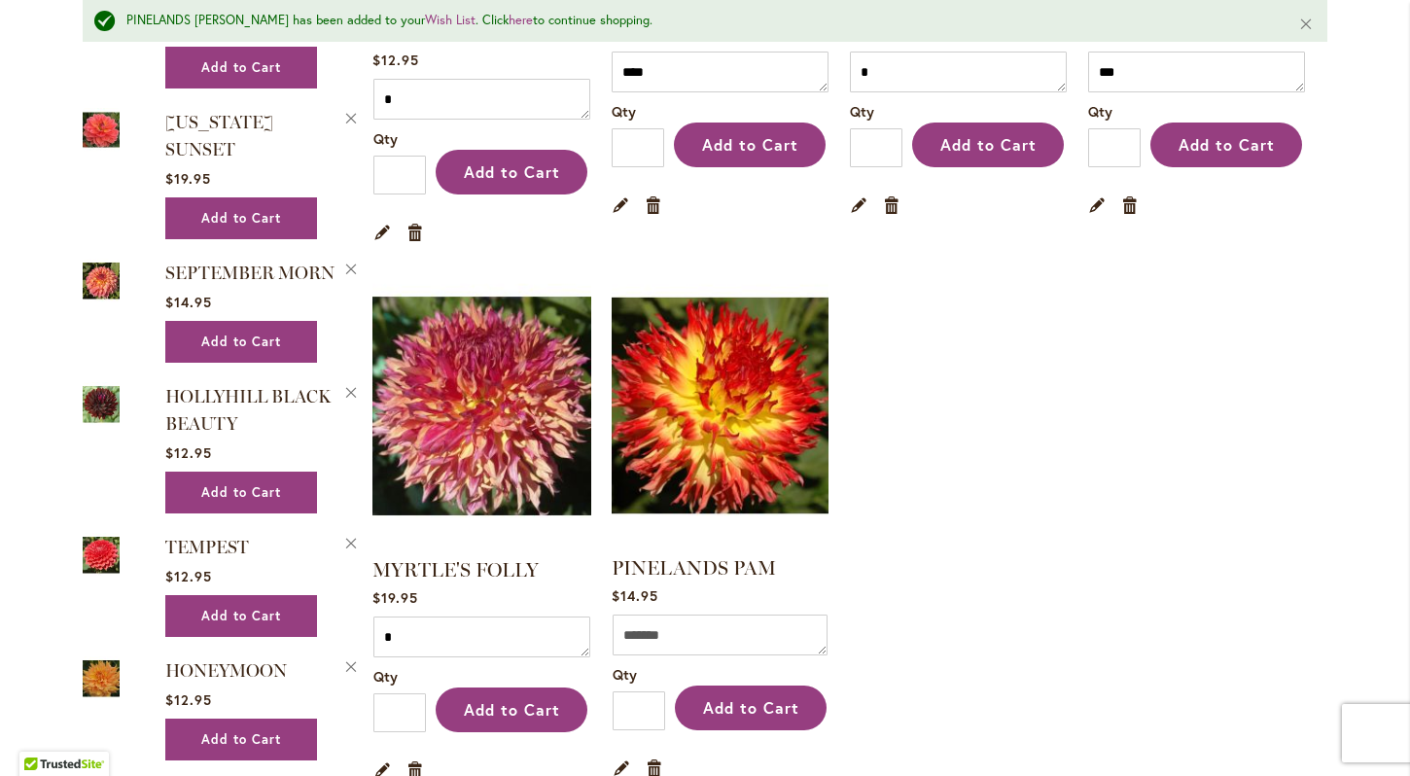
scroll to position [1291, 0]
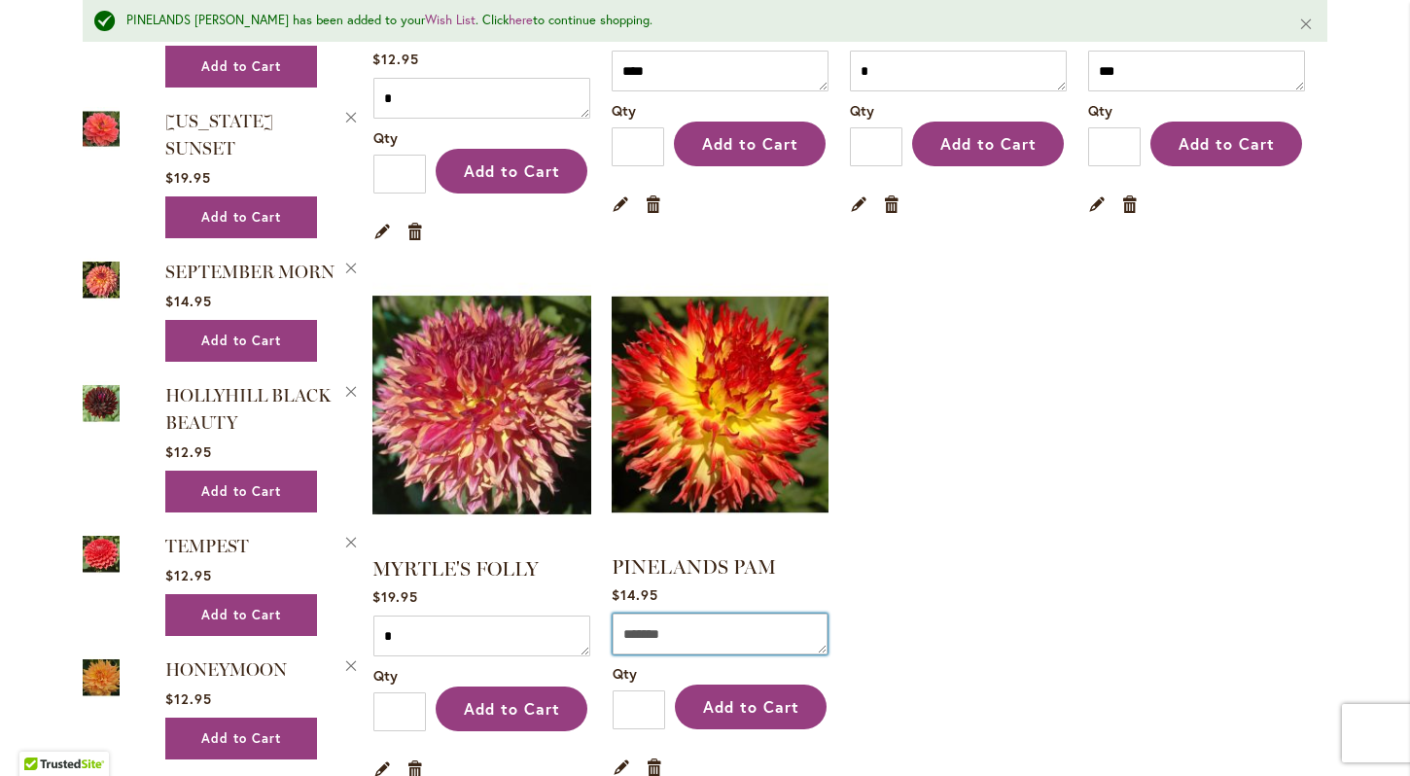
click at [722, 620] on textarea "Comment" at bounding box center [720, 634] width 215 height 41
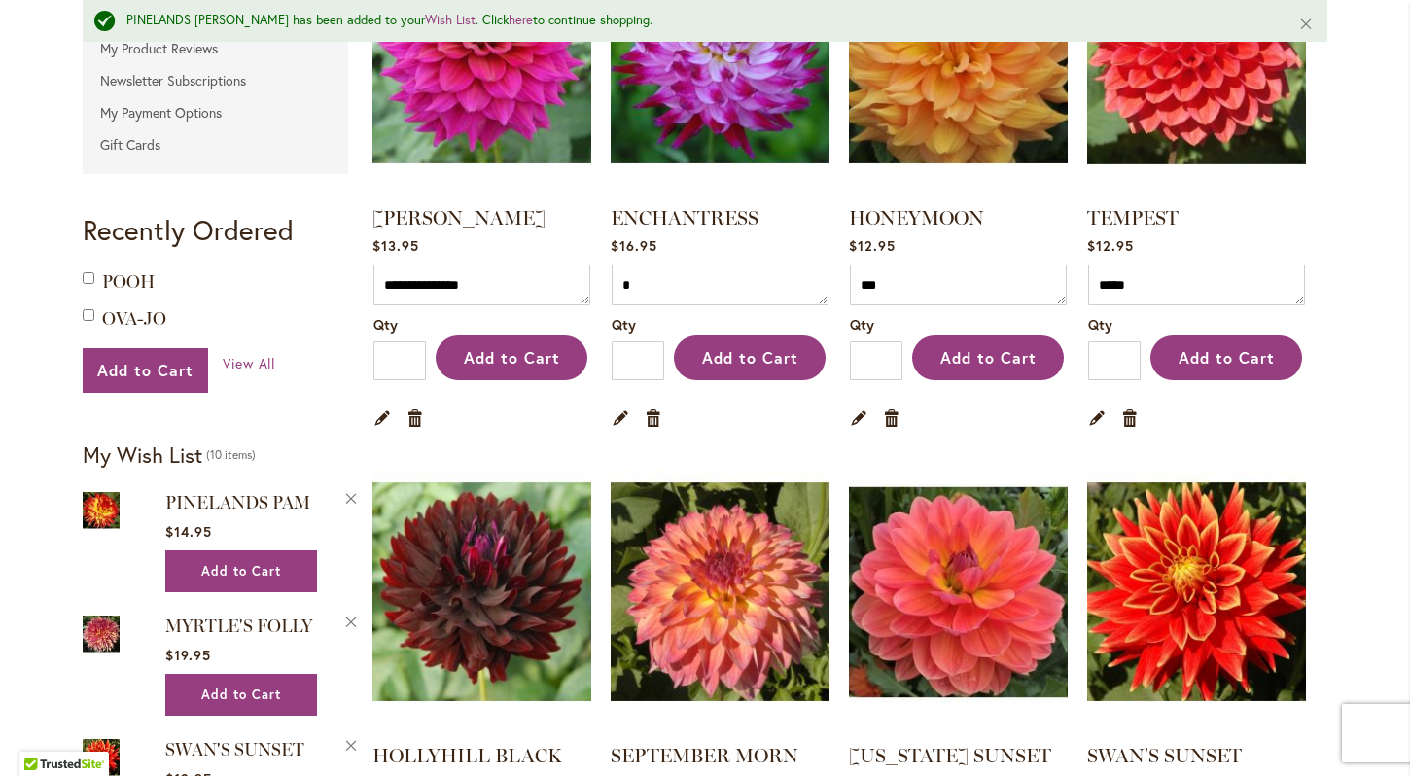
scroll to position [539, 0]
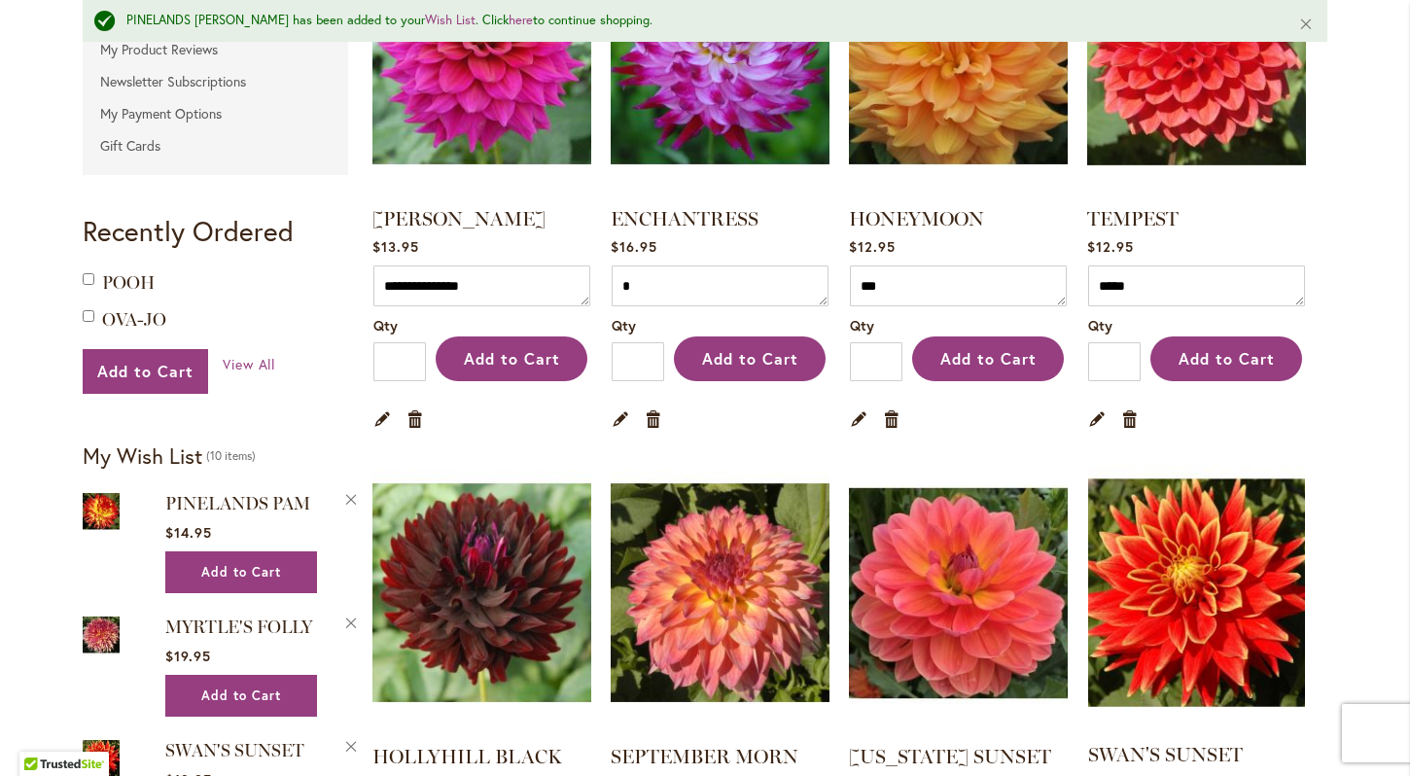
type textarea "*"
click at [1193, 586] on img at bounding box center [1197, 592] width 228 height 285
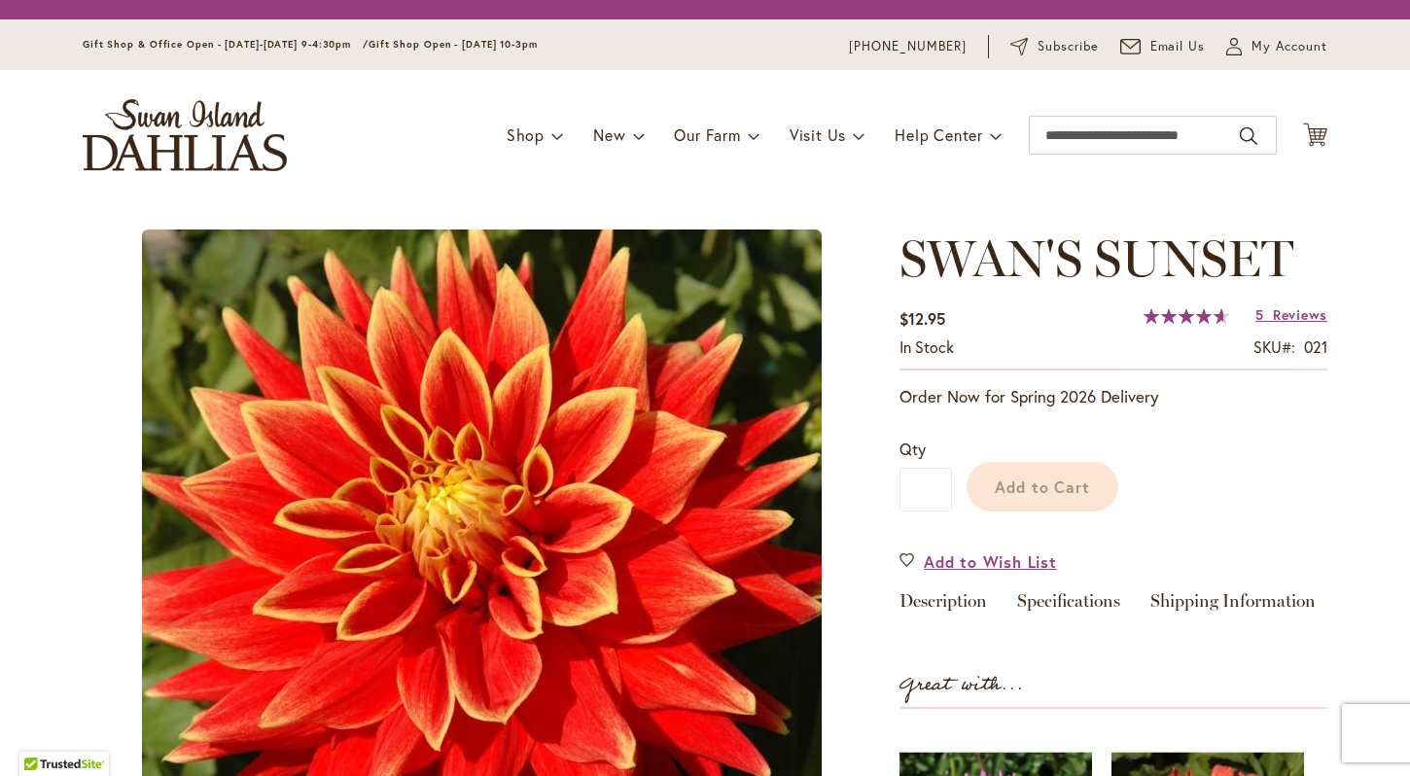
type input "****"
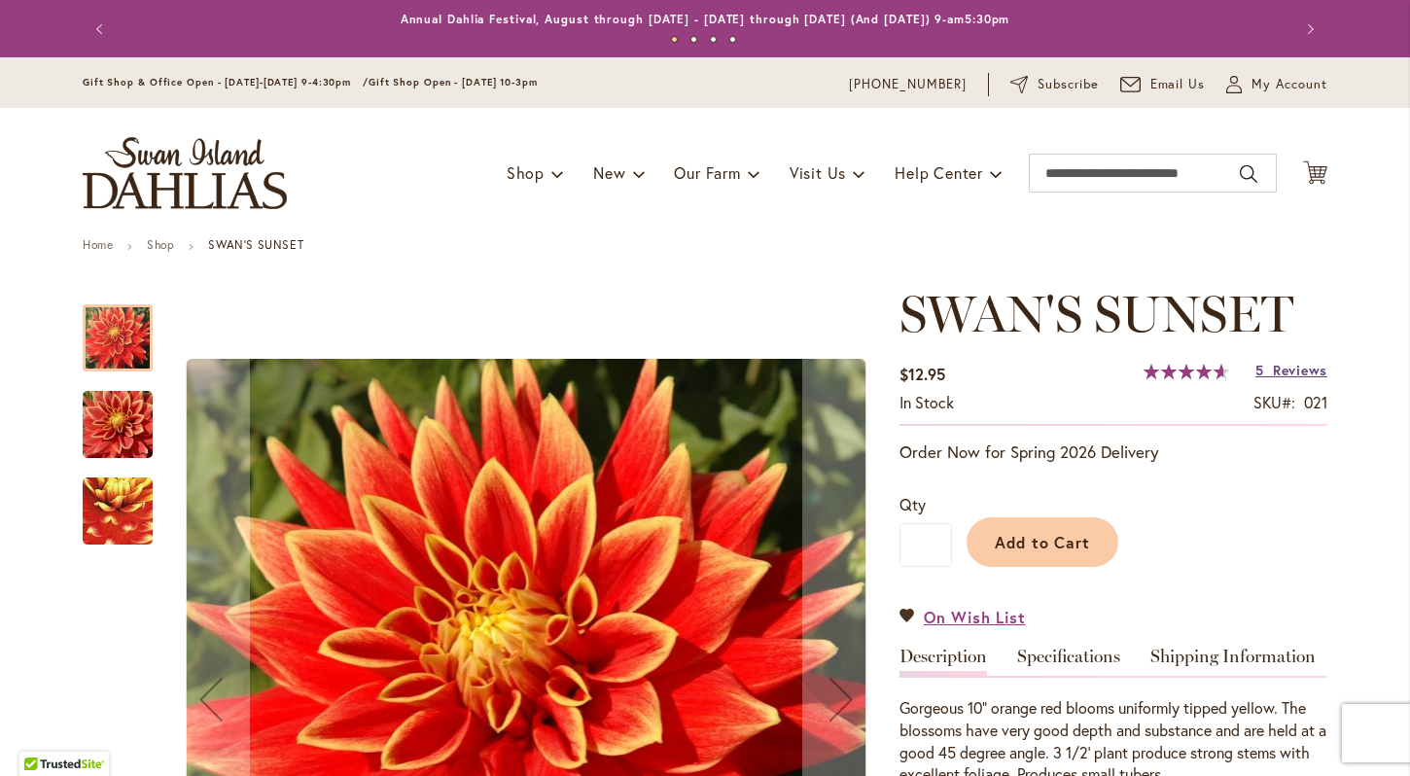
click at [1276, 368] on span "Reviews" at bounding box center [1300, 370] width 54 height 18
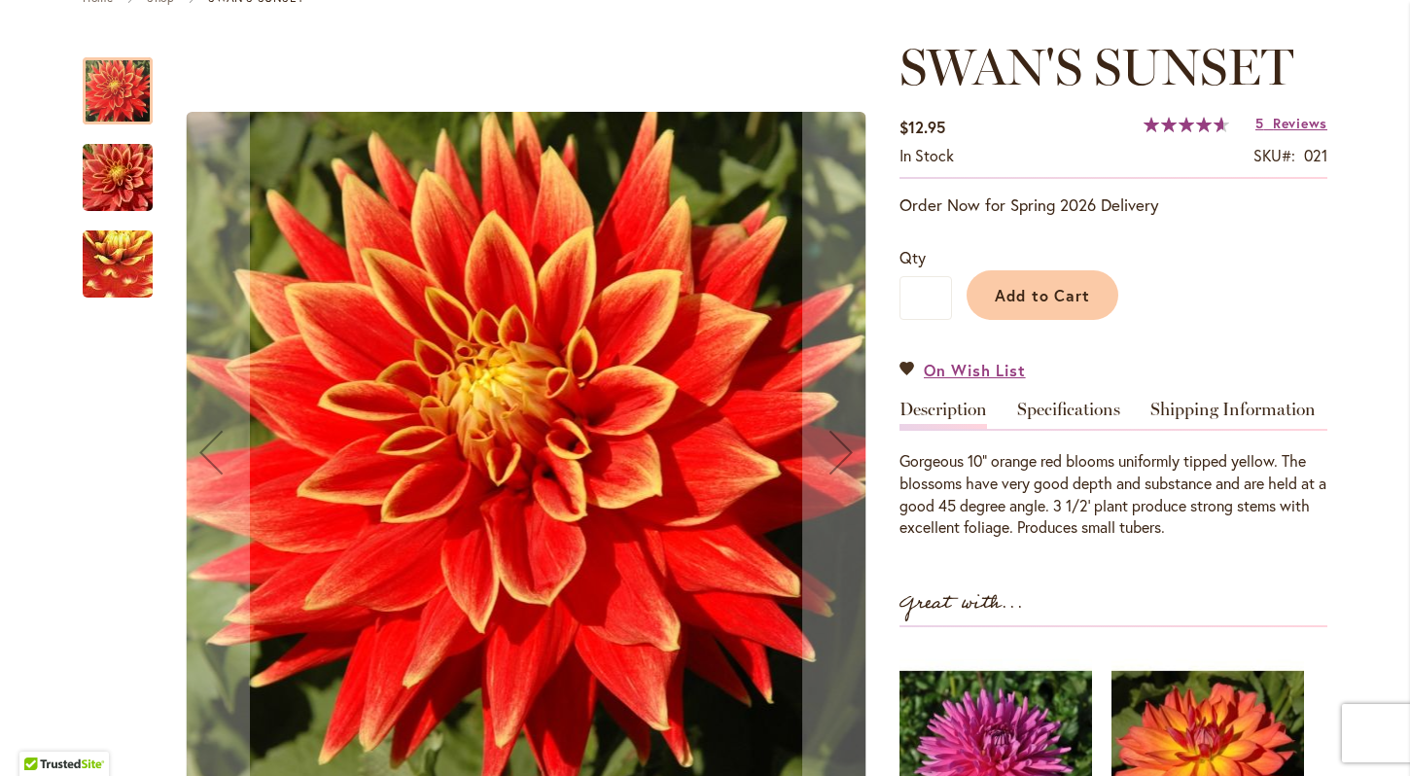
scroll to position [248, 0]
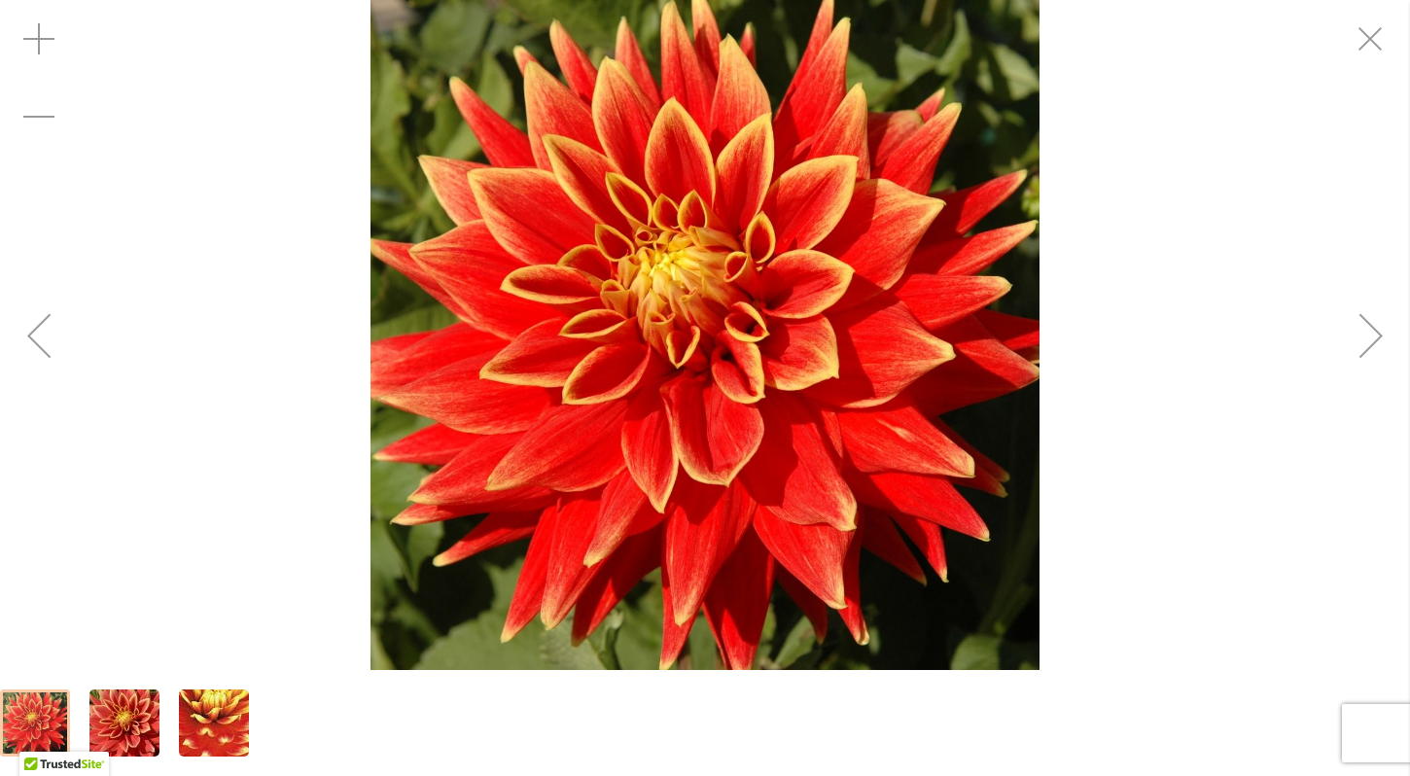
click at [1376, 317] on div "Next" at bounding box center [1371, 336] width 78 height 78
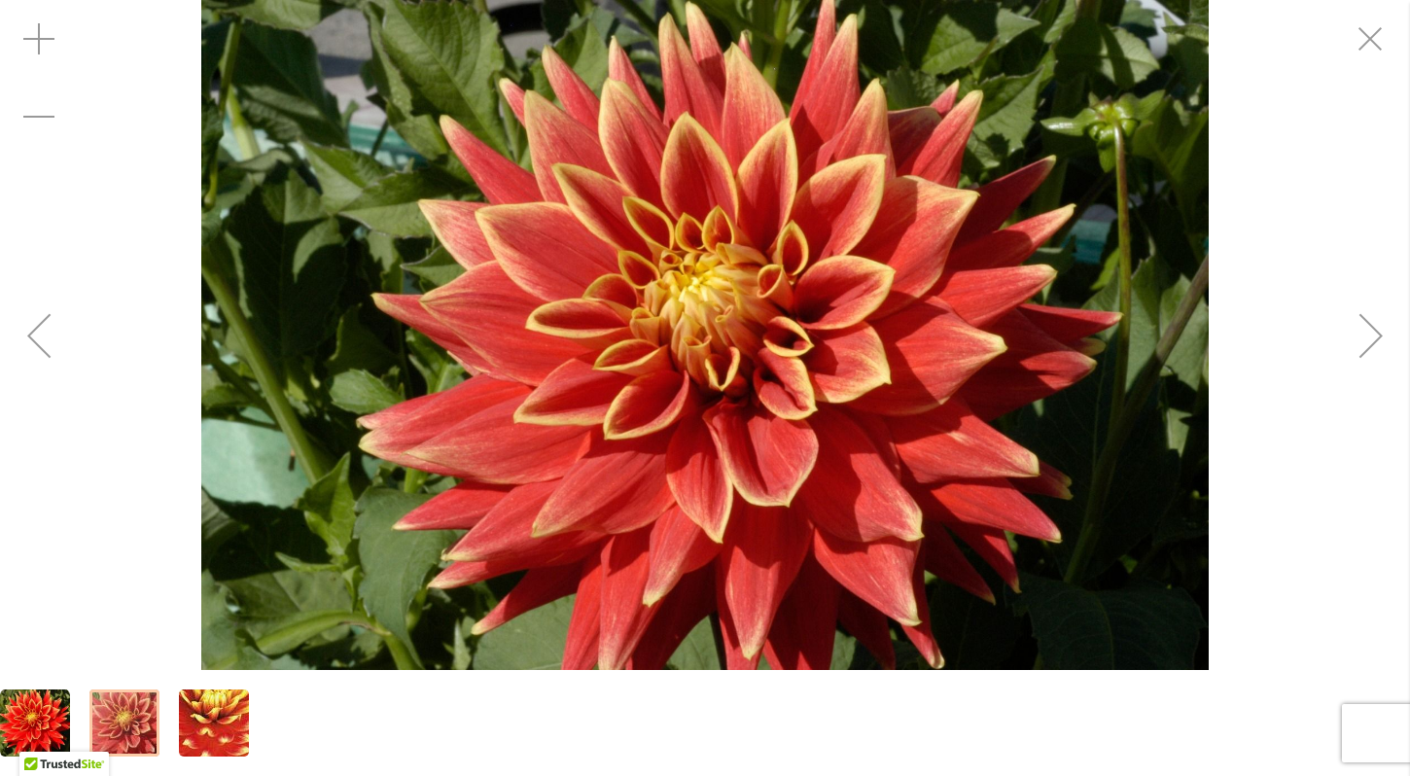
click at [1376, 317] on div "Next" at bounding box center [1371, 336] width 78 height 78
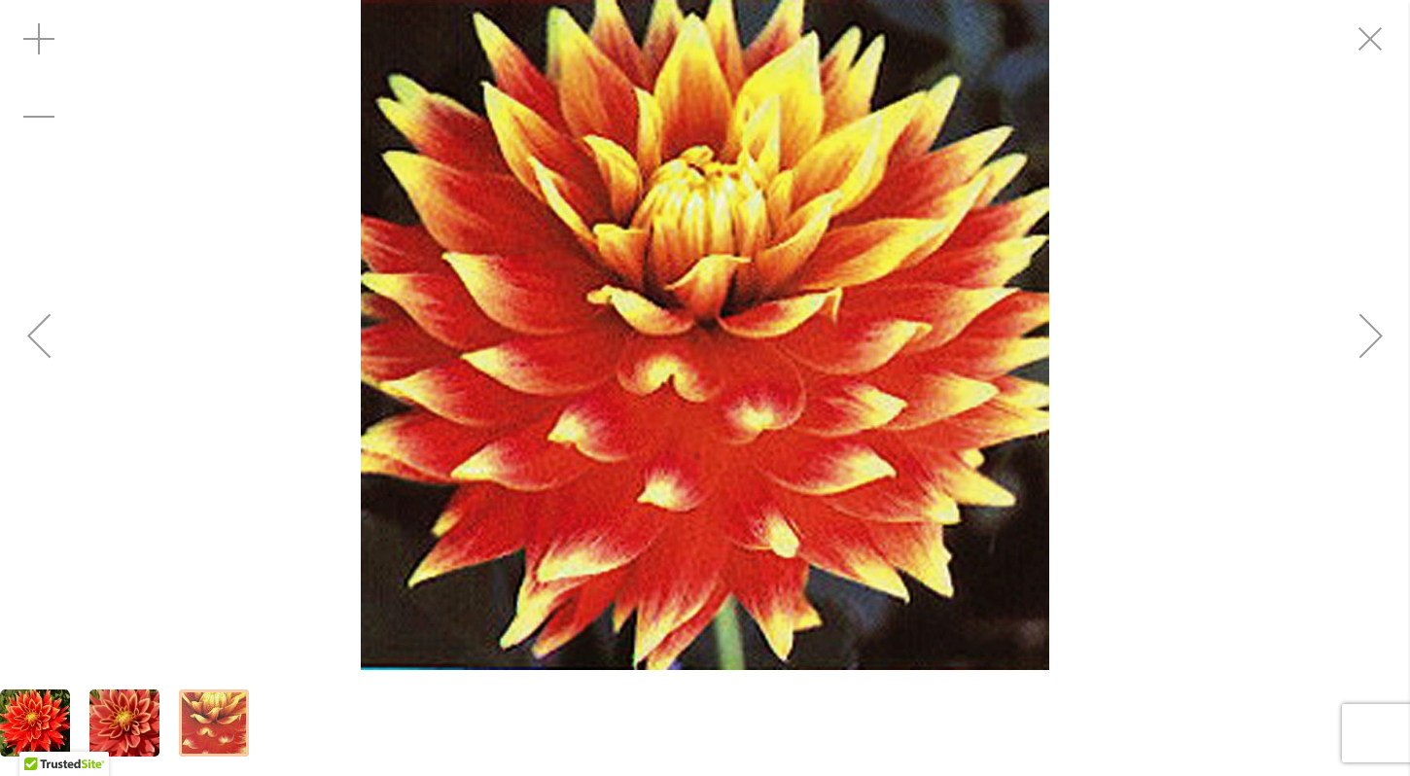
click at [29, 333] on div "Previous" at bounding box center [39, 336] width 78 height 78
